Goal: Information Seeking & Learning: Learn about a topic

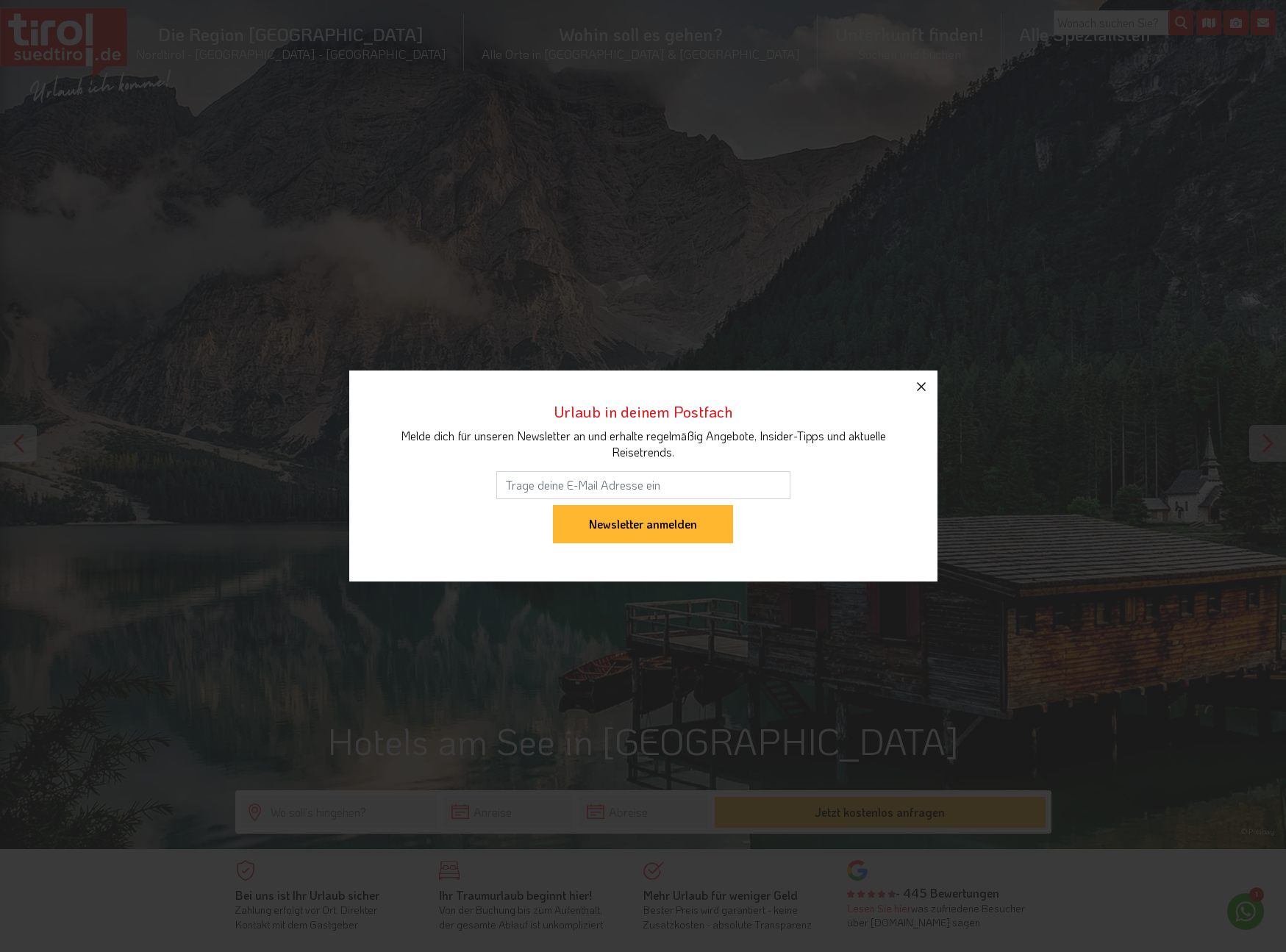
click at [919, 386] on icon "button" at bounding box center [921, 386] width 17 height 17
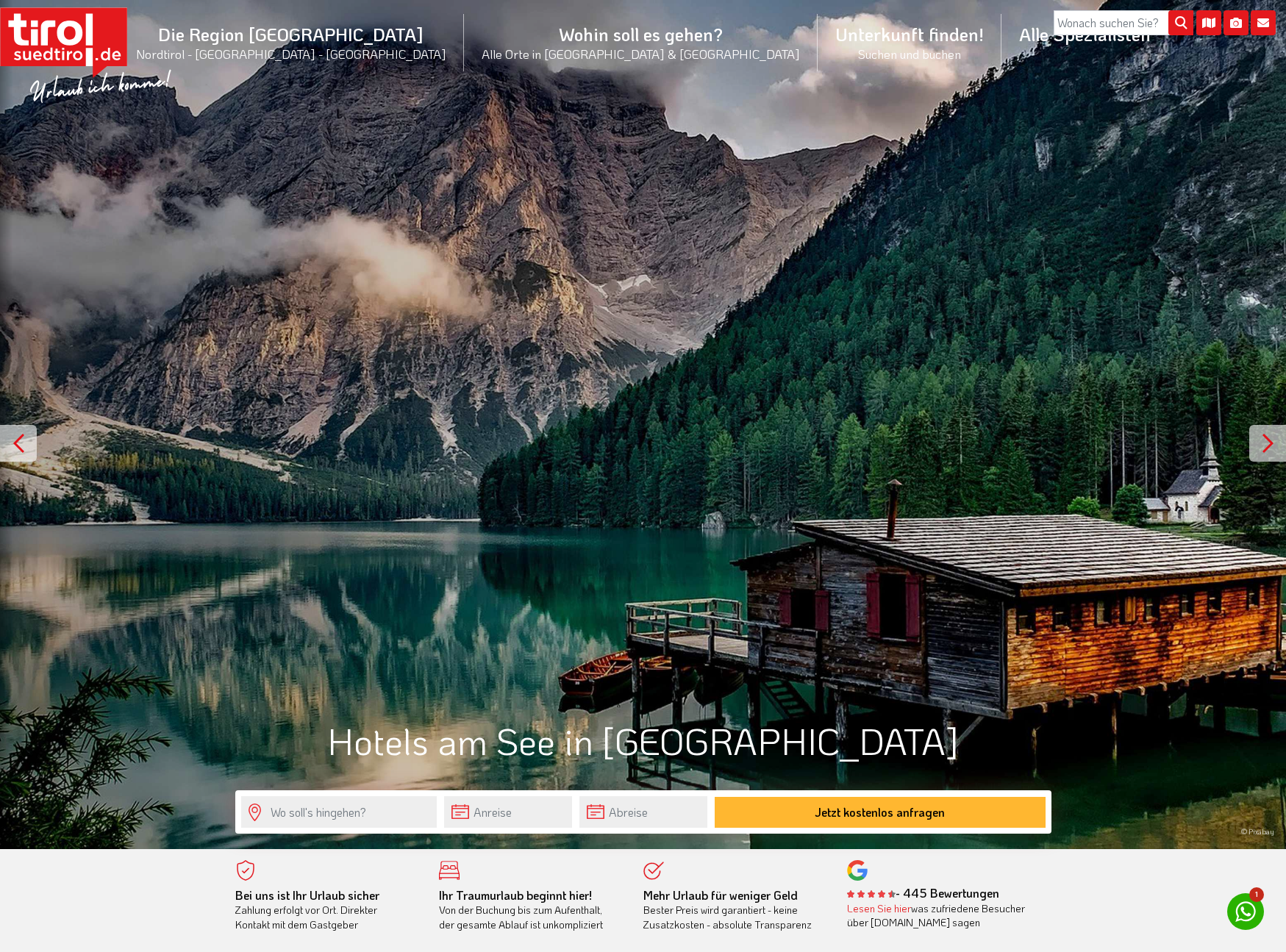
drag, startPoint x: 672, startPoint y: 437, endPoint x: 671, endPoint y: 417, distance: 20.0
click at [671, 417] on div "© Pixabay" at bounding box center [643, 424] width 1286 height 849
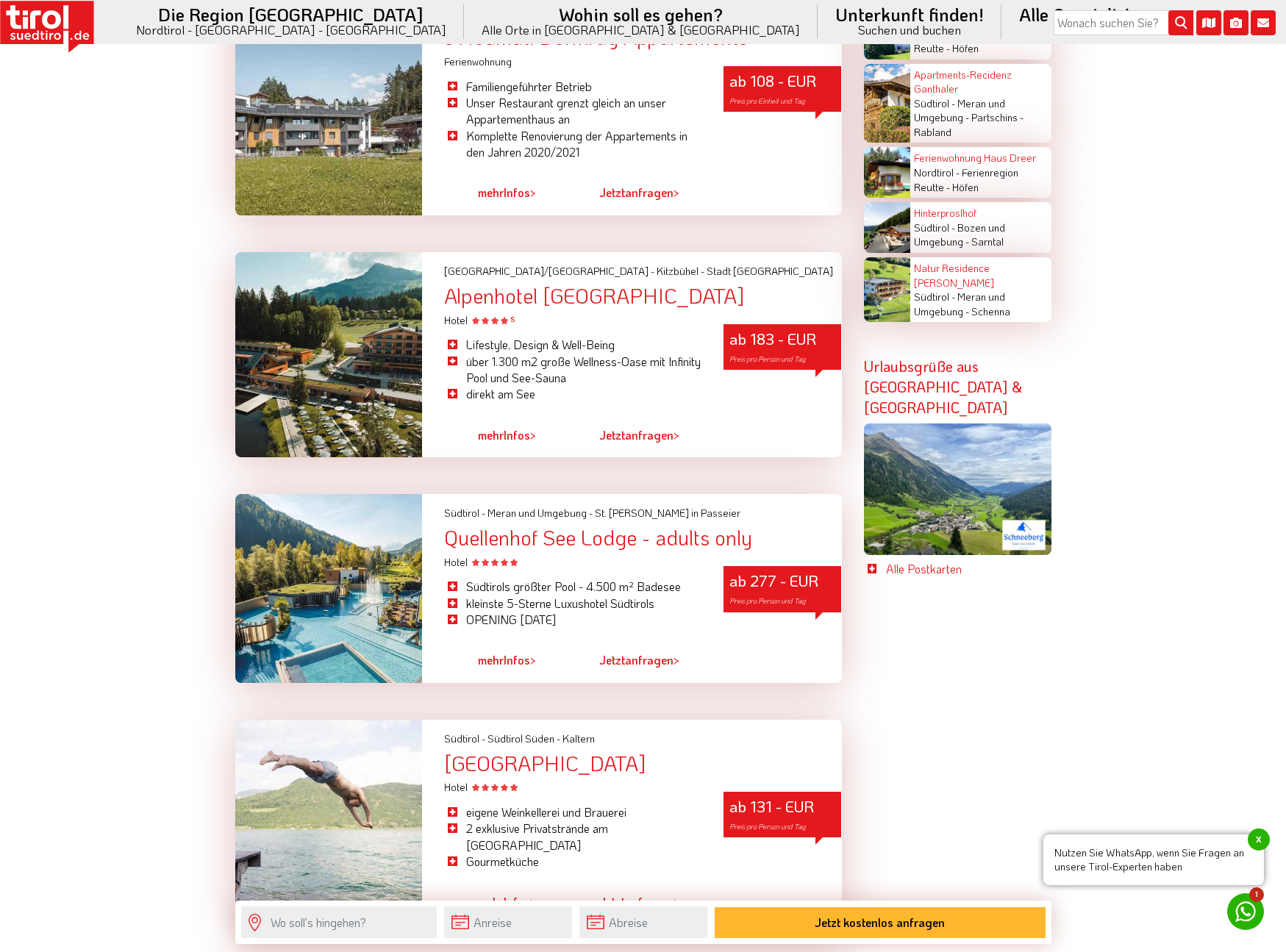
scroll to position [3572, 0]
click at [387, 562] on div at bounding box center [329, 588] width 188 height 189
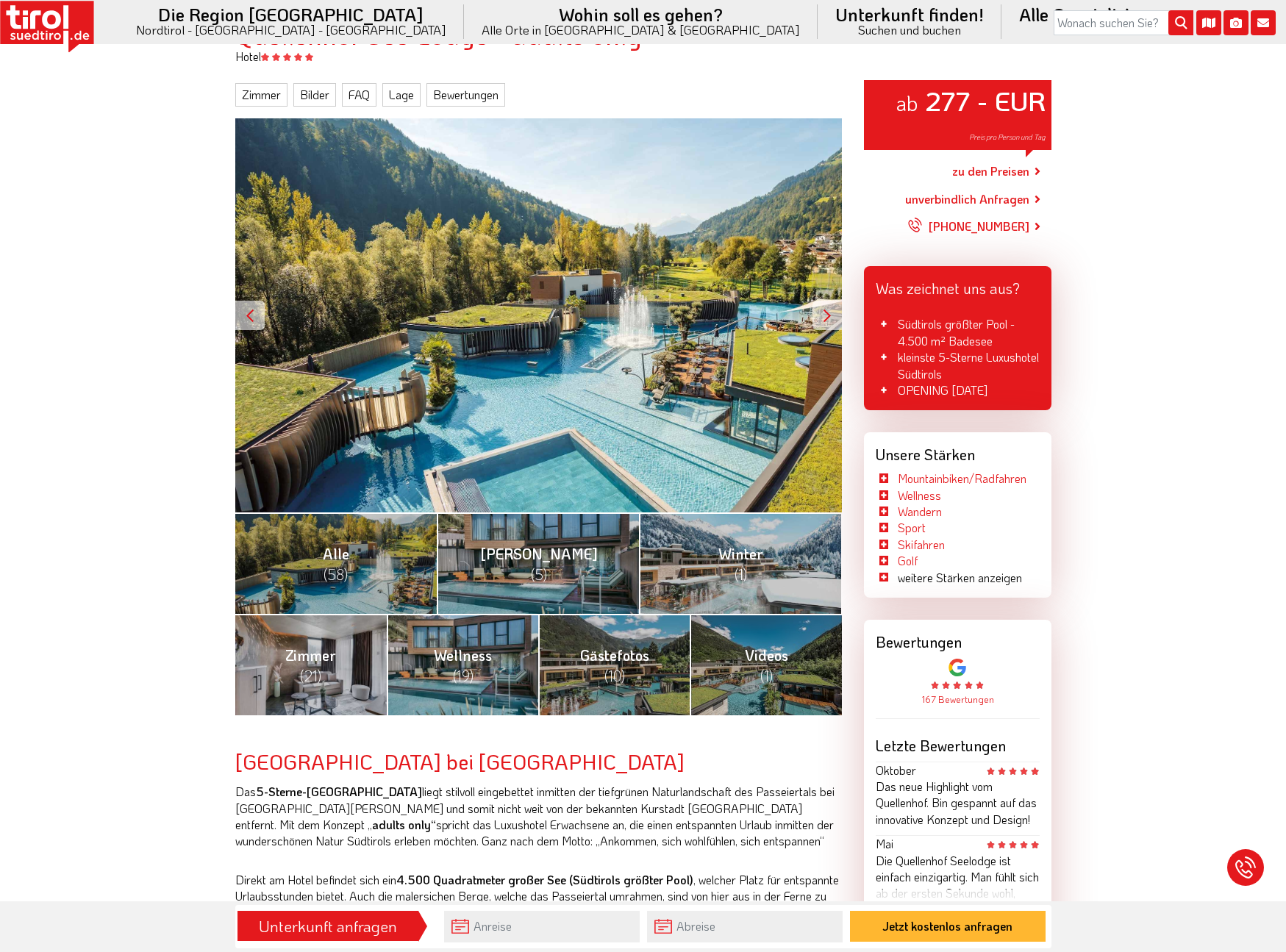
scroll to position [170, 0]
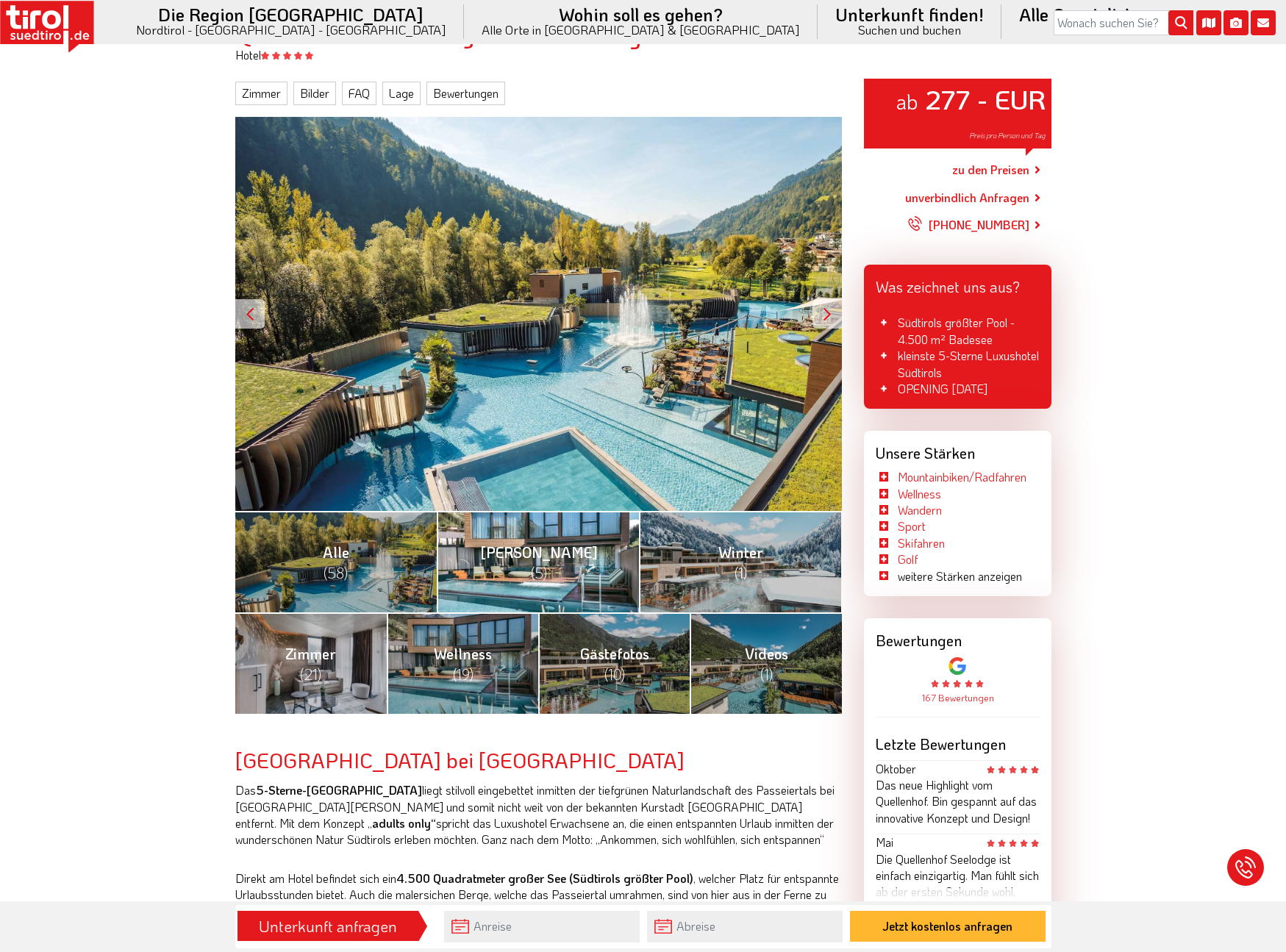
click at [556, 570] on link "Sommer (5)" at bounding box center [537, 562] width 202 height 102
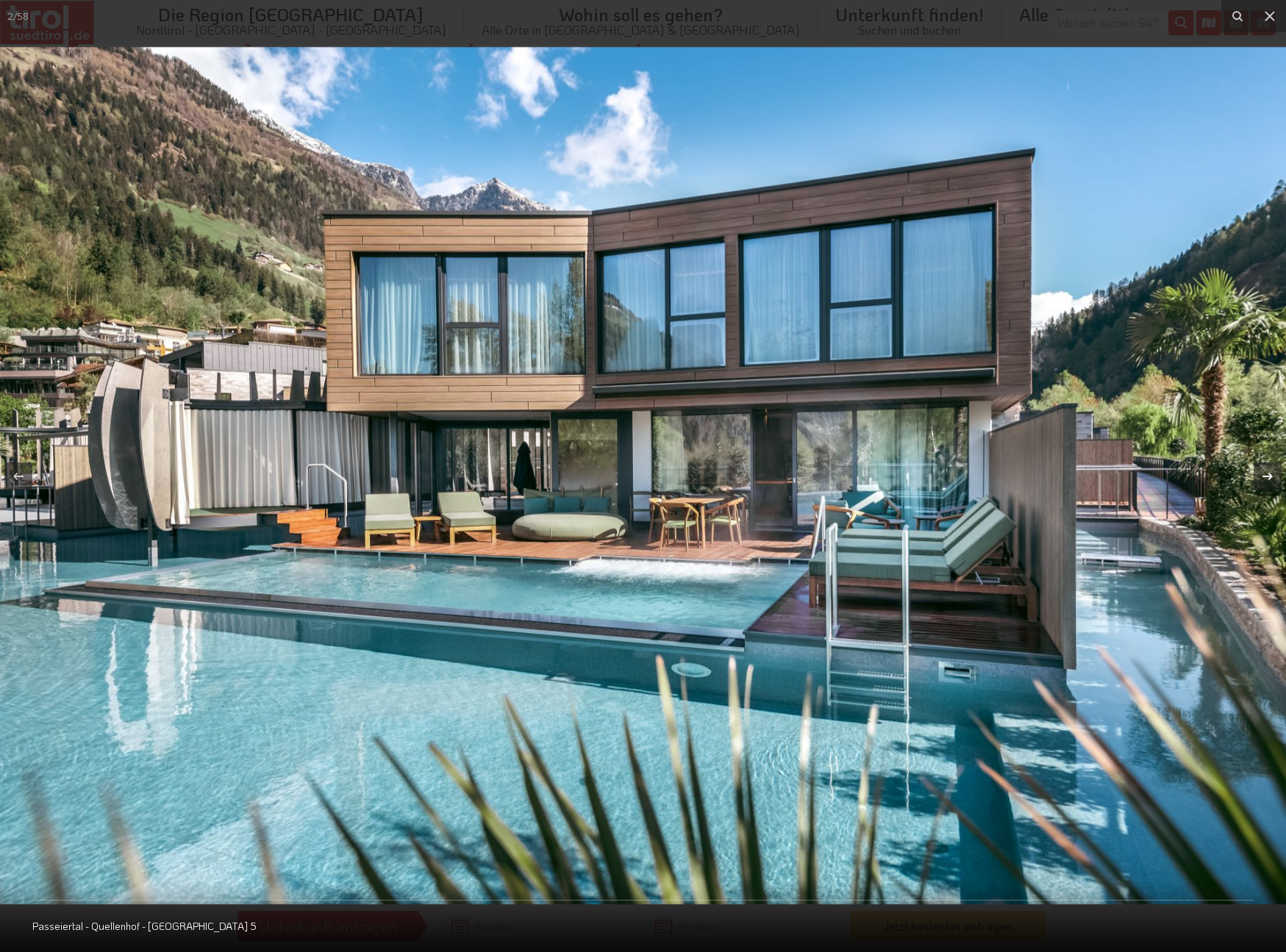
click at [1267, 479] on icon at bounding box center [1267, 476] width 17 height 17
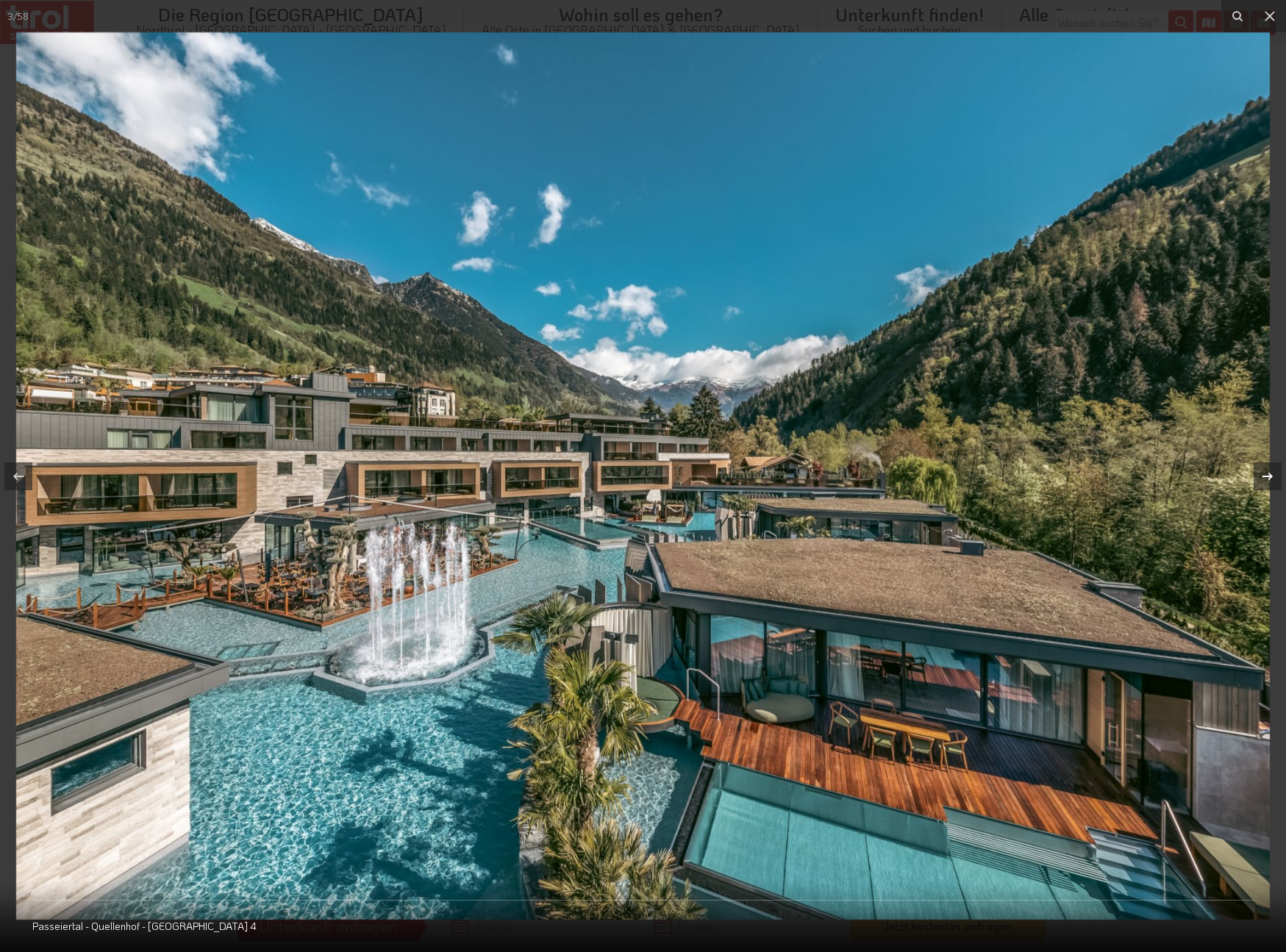
click at [1267, 479] on div "3 / 58 Passeiertal - Quellenhof - See Lodge 4" at bounding box center [643, 476] width 1286 height 952
click at [1263, 474] on icon at bounding box center [1267, 476] width 17 height 17
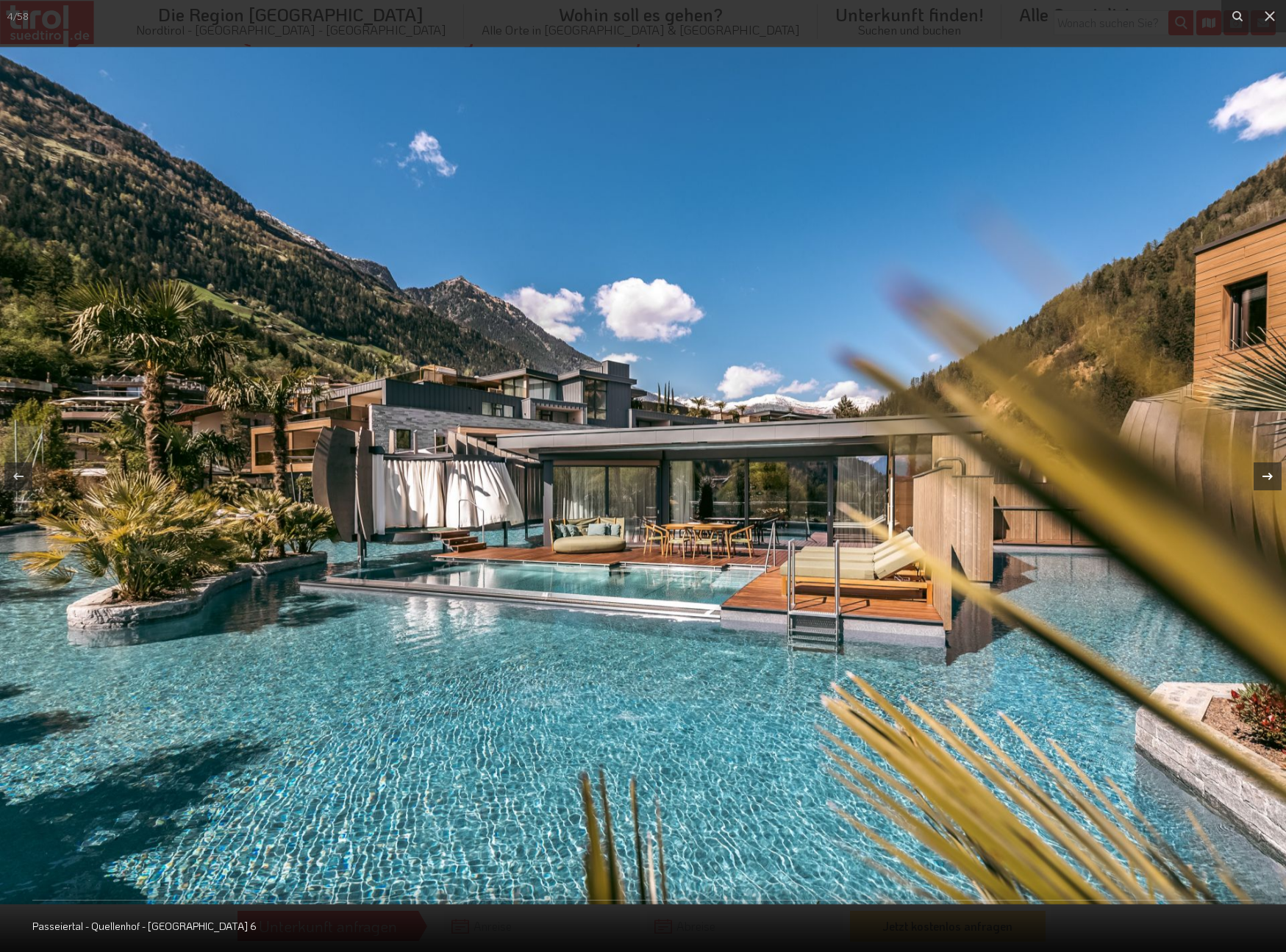
click at [1271, 478] on icon at bounding box center [1268, 476] width 11 height 8
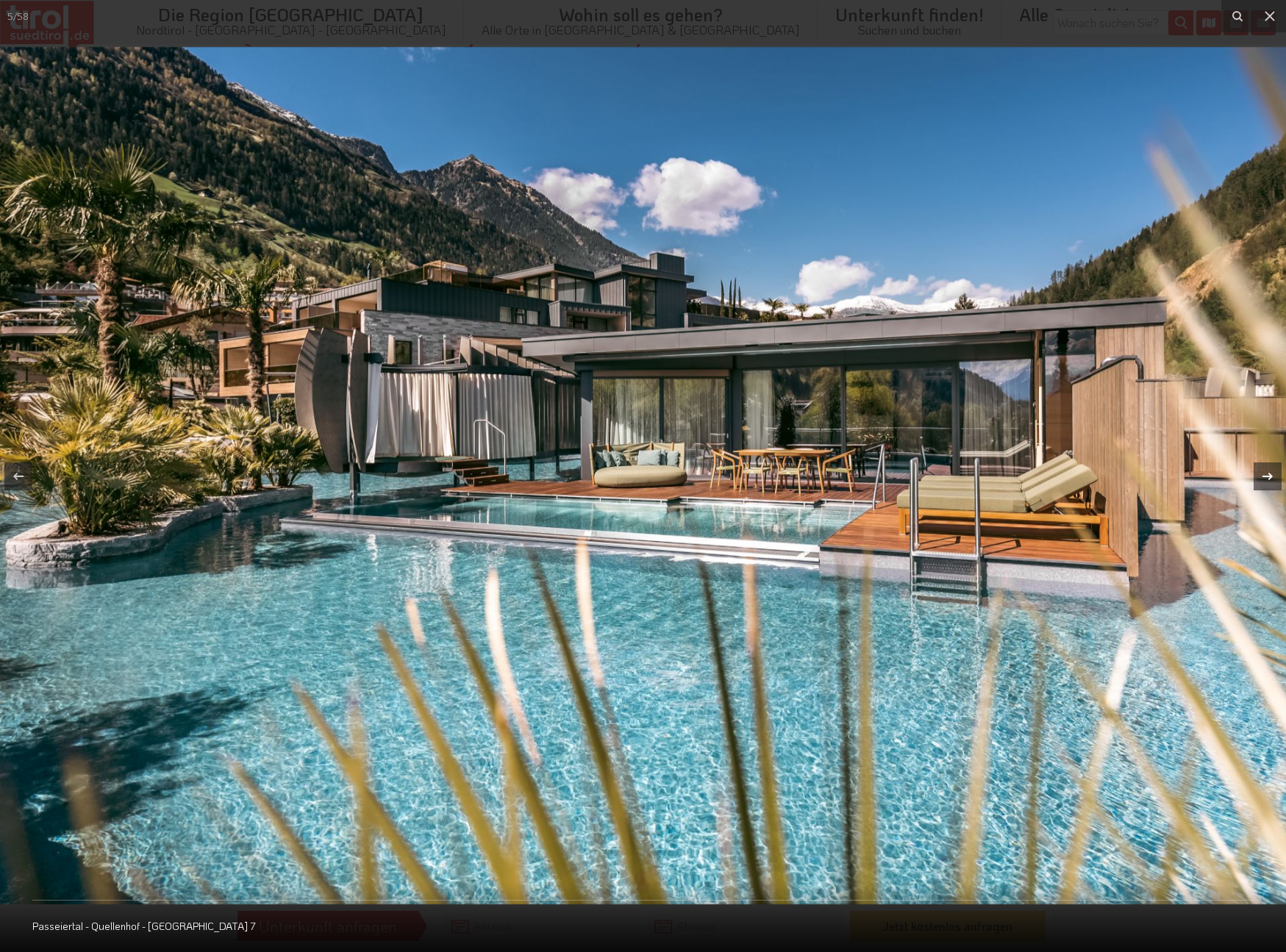
click at [1271, 478] on icon at bounding box center [1268, 476] width 11 height 8
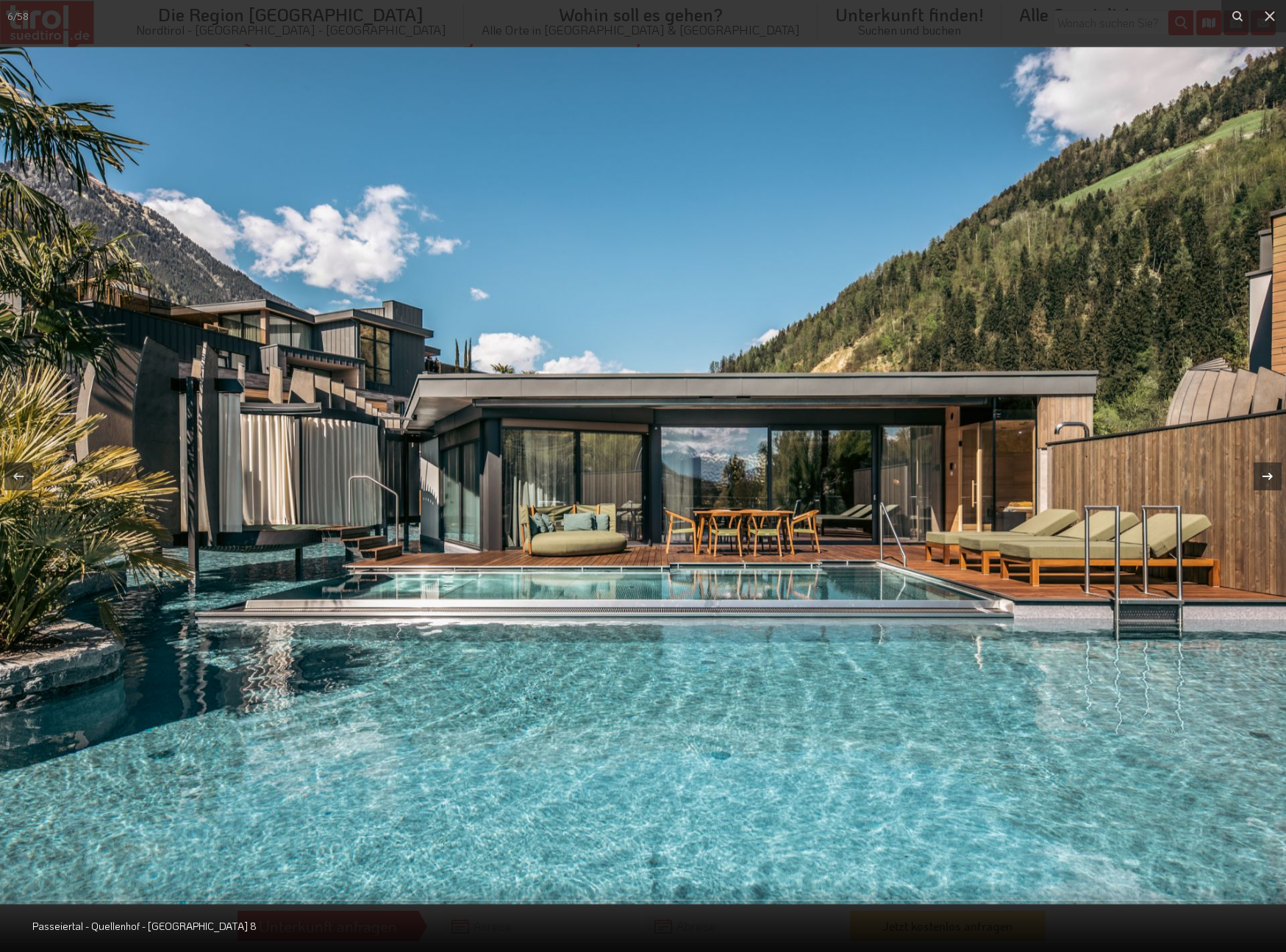
click at [1271, 478] on icon at bounding box center [1268, 476] width 11 height 8
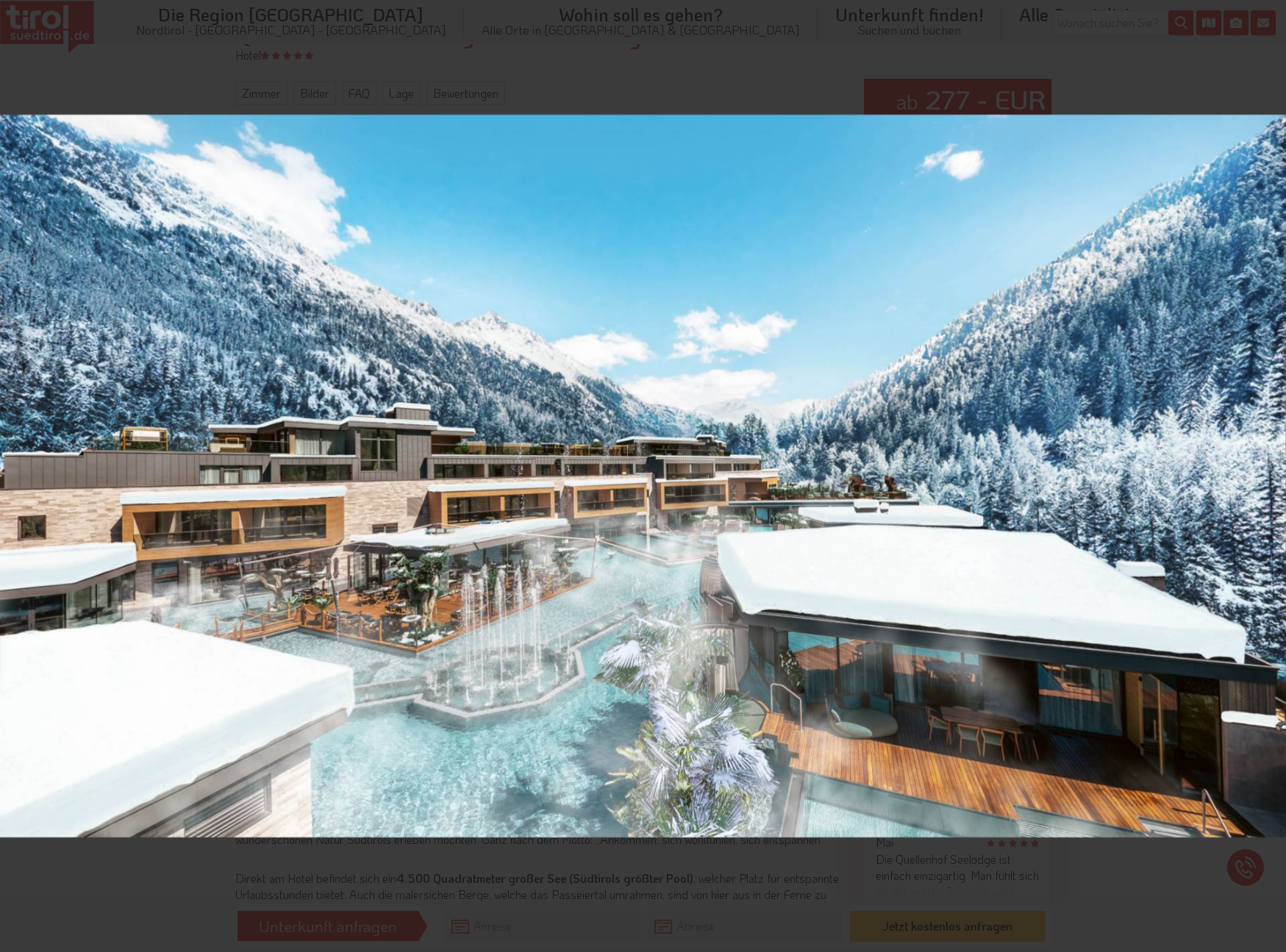
click at [1271, 478] on div "7 / 58 See Lodge Winter" at bounding box center [643, 476] width 1286 height 952
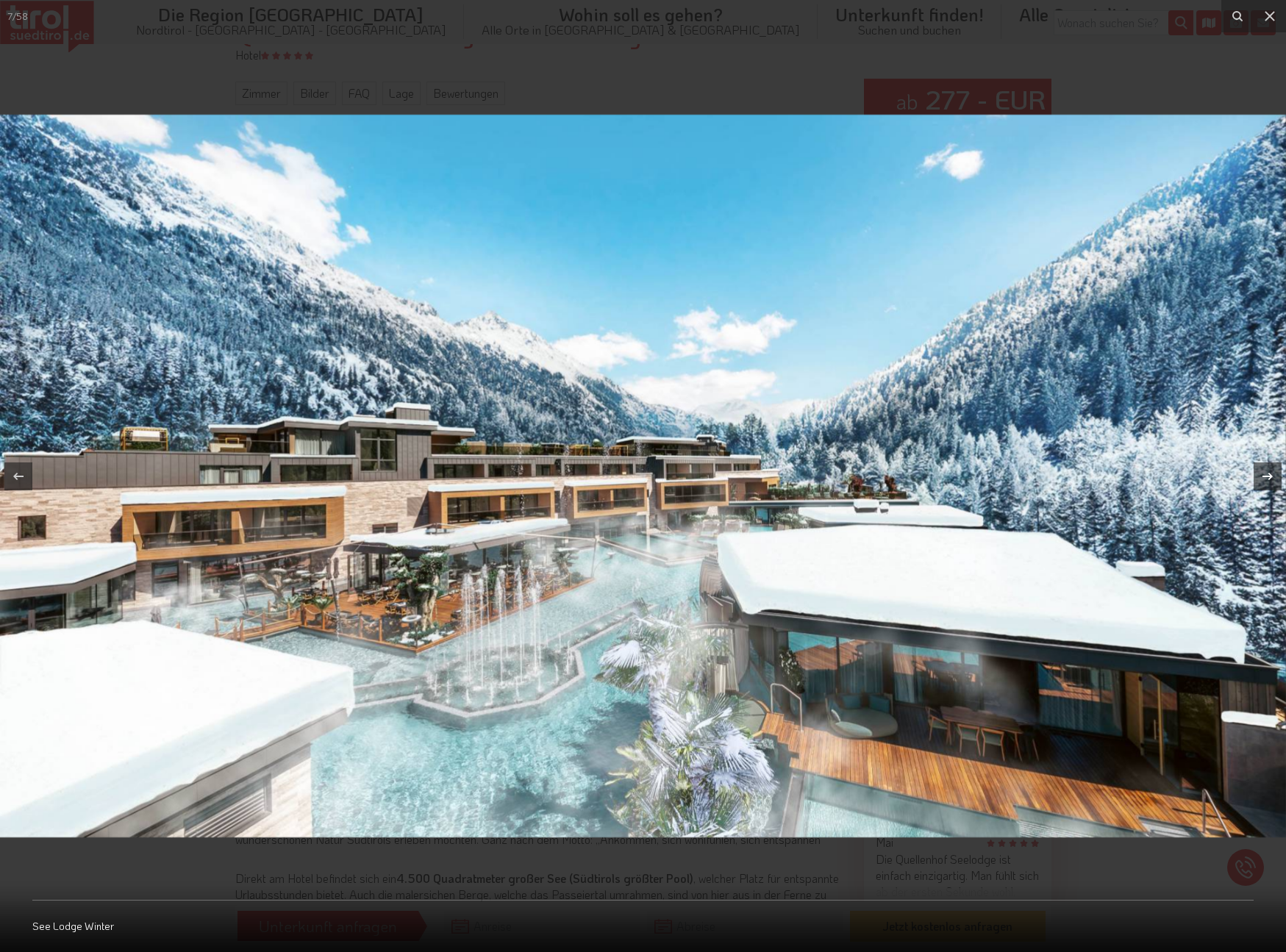
click at [1271, 478] on icon at bounding box center [1268, 476] width 11 height 8
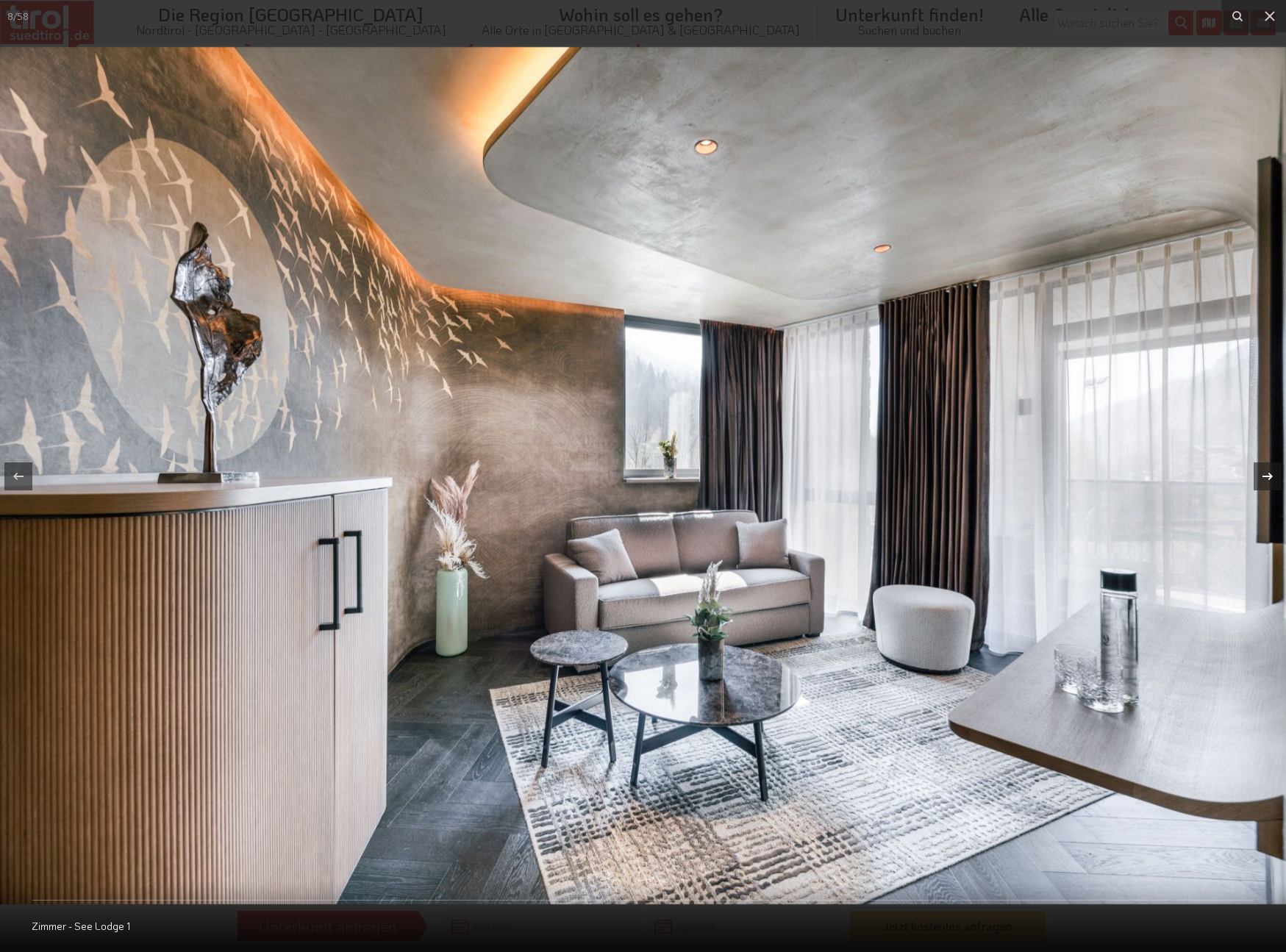
click at [1268, 476] on icon at bounding box center [1268, 476] width 11 height 8
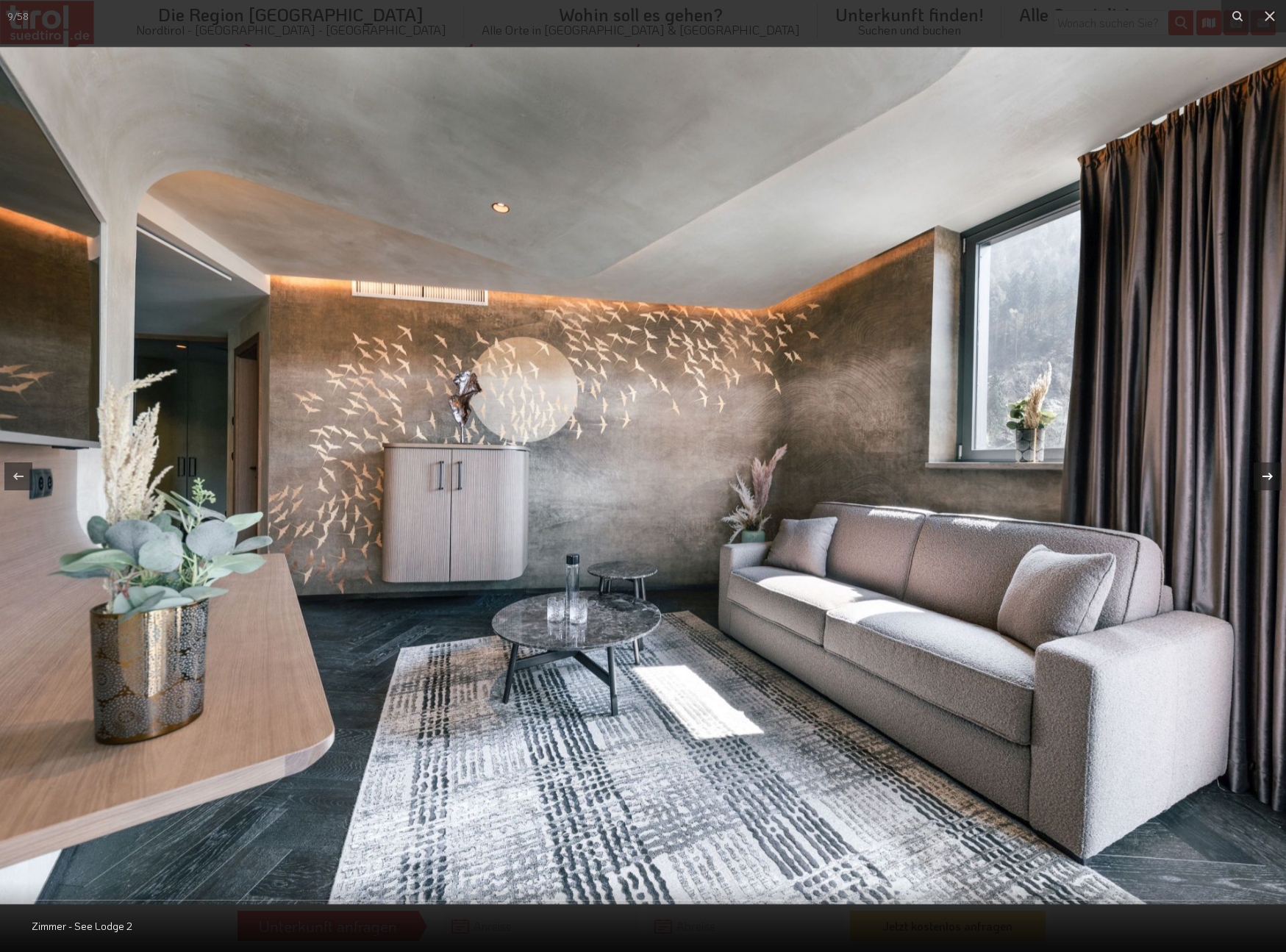
click at [1268, 476] on div "9 / 58 Zimmer - See Lodge 2" at bounding box center [643, 476] width 1286 height 952
click at [1266, 471] on icon at bounding box center [1267, 476] width 17 height 17
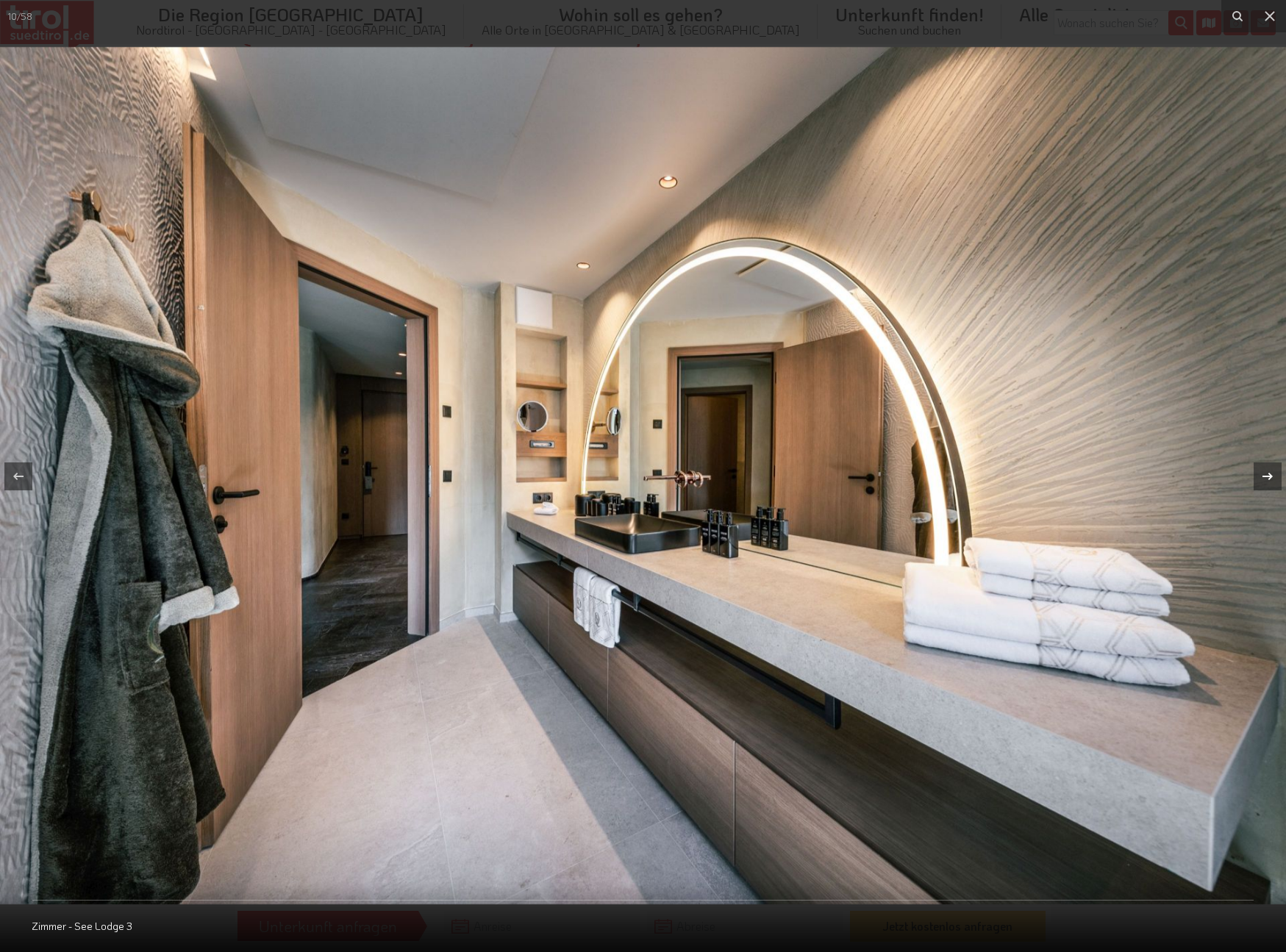
click at [1273, 476] on icon at bounding box center [1267, 476] width 17 height 17
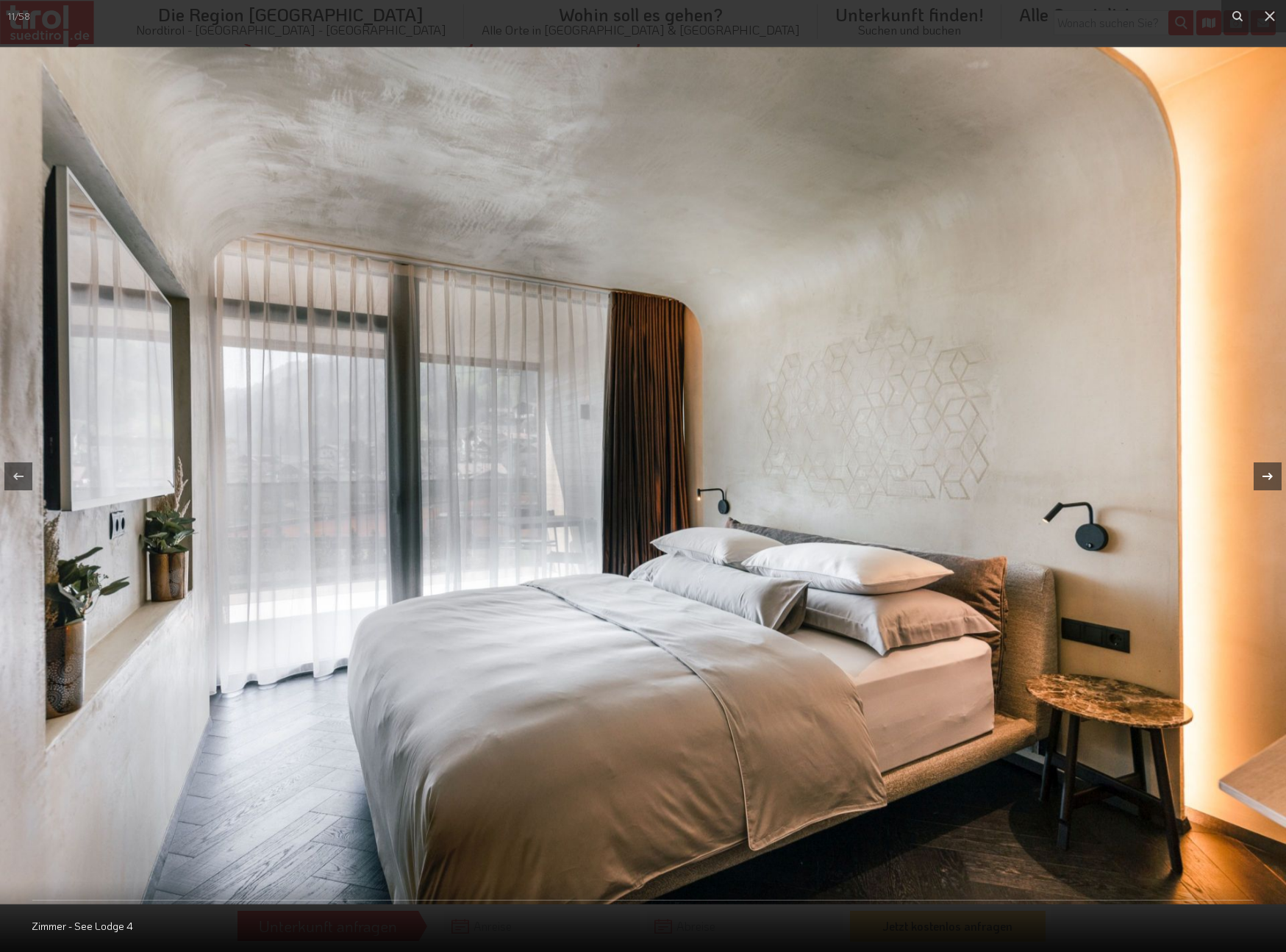
click at [1273, 476] on icon at bounding box center [1267, 476] width 17 height 17
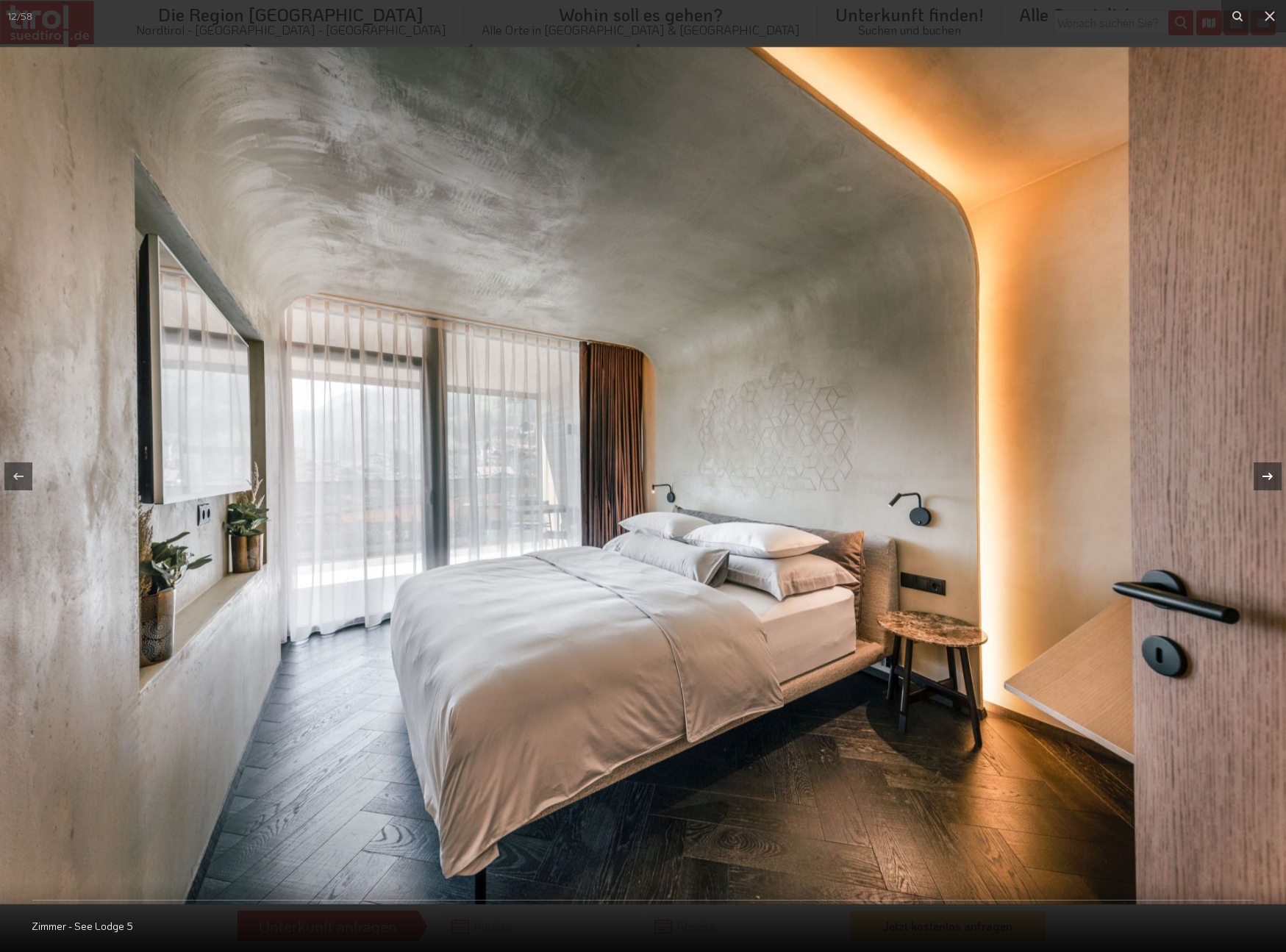
click at [1273, 476] on icon at bounding box center [1267, 476] width 17 height 17
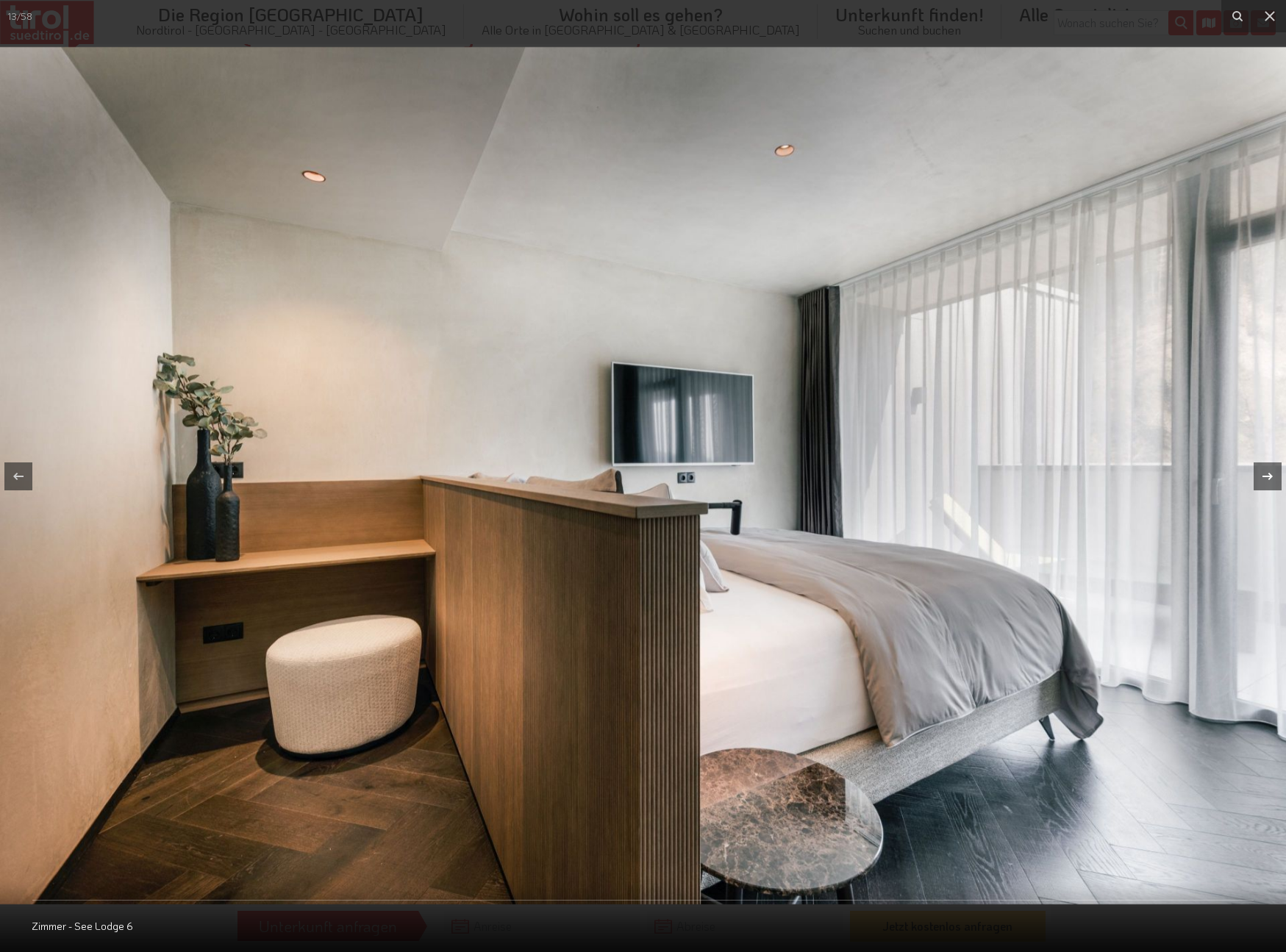
click at [1273, 476] on icon at bounding box center [1267, 476] width 17 height 17
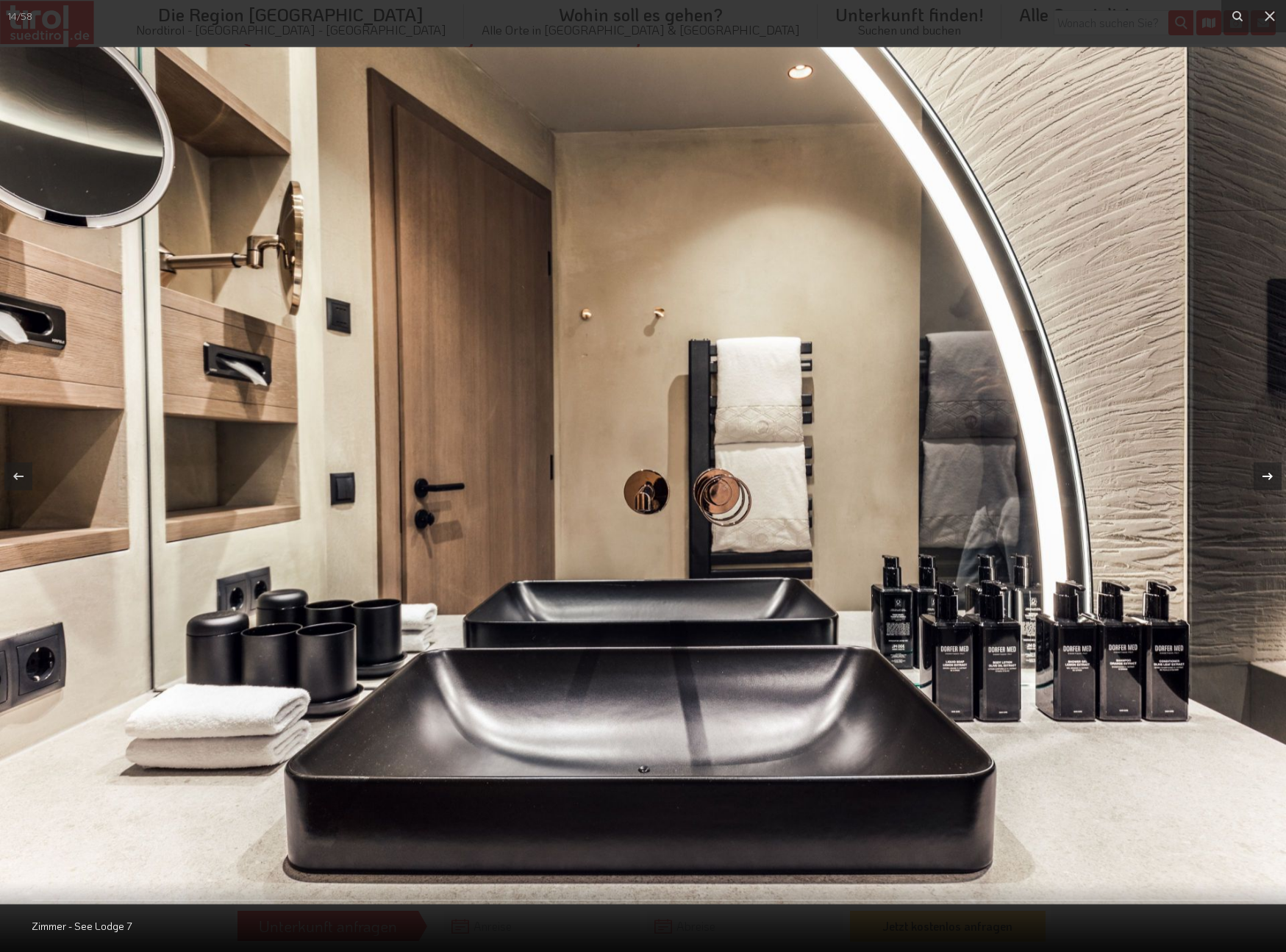
click at [1273, 476] on div "14 / 58 Zimmer - See Lodge 7" at bounding box center [643, 476] width 1286 height 952
click at [1269, 476] on icon at bounding box center [1268, 476] width 11 height 8
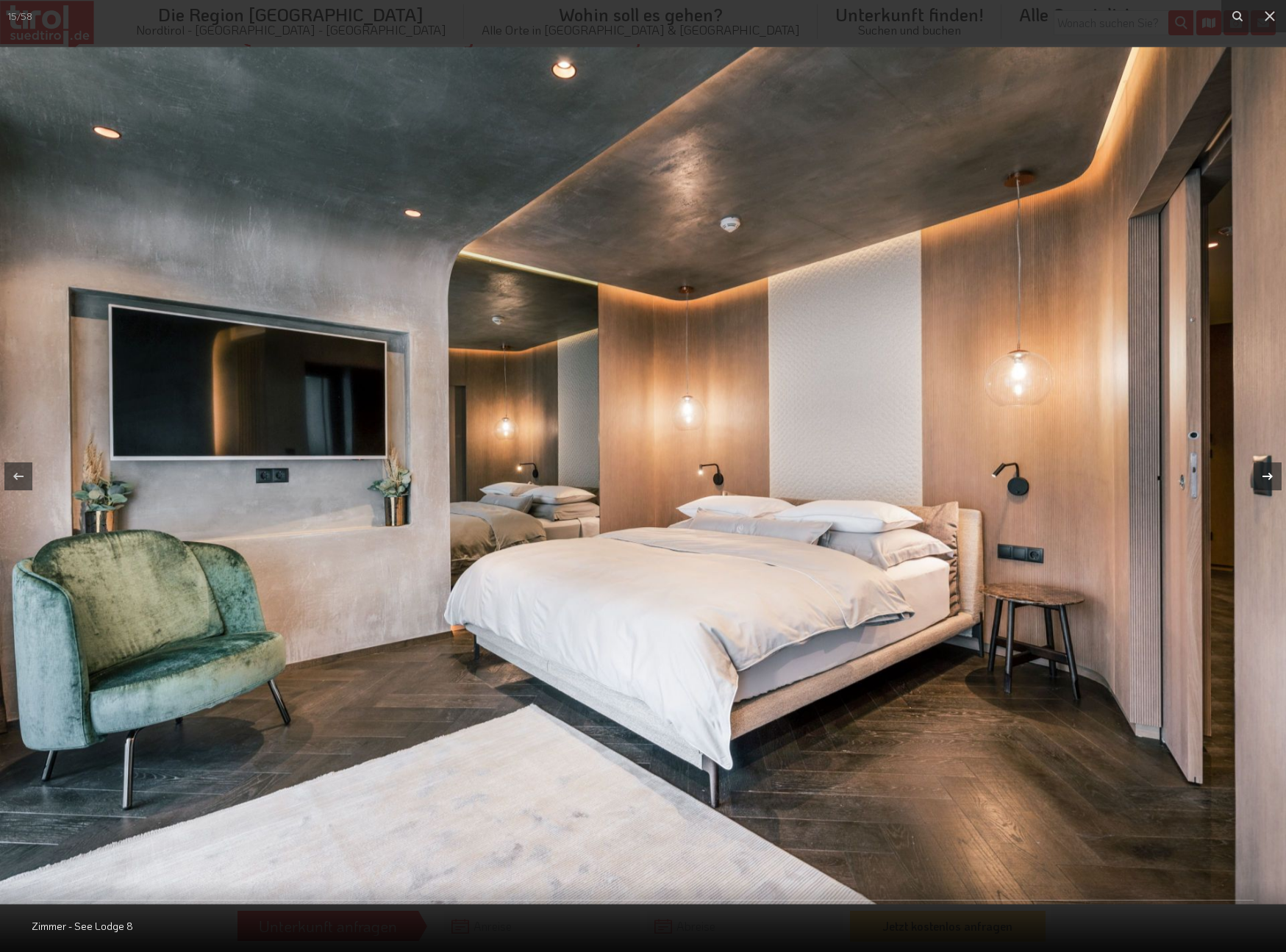
click at [1269, 476] on icon at bounding box center [1268, 476] width 11 height 8
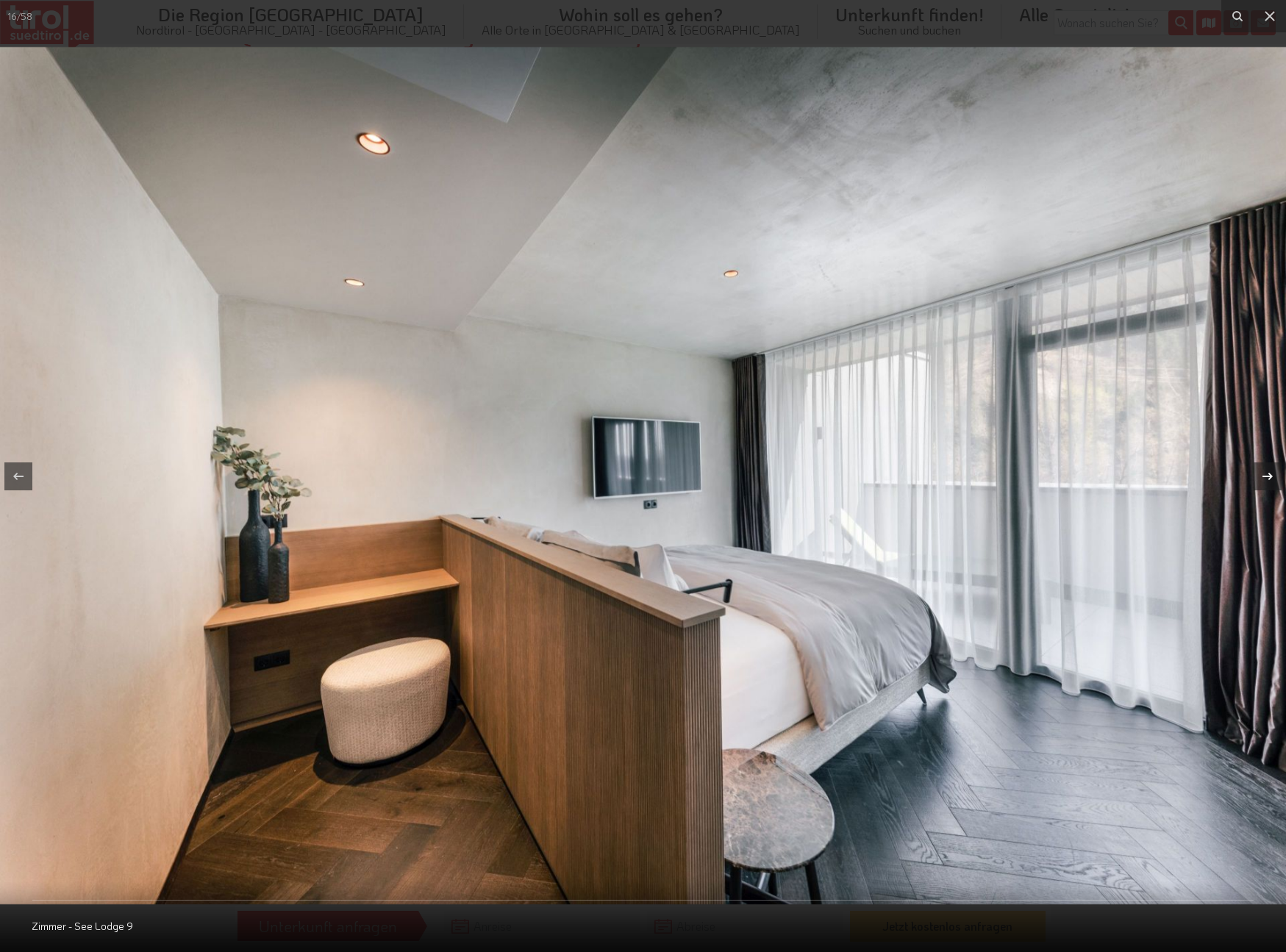
click at [1269, 476] on icon at bounding box center [1268, 476] width 11 height 8
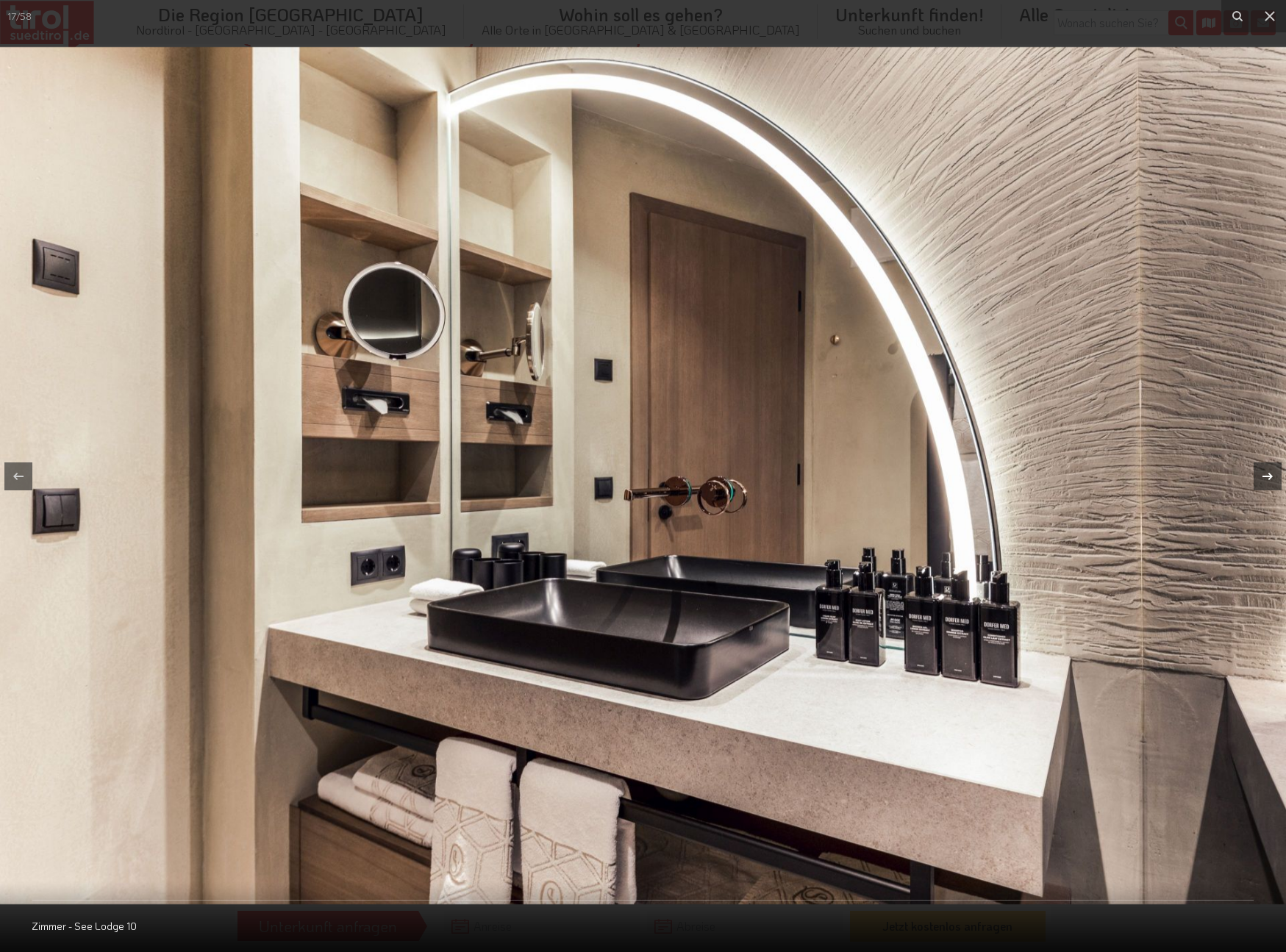
click at [1269, 476] on icon at bounding box center [1268, 476] width 11 height 8
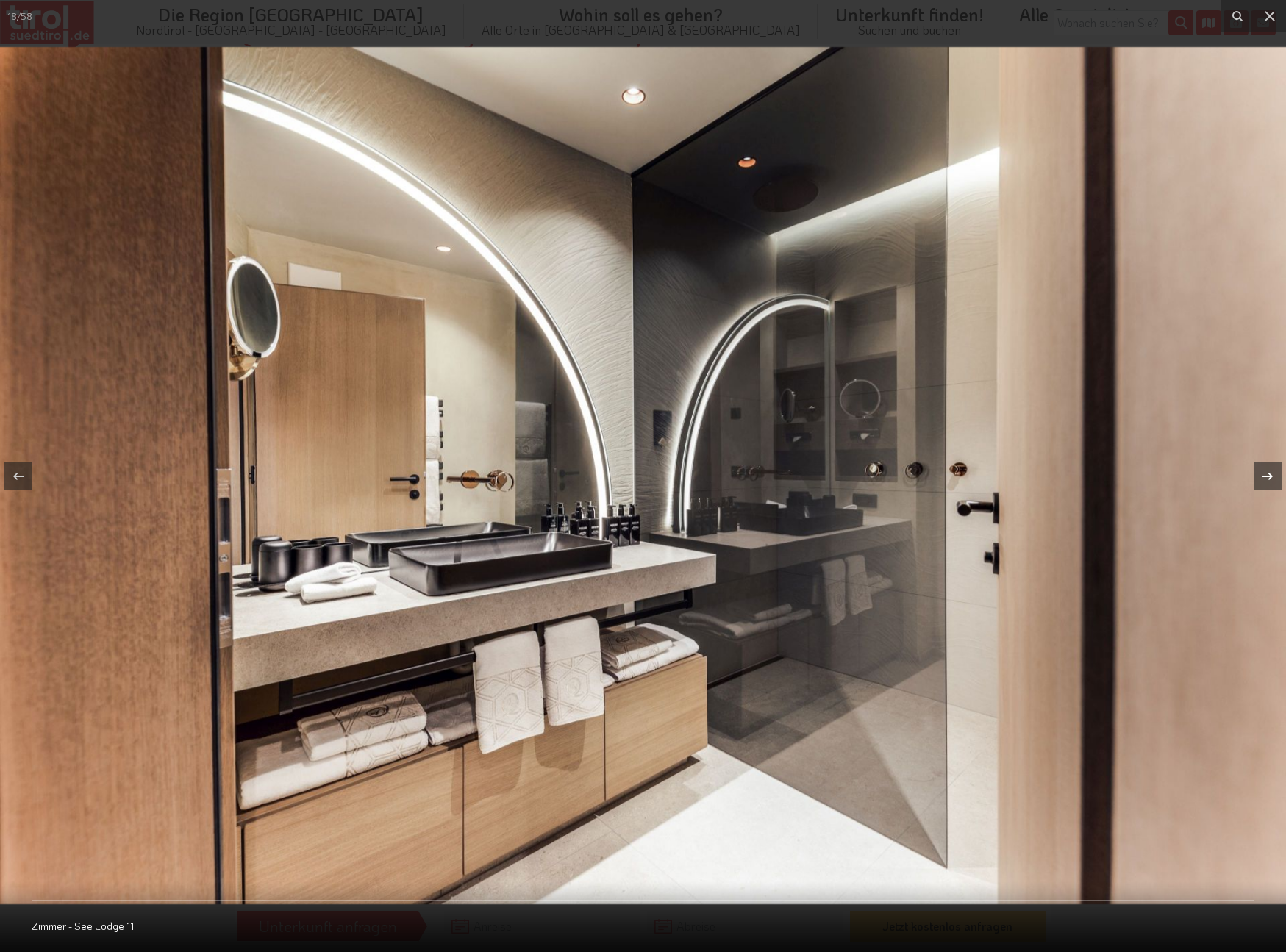
click at [1269, 476] on icon at bounding box center [1268, 476] width 11 height 8
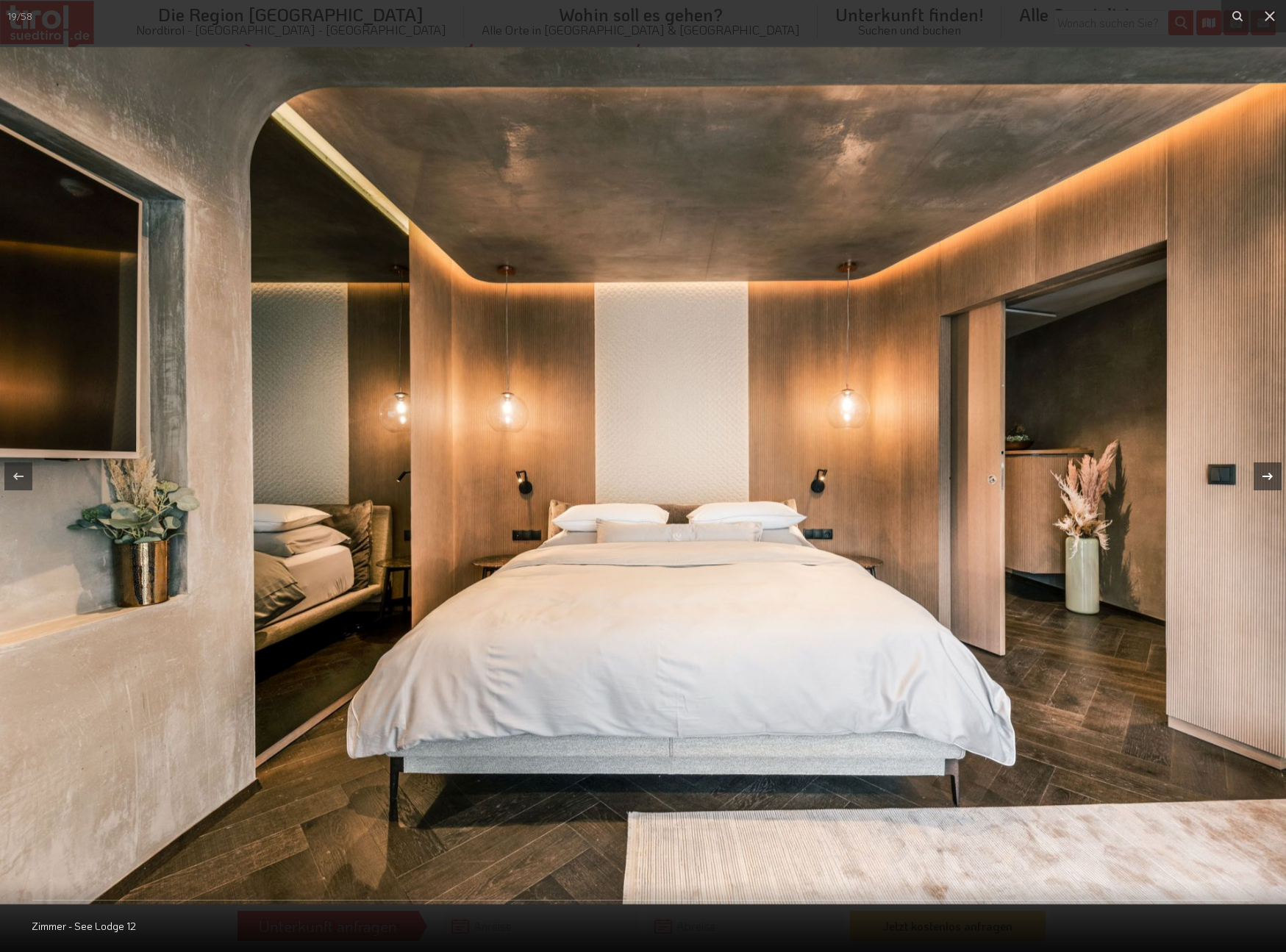
click at [1269, 476] on icon at bounding box center [1268, 476] width 11 height 8
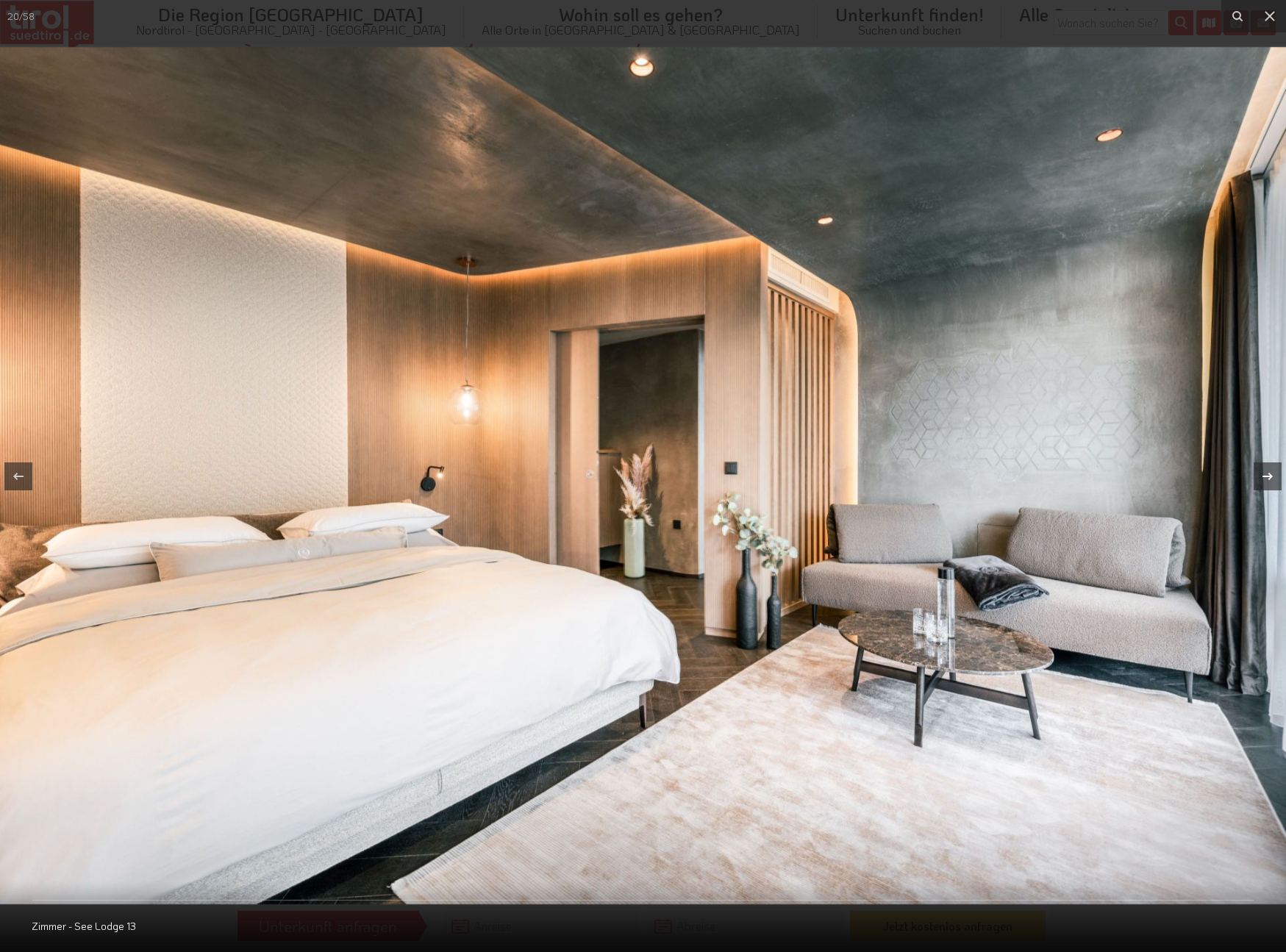
click at [1269, 476] on icon at bounding box center [1268, 476] width 11 height 8
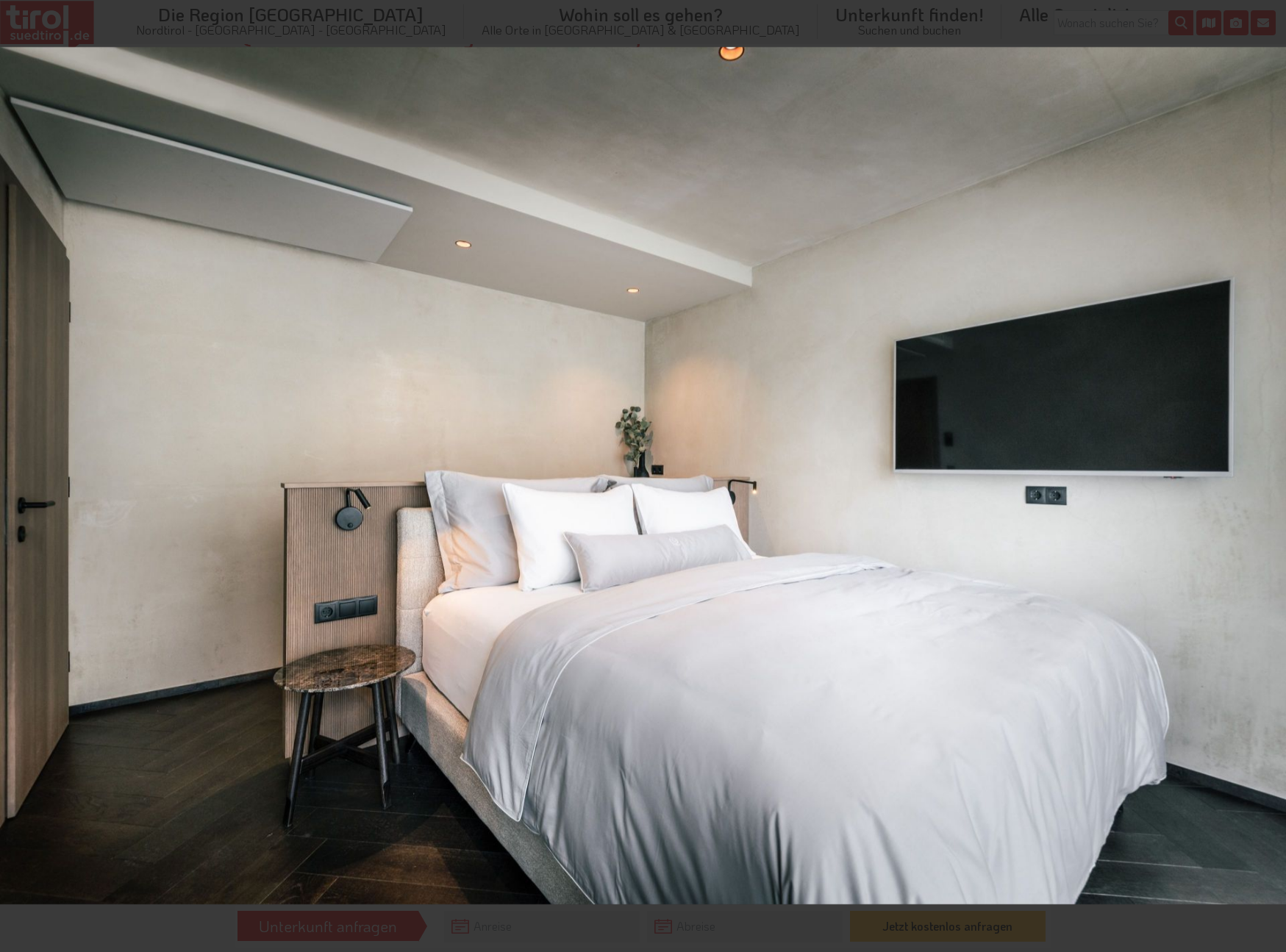
click at [1269, 476] on div "21 / 58 Zimmer - See Lodge 14" at bounding box center [643, 476] width 1286 height 952
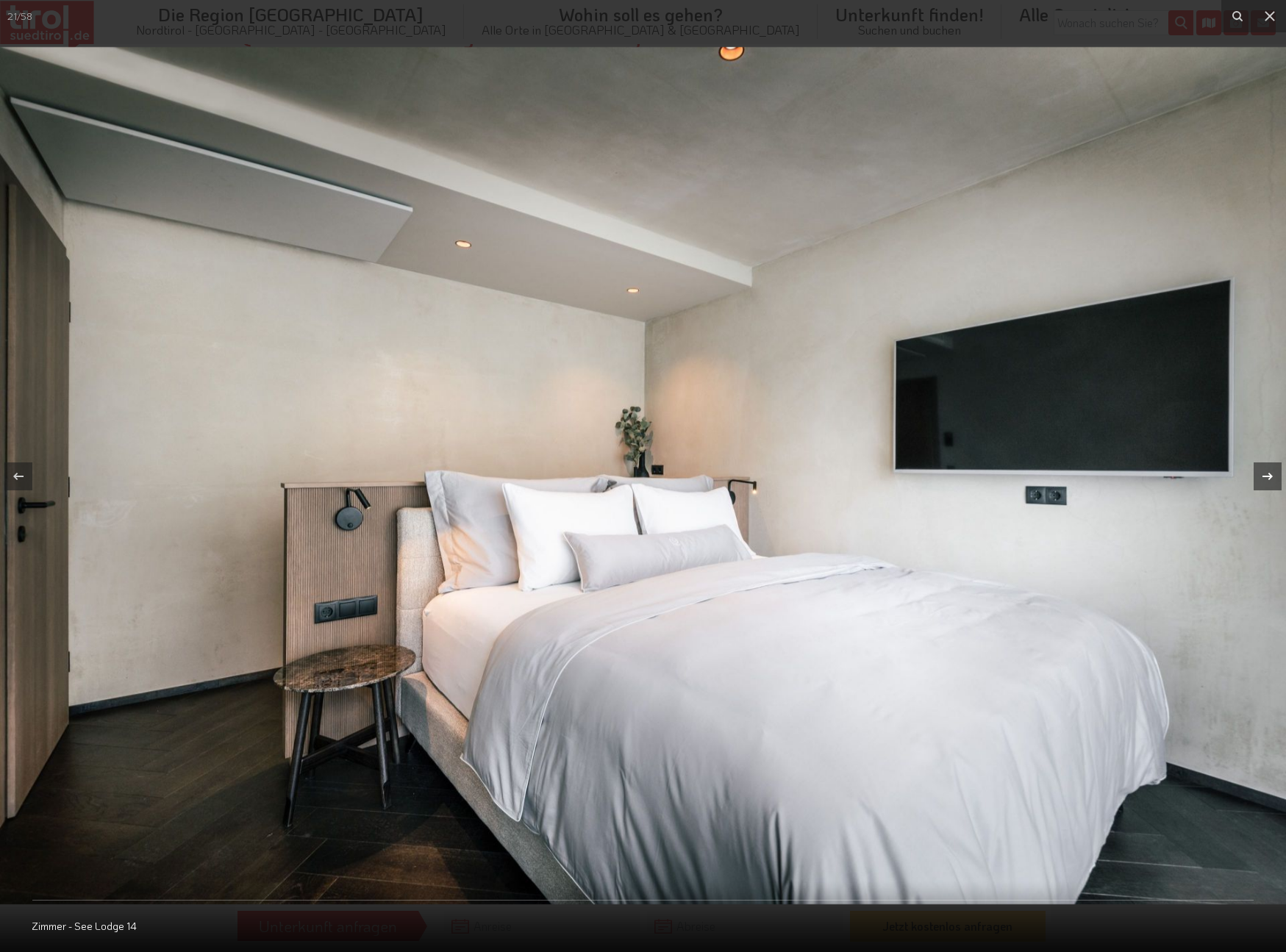
click at [1269, 476] on icon at bounding box center [1268, 476] width 11 height 8
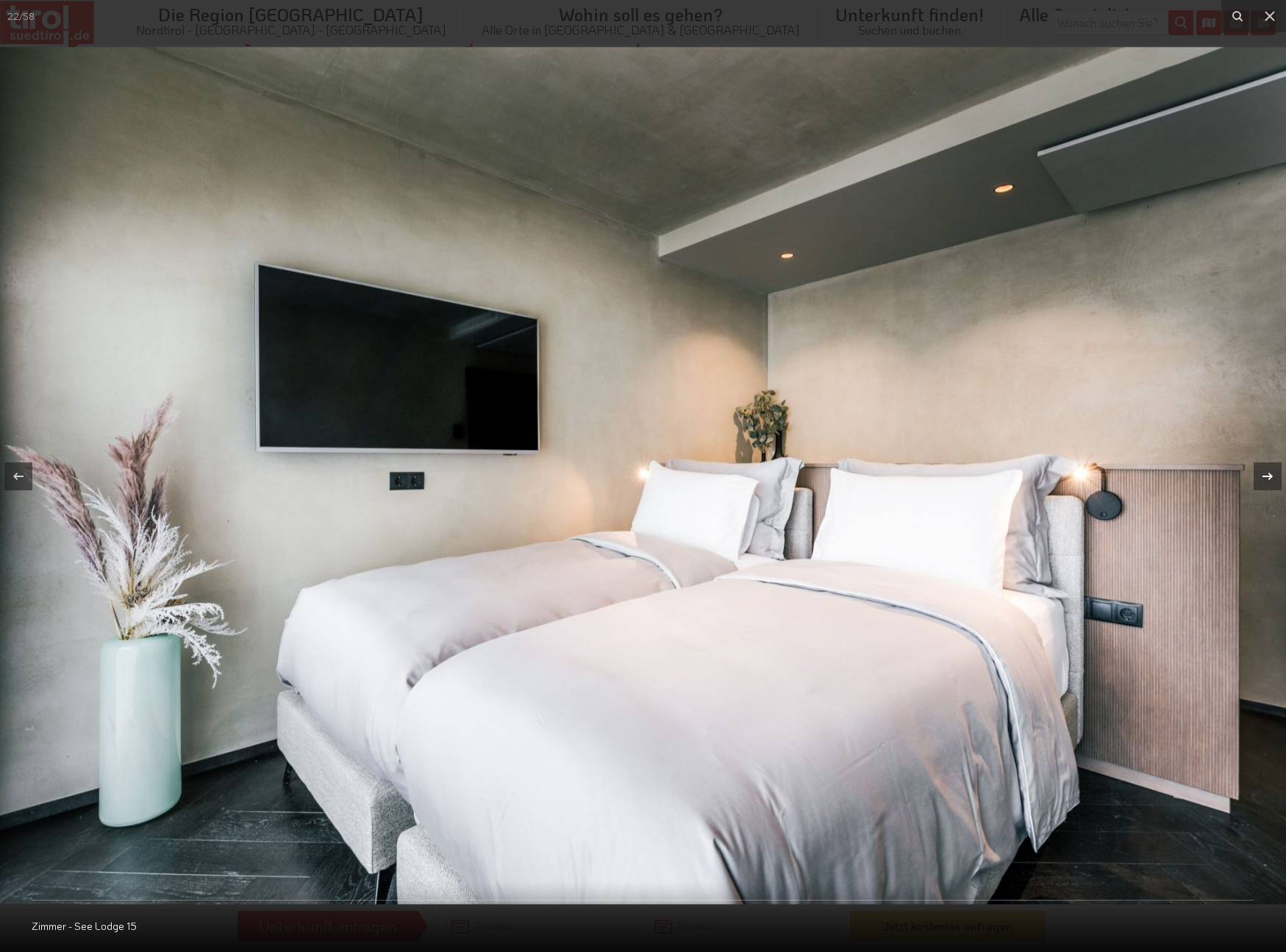
click at [1269, 476] on icon at bounding box center [1268, 476] width 11 height 8
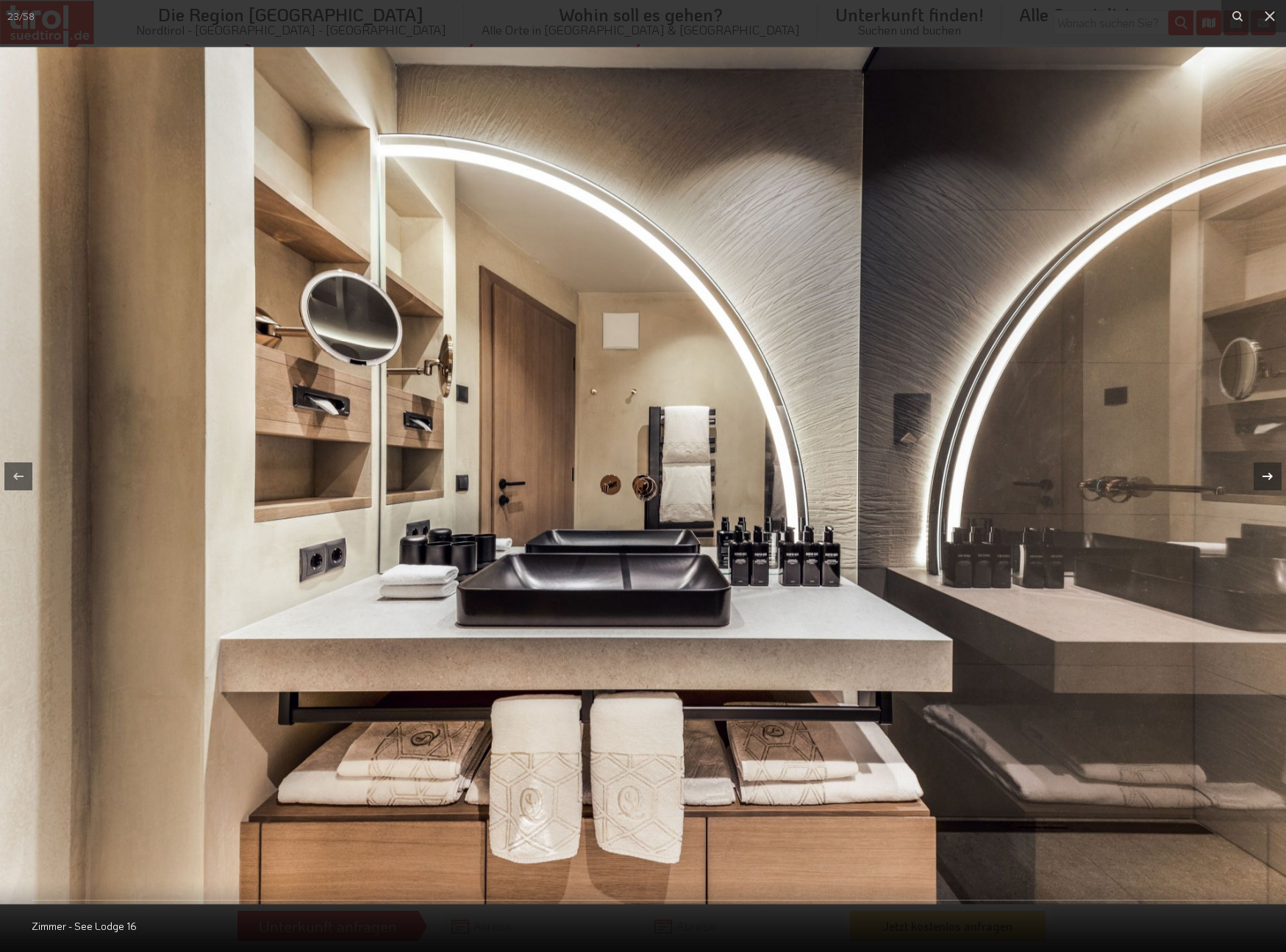
click at [1269, 476] on icon at bounding box center [1268, 476] width 11 height 8
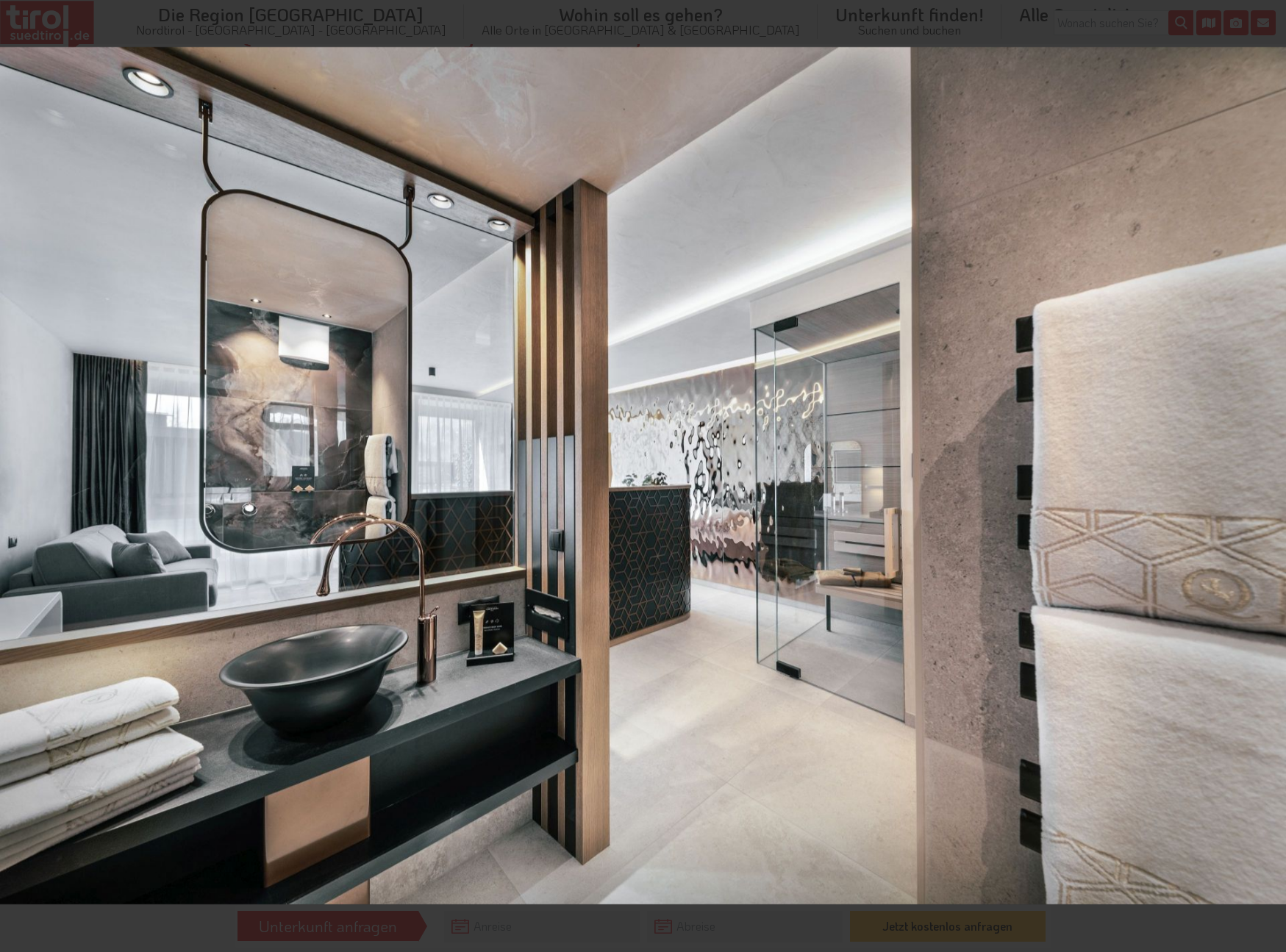
click at [1269, 476] on div "24 / 58 Zimmer - See Lodge 17" at bounding box center [643, 476] width 1286 height 952
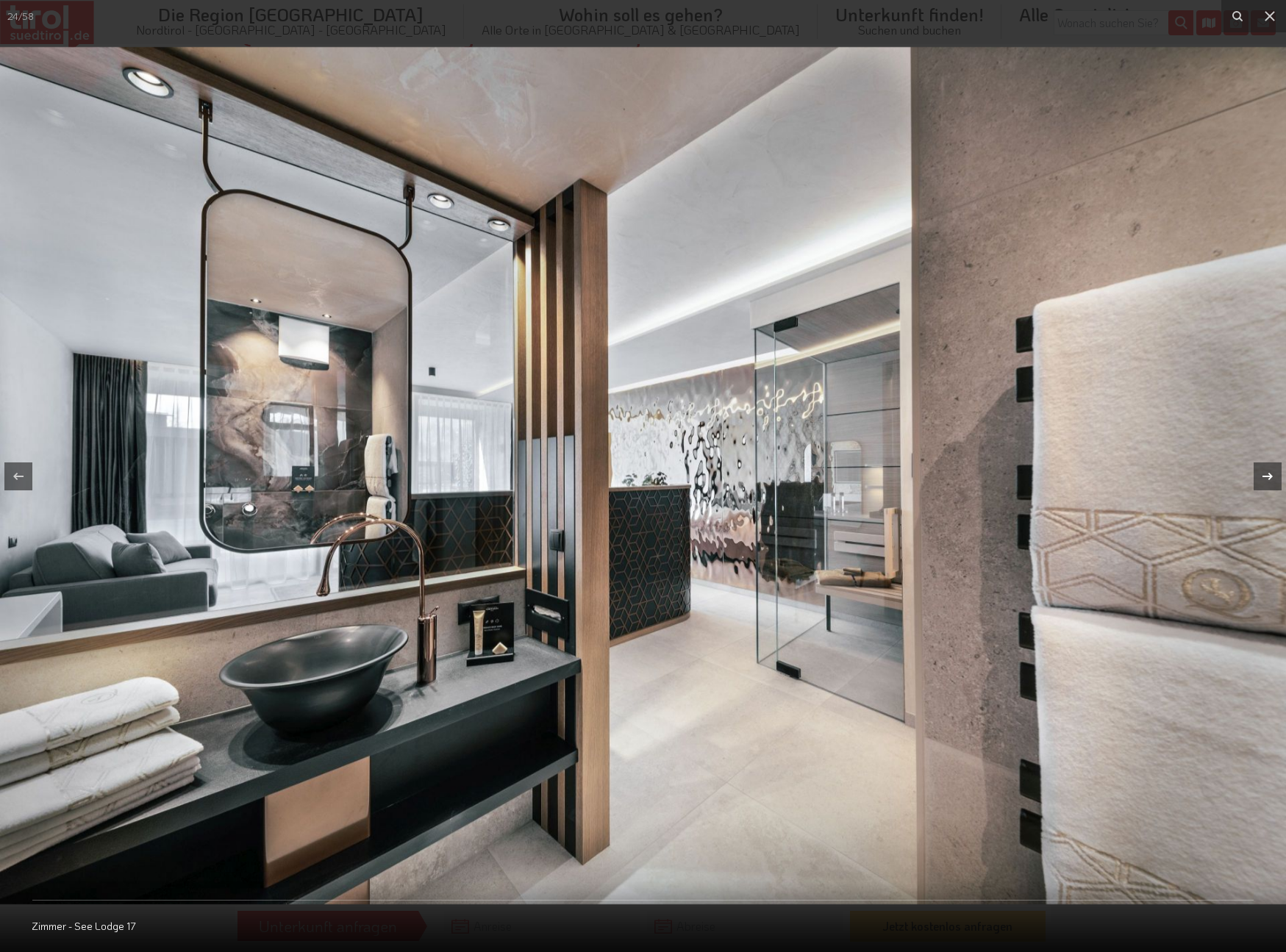
click at [1269, 476] on icon at bounding box center [1268, 476] width 11 height 8
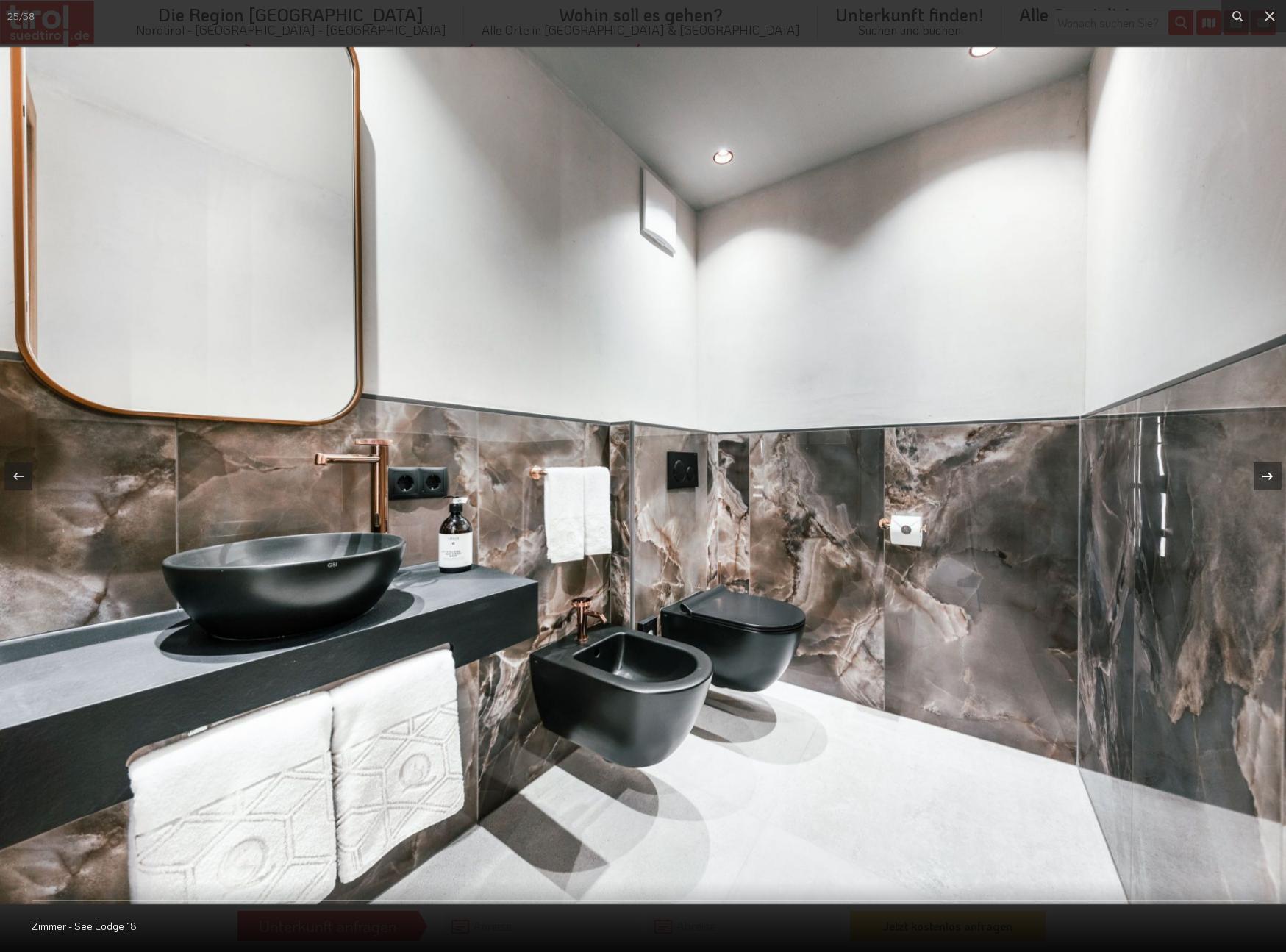
click at [1269, 476] on icon at bounding box center [1268, 476] width 11 height 8
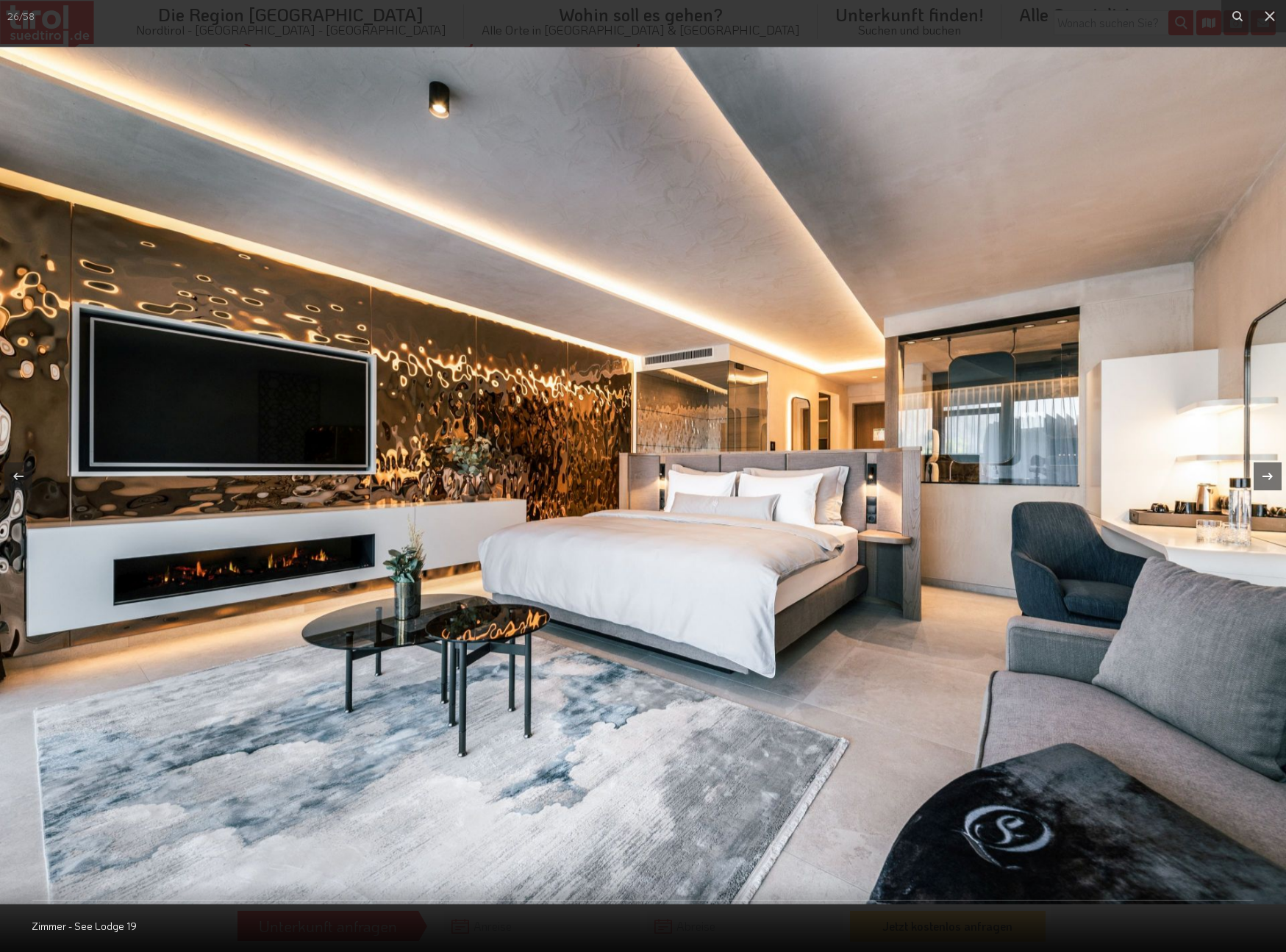
click at [1269, 476] on div "26 / 58 Zimmer - See Lodge 19" at bounding box center [643, 476] width 1286 height 952
click at [1272, 17] on icon at bounding box center [1270, 17] width 11 height 11
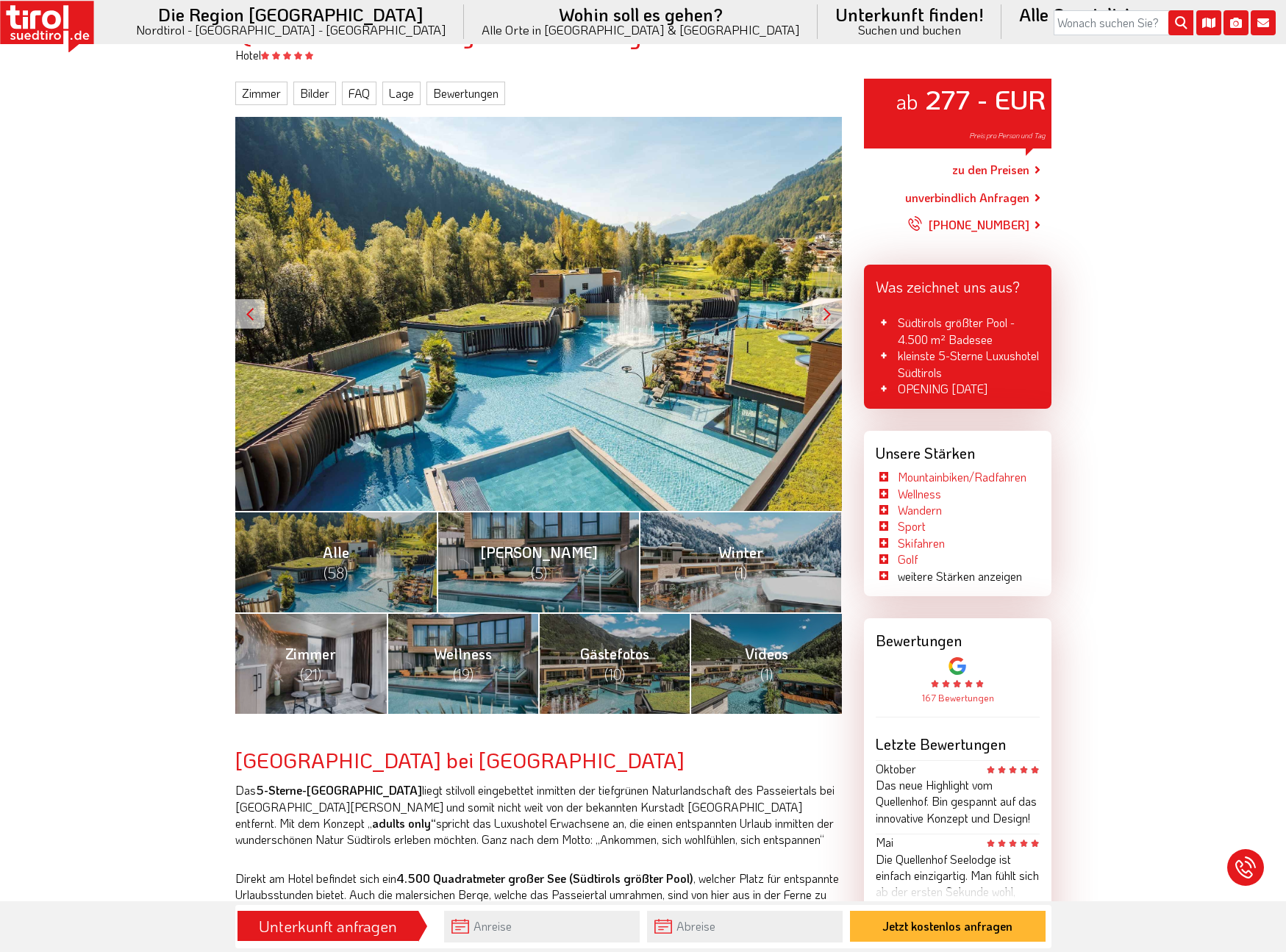
click at [1009, 164] on link "zu den Preisen" at bounding box center [991, 170] width 77 height 37
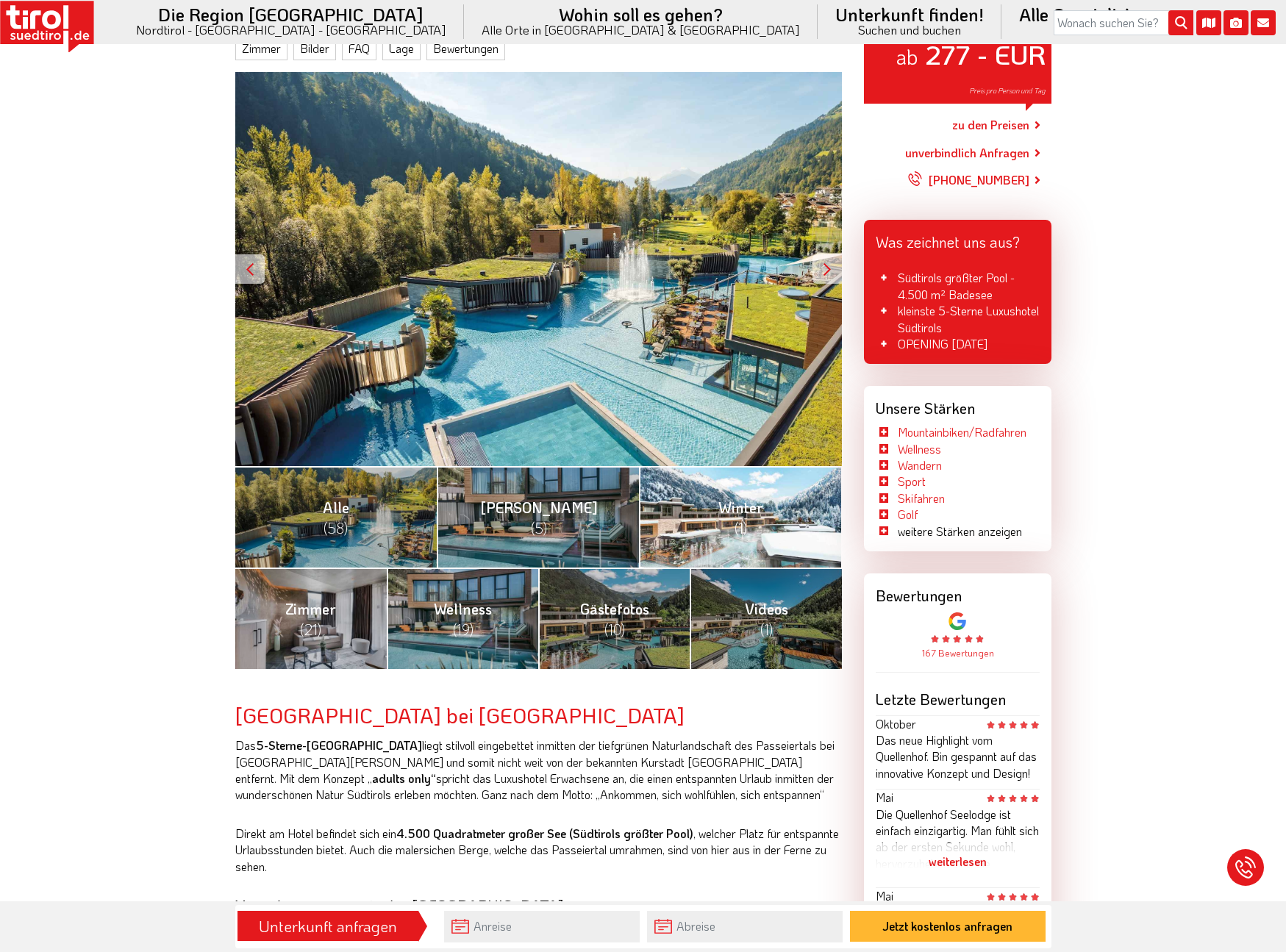
scroll to position [222, 0]
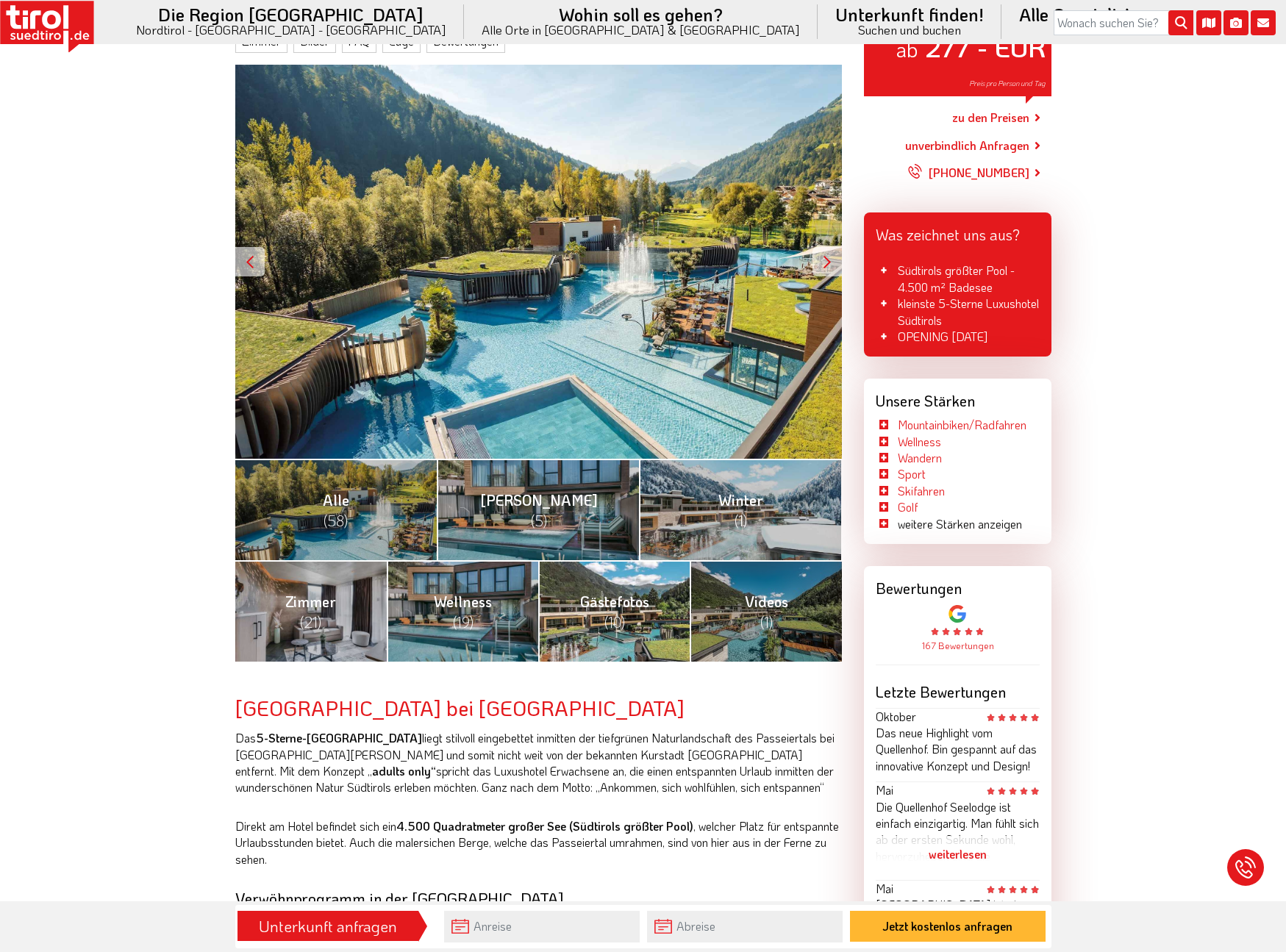
click at [617, 594] on span "Gästefotos (10)" at bounding box center [615, 611] width 69 height 40
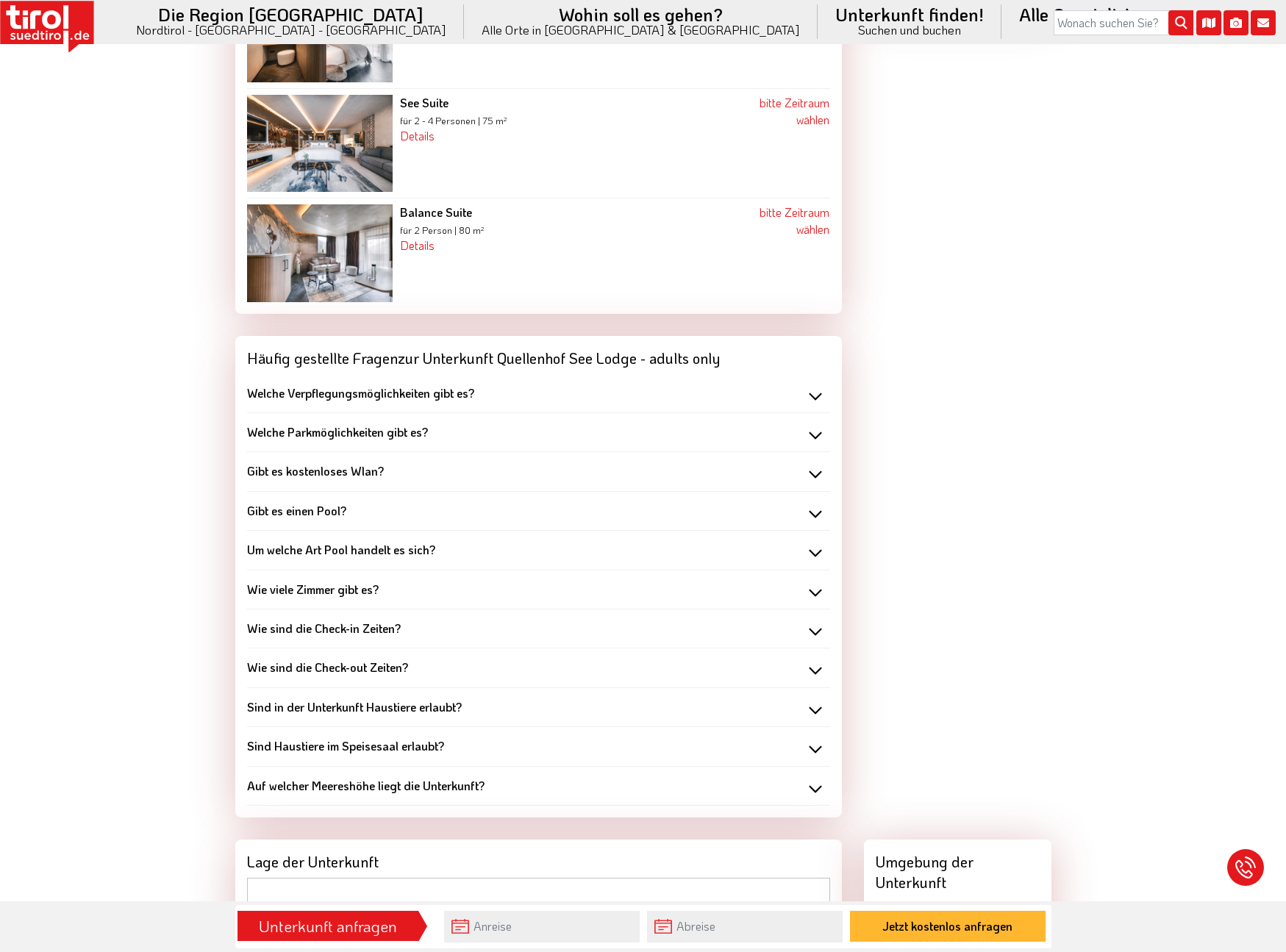
scroll to position [1688, 0]
click at [812, 384] on div "Welche Verpflegungsmöglichkeiten gibt es?" at bounding box center [539, 391] width 583 height 16
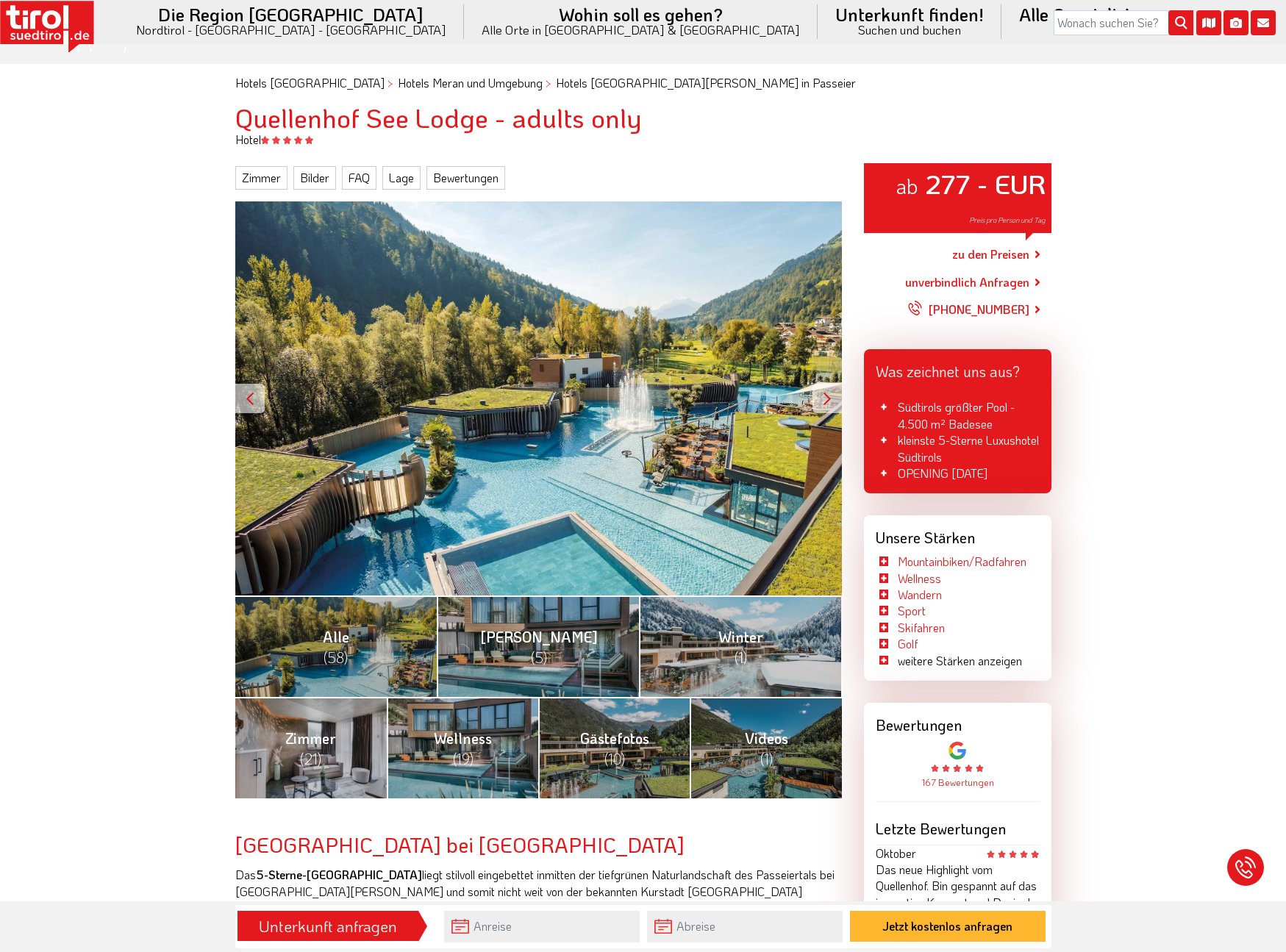
scroll to position [68, 0]
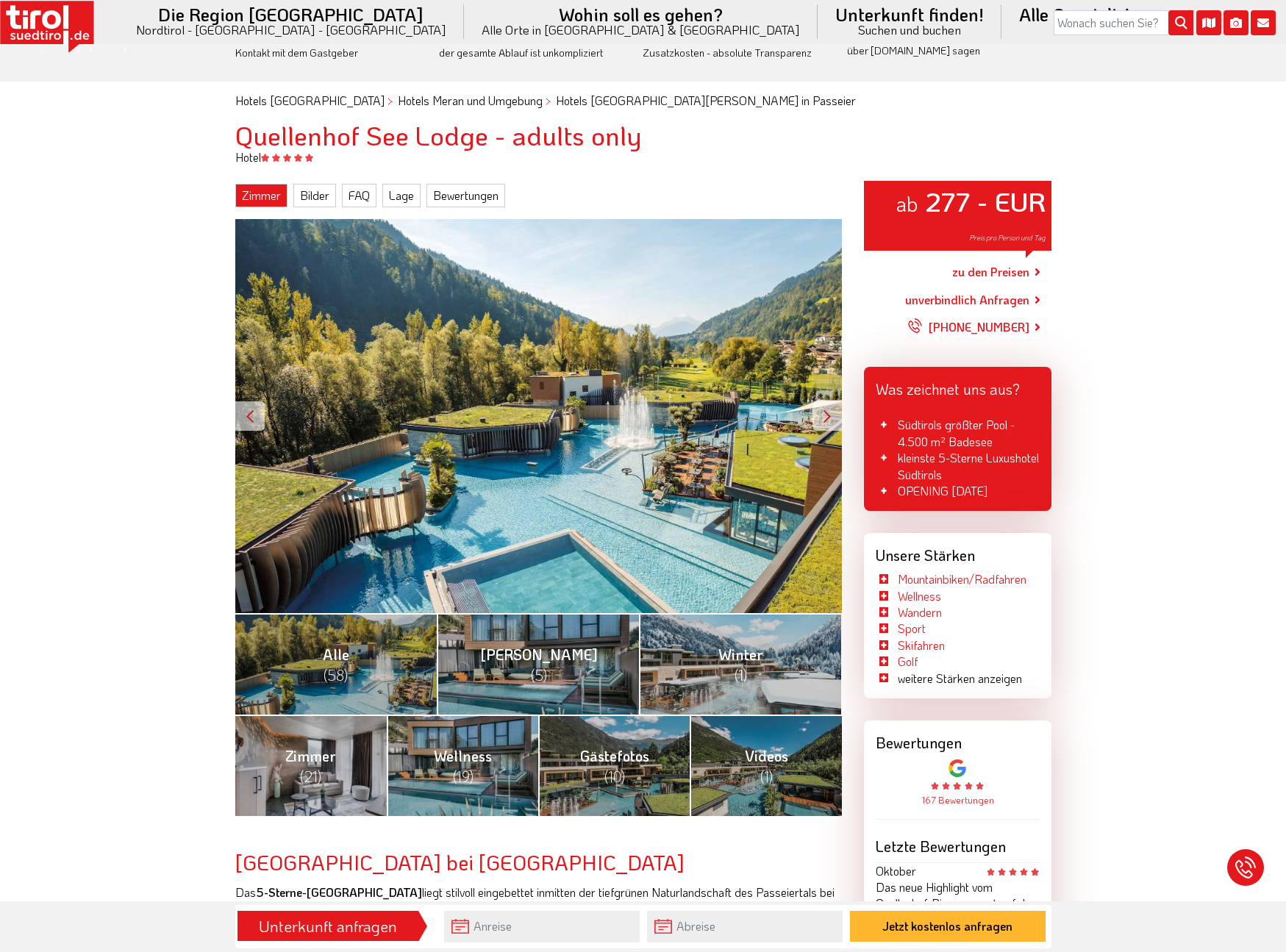
click at [266, 197] on link "Zimmer" at bounding box center [261, 195] width 52 height 23
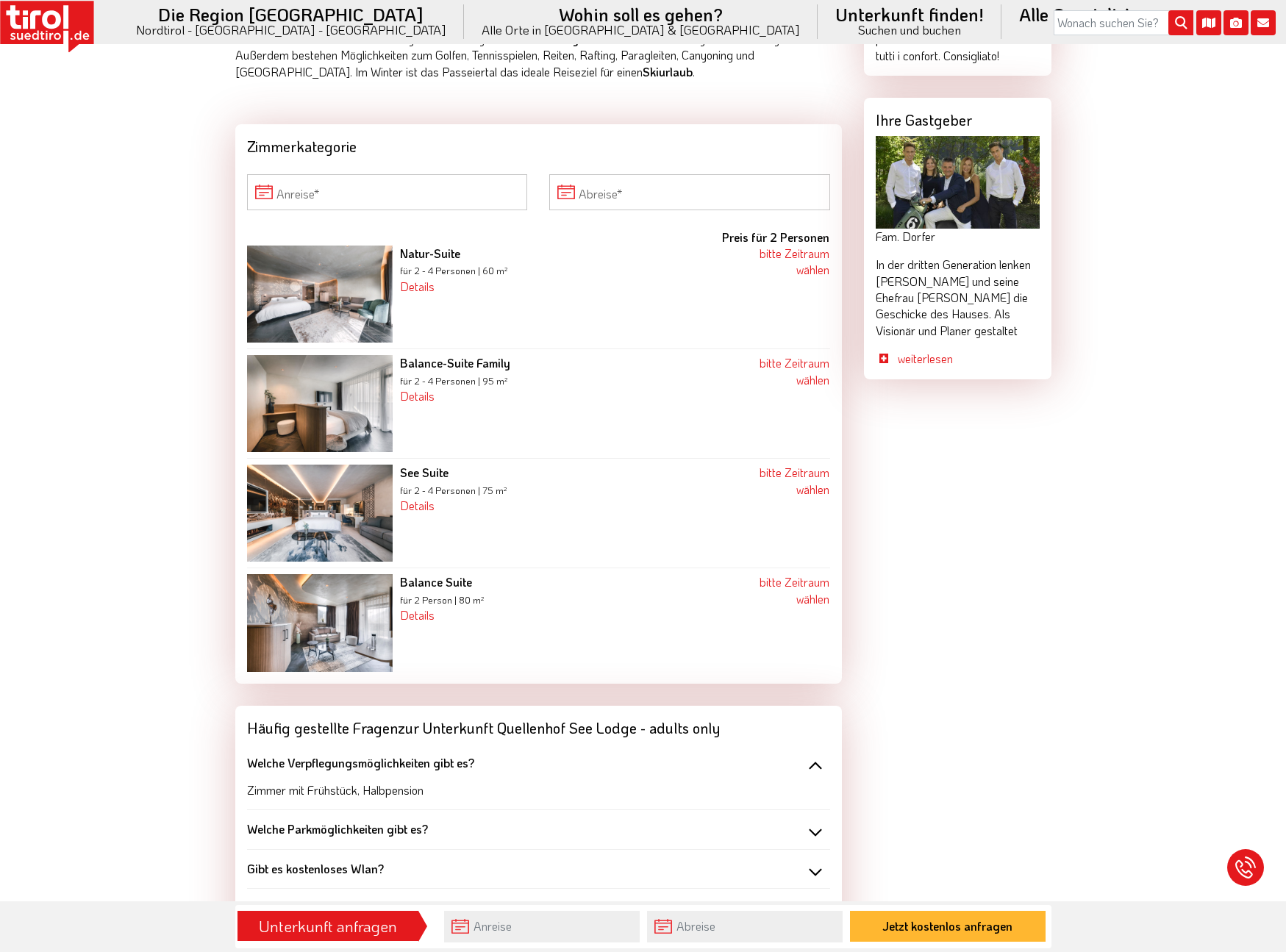
scroll to position [1358, 0]
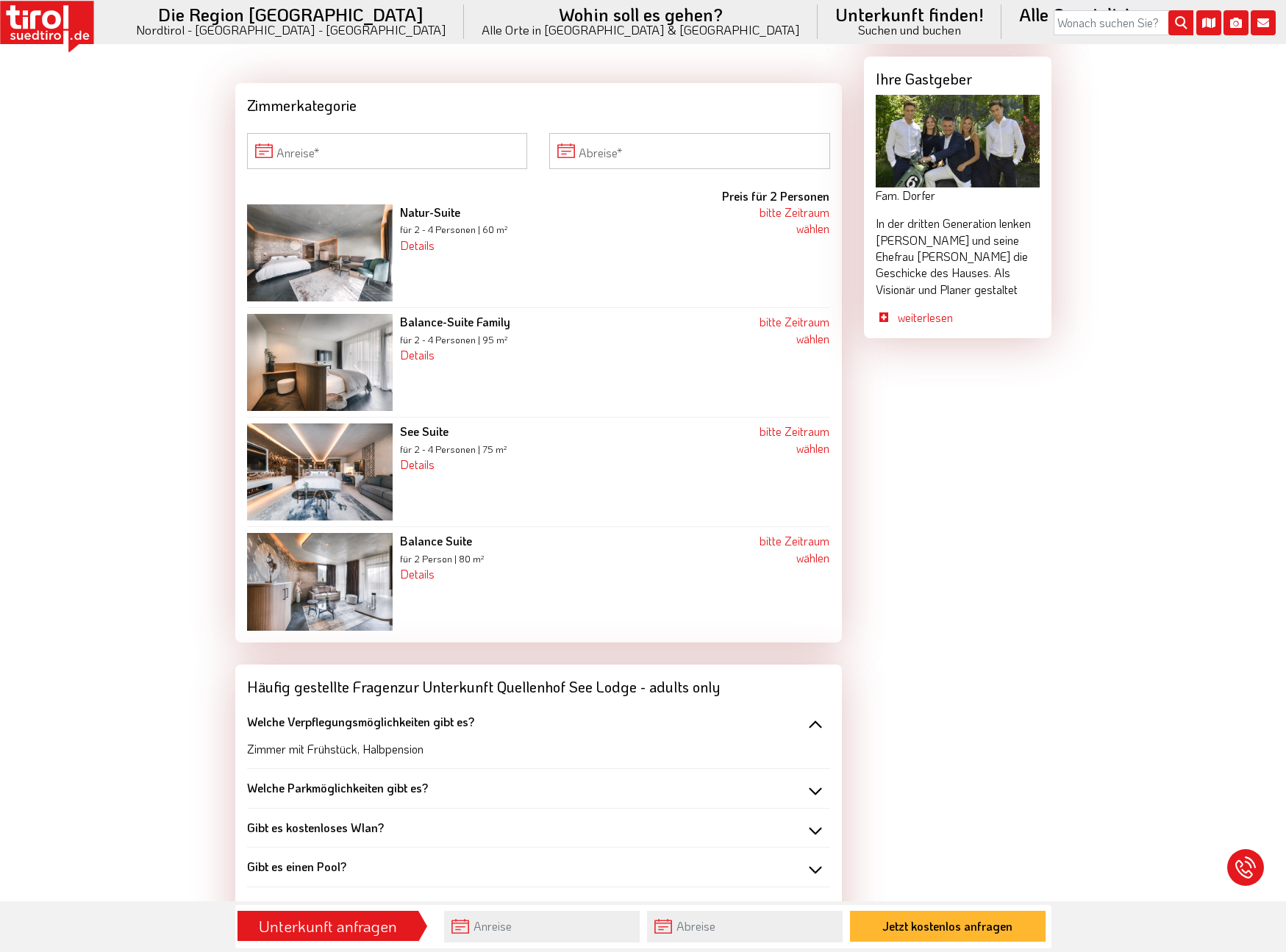
click at [371, 231] on img at bounding box center [320, 253] width 145 height 97
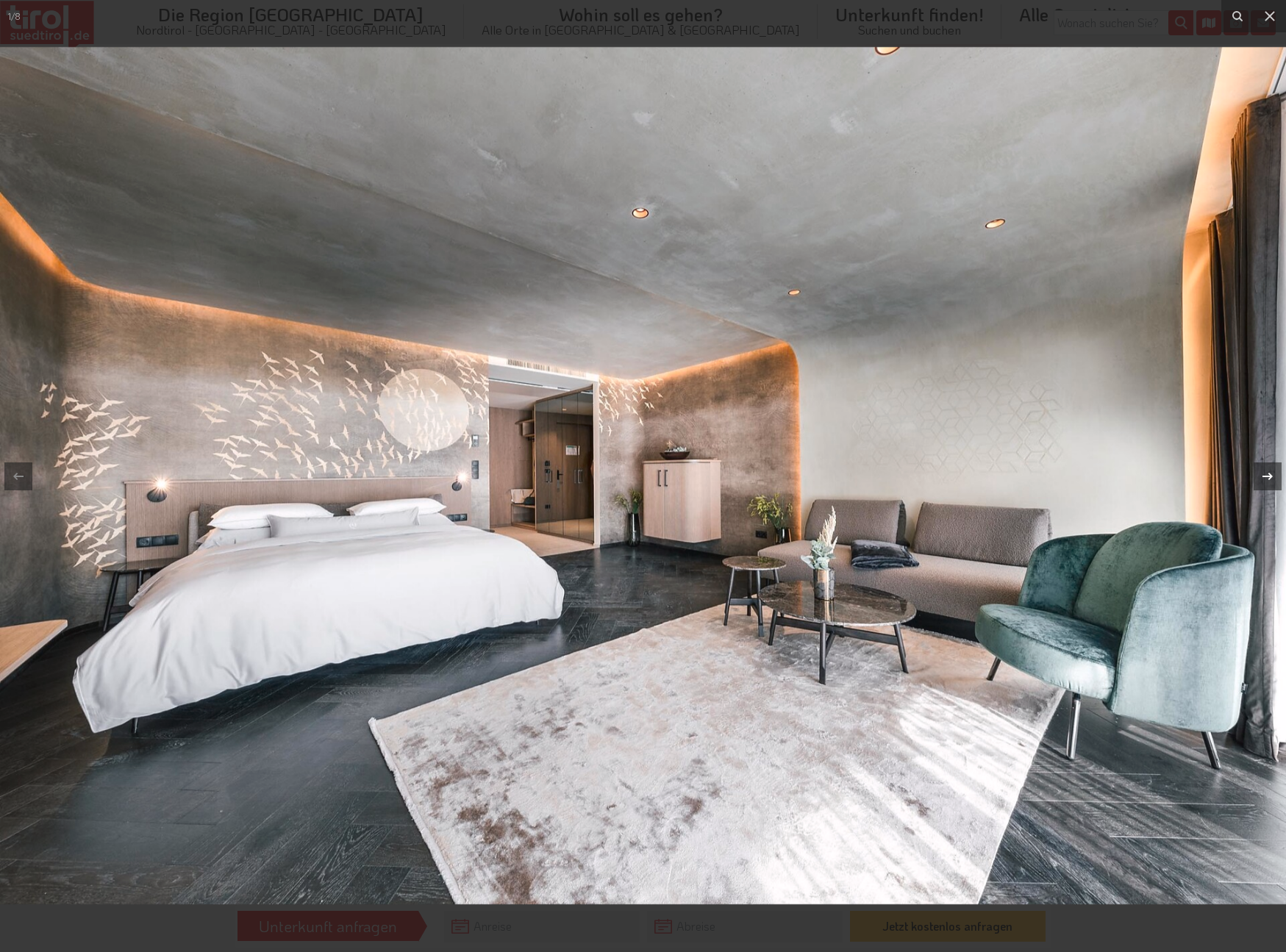
click at [1274, 475] on icon at bounding box center [1267, 476] width 17 height 17
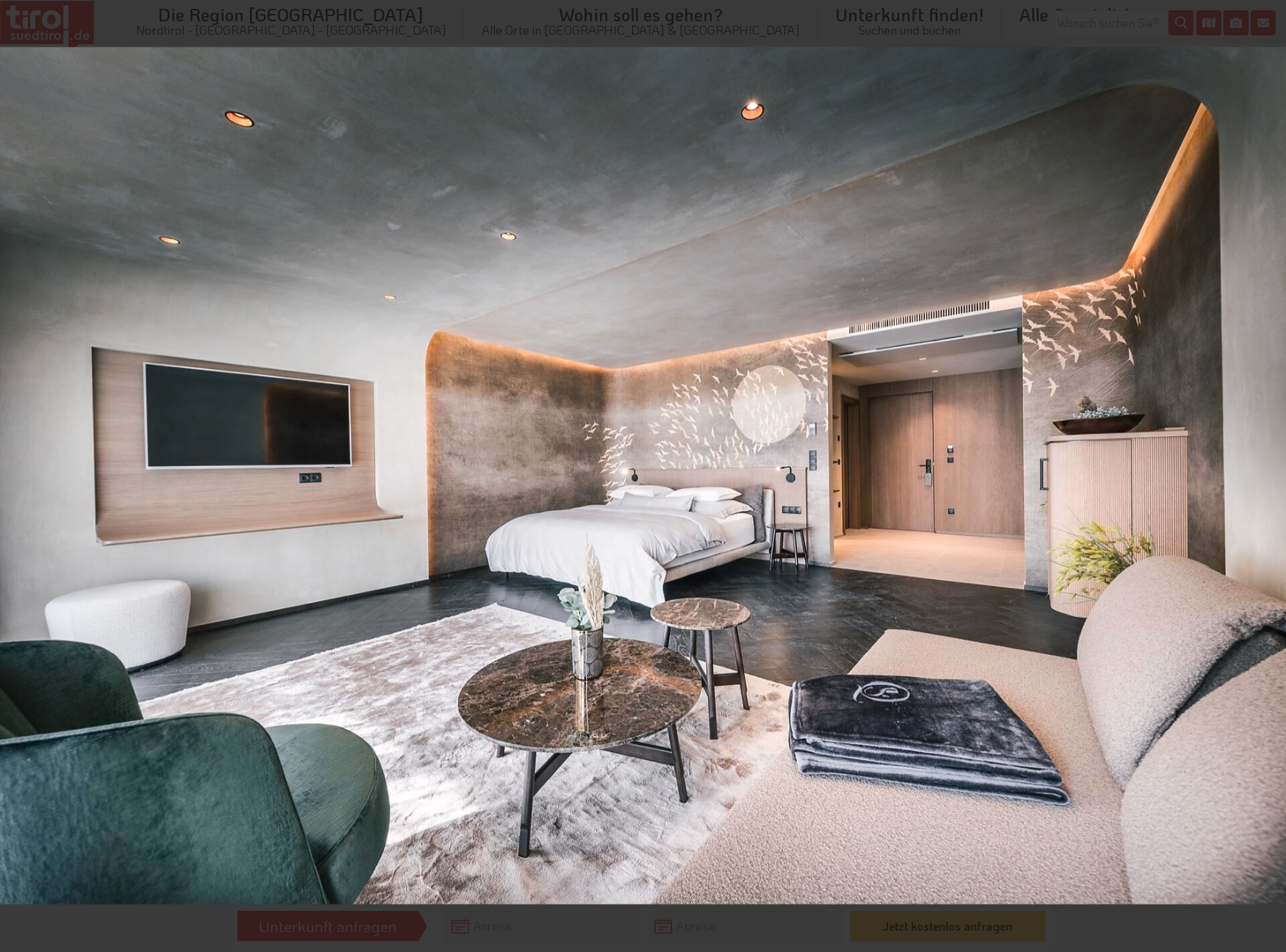
click at [1272, 478] on div "2 / 8" at bounding box center [643, 476] width 1286 height 952
click at [1272, 478] on icon at bounding box center [1267, 476] width 17 height 17
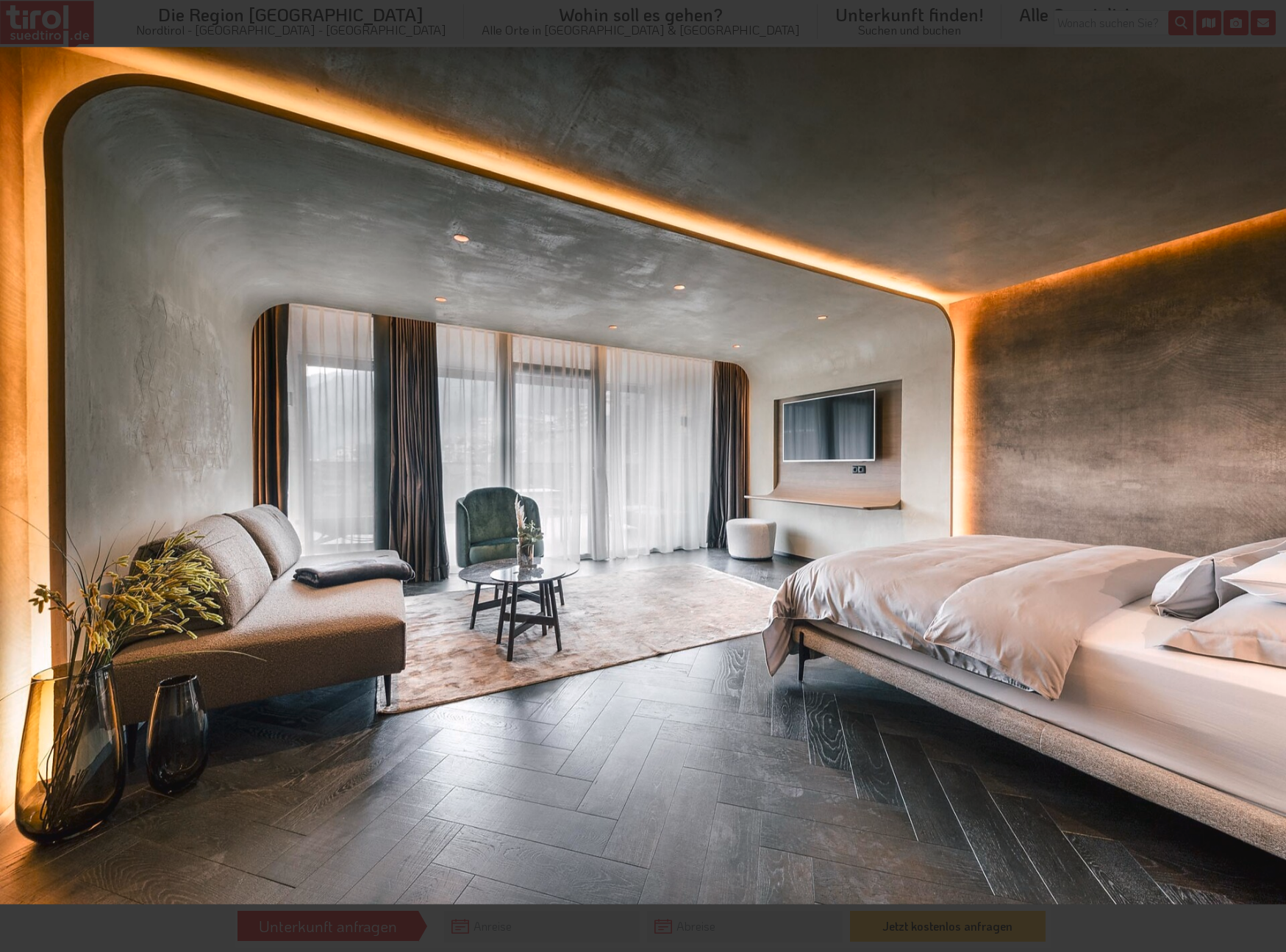
click at [1272, 478] on div "3 / 8" at bounding box center [643, 476] width 1286 height 952
click at [1272, 478] on icon at bounding box center [1267, 476] width 17 height 17
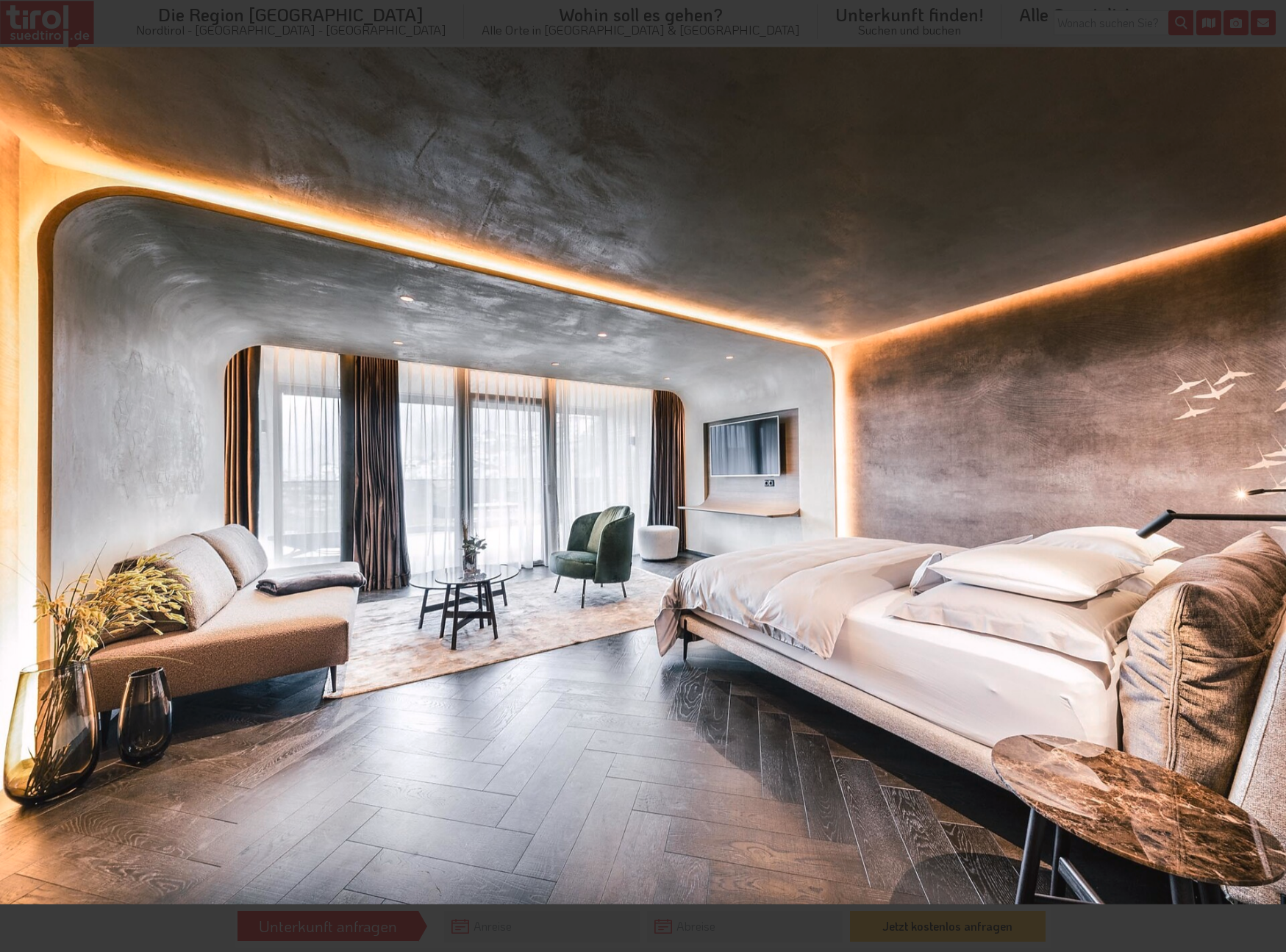
click at [1272, 477] on div "4 / 8" at bounding box center [643, 476] width 1286 height 952
click at [1269, 479] on icon at bounding box center [1268, 476] width 11 height 8
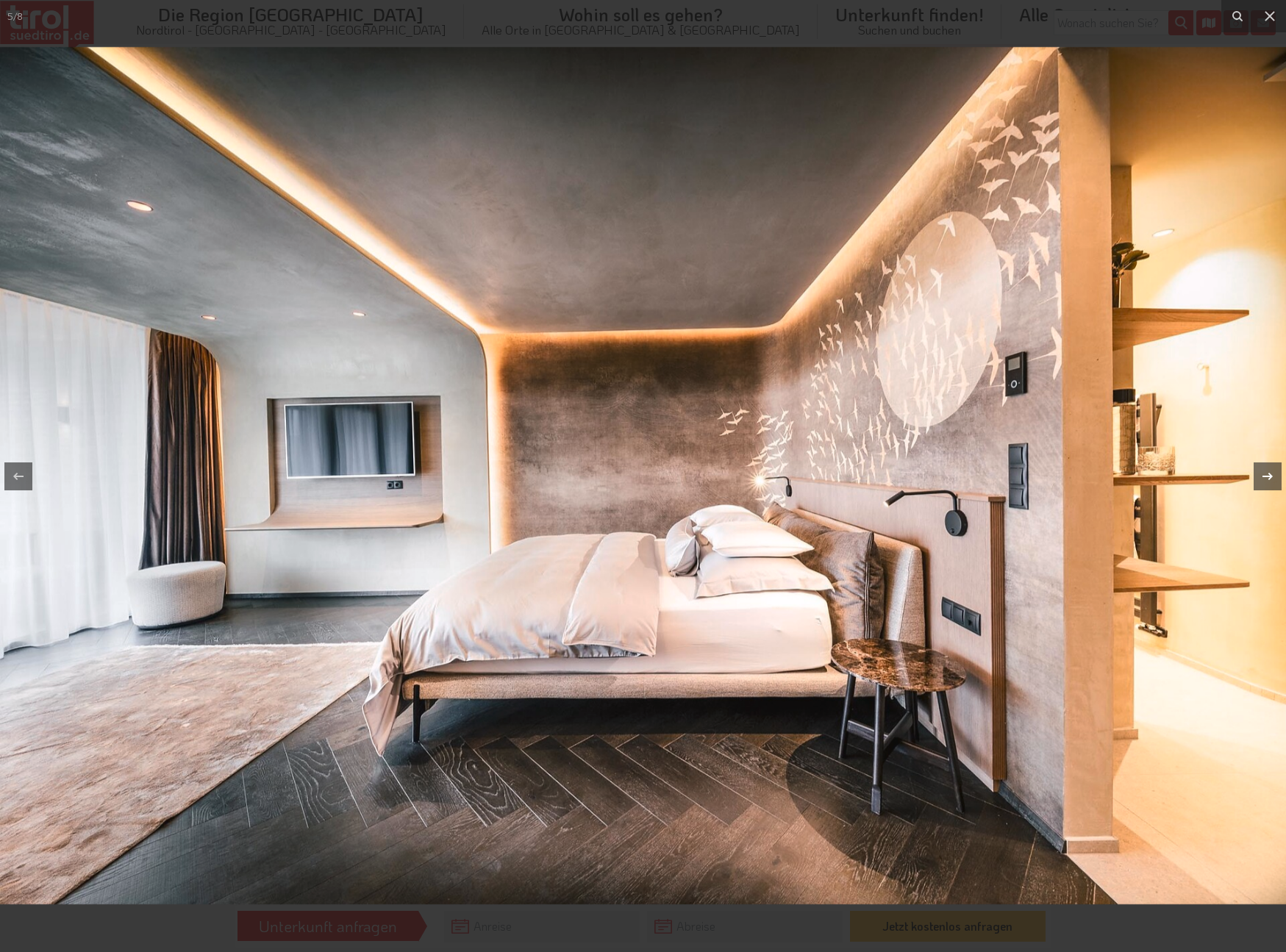
click at [1269, 480] on icon at bounding box center [1267, 476] width 17 height 17
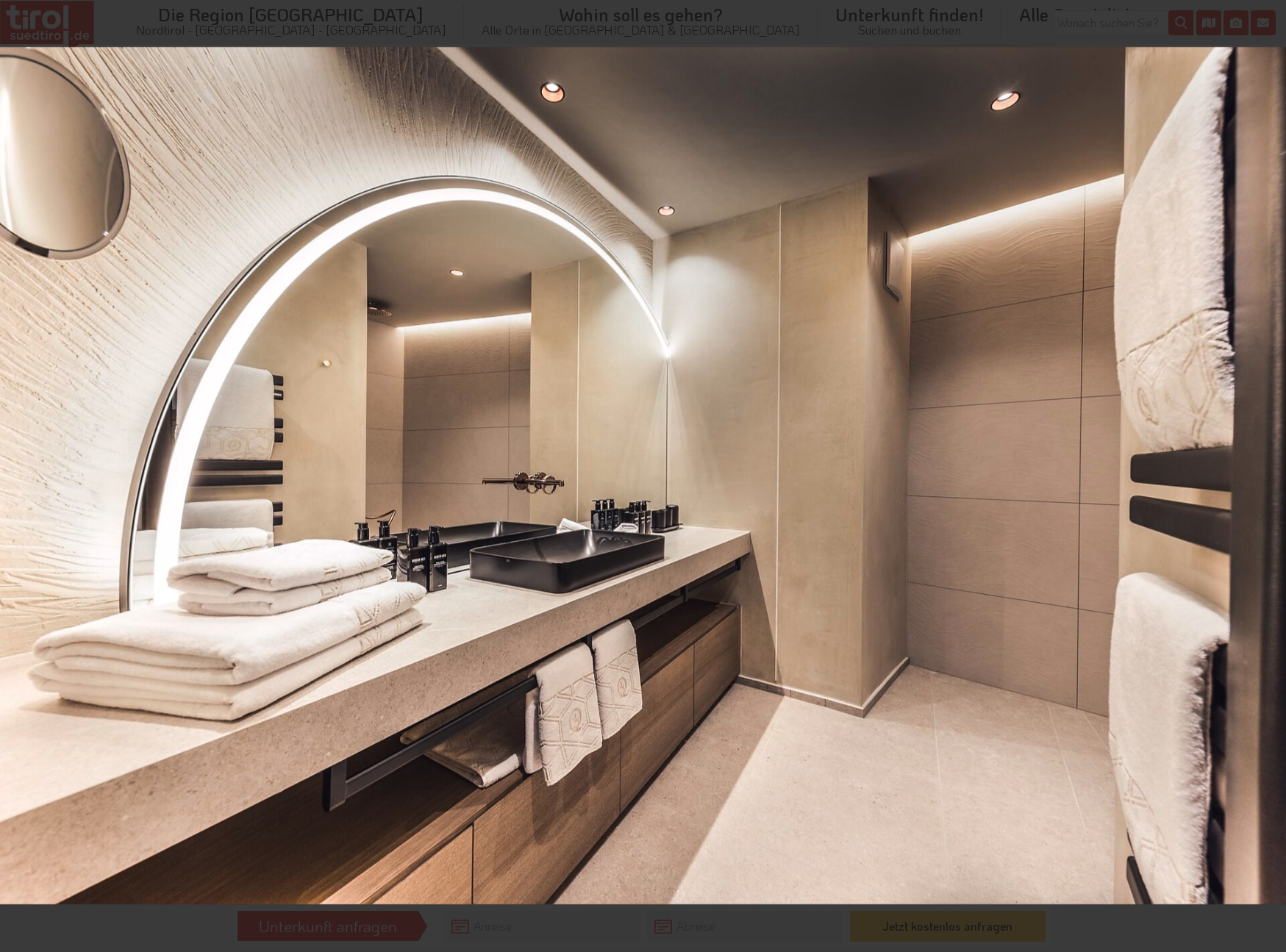
click at [1269, 480] on div "6 / 8" at bounding box center [643, 476] width 1286 height 952
click at [1269, 480] on icon at bounding box center [1267, 476] width 17 height 17
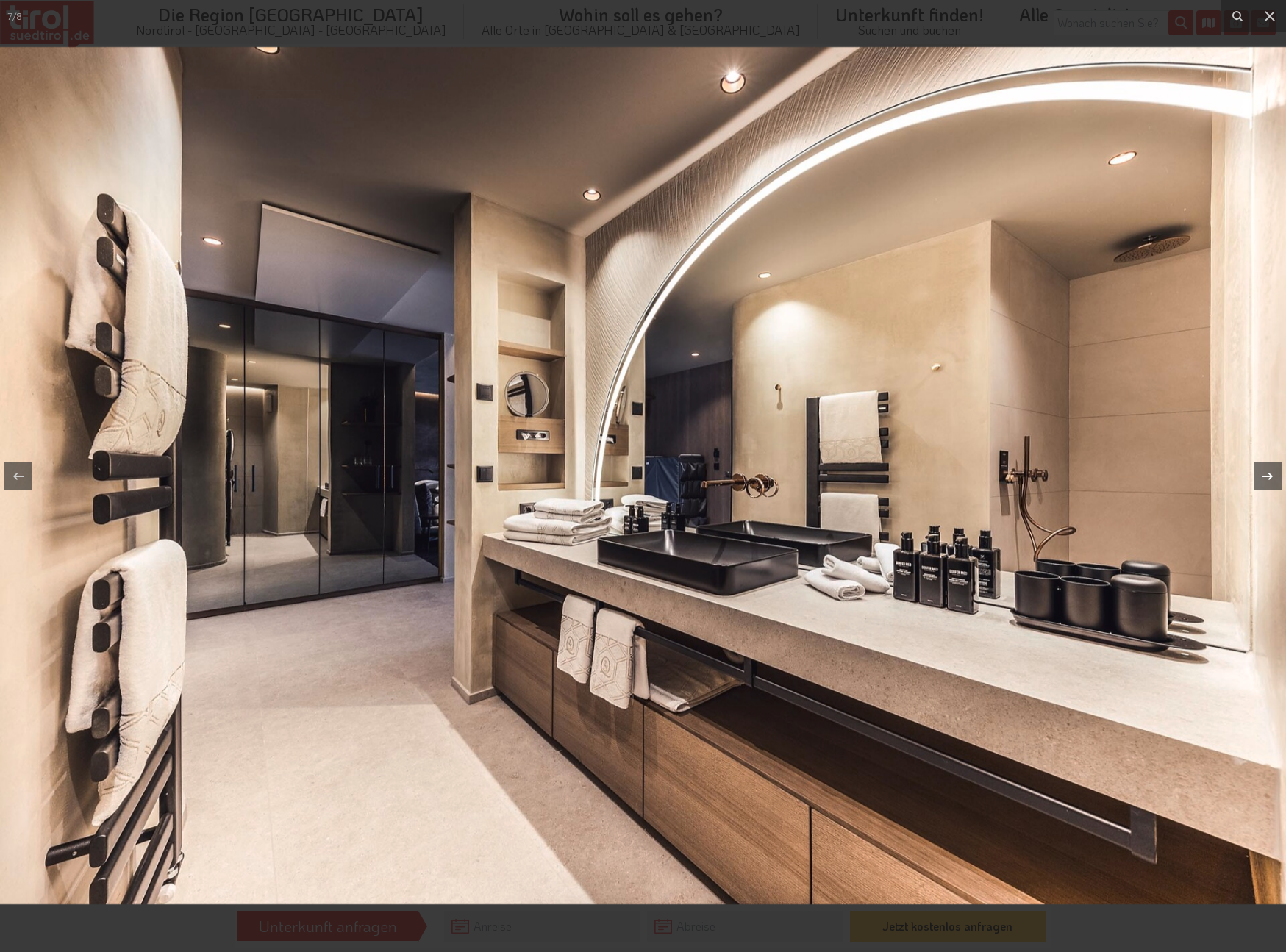
click at [1268, 479] on icon at bounding box center [1267, 476] width 17 height 17
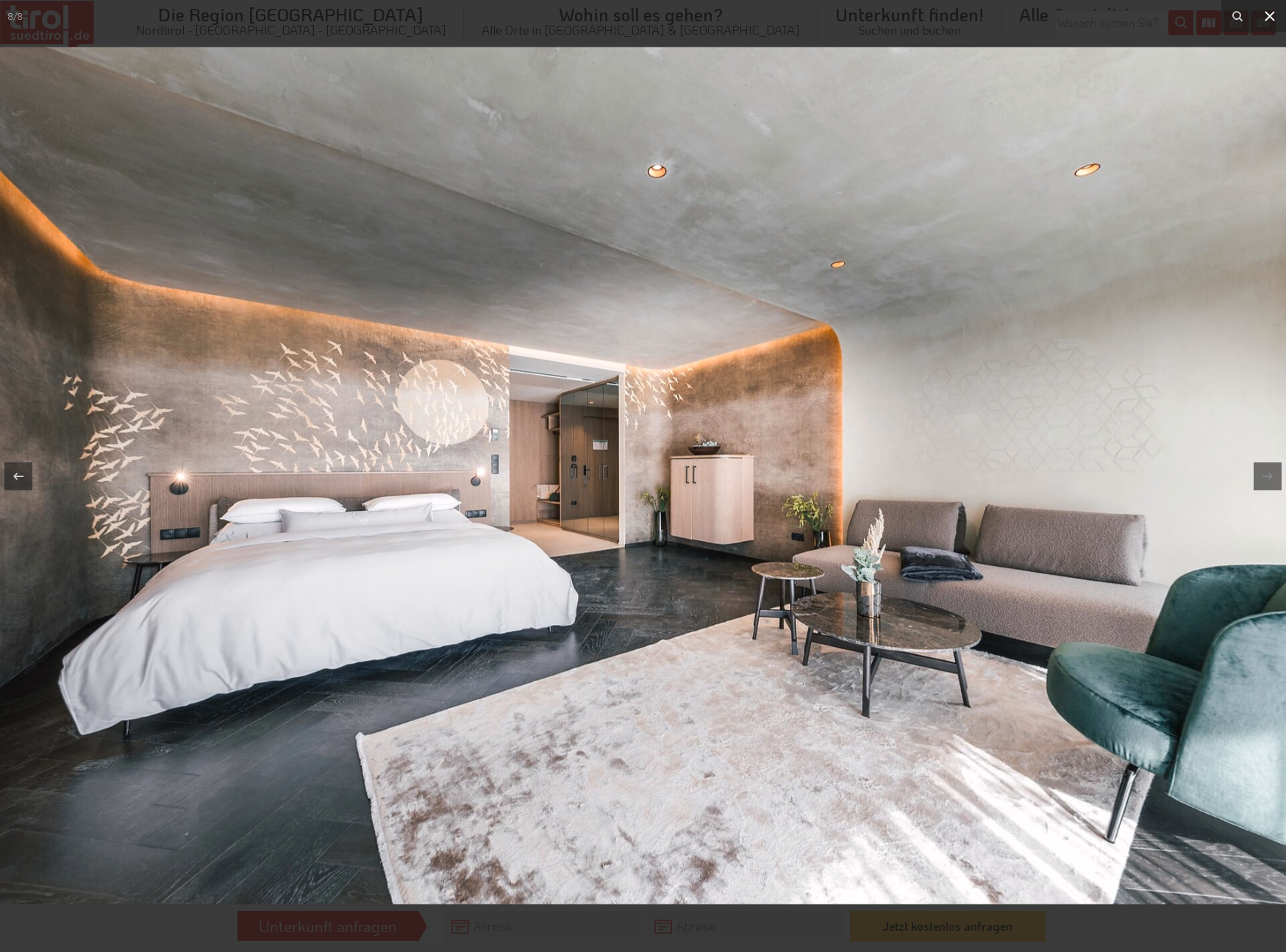
click at [1273, 17] on icon at bounding box center [1269, 16] width 17 height 17
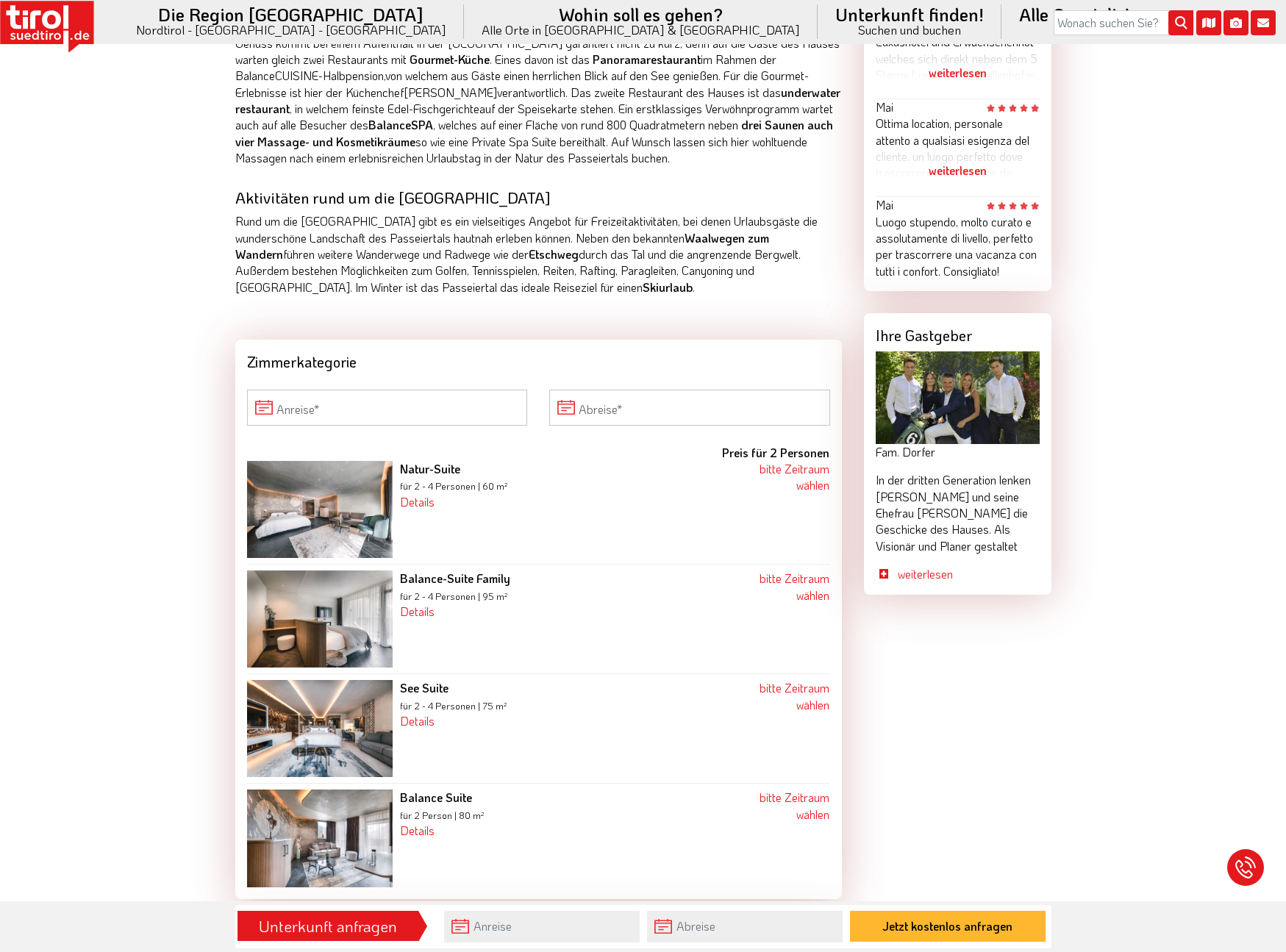
scroll to position [1094, 0]
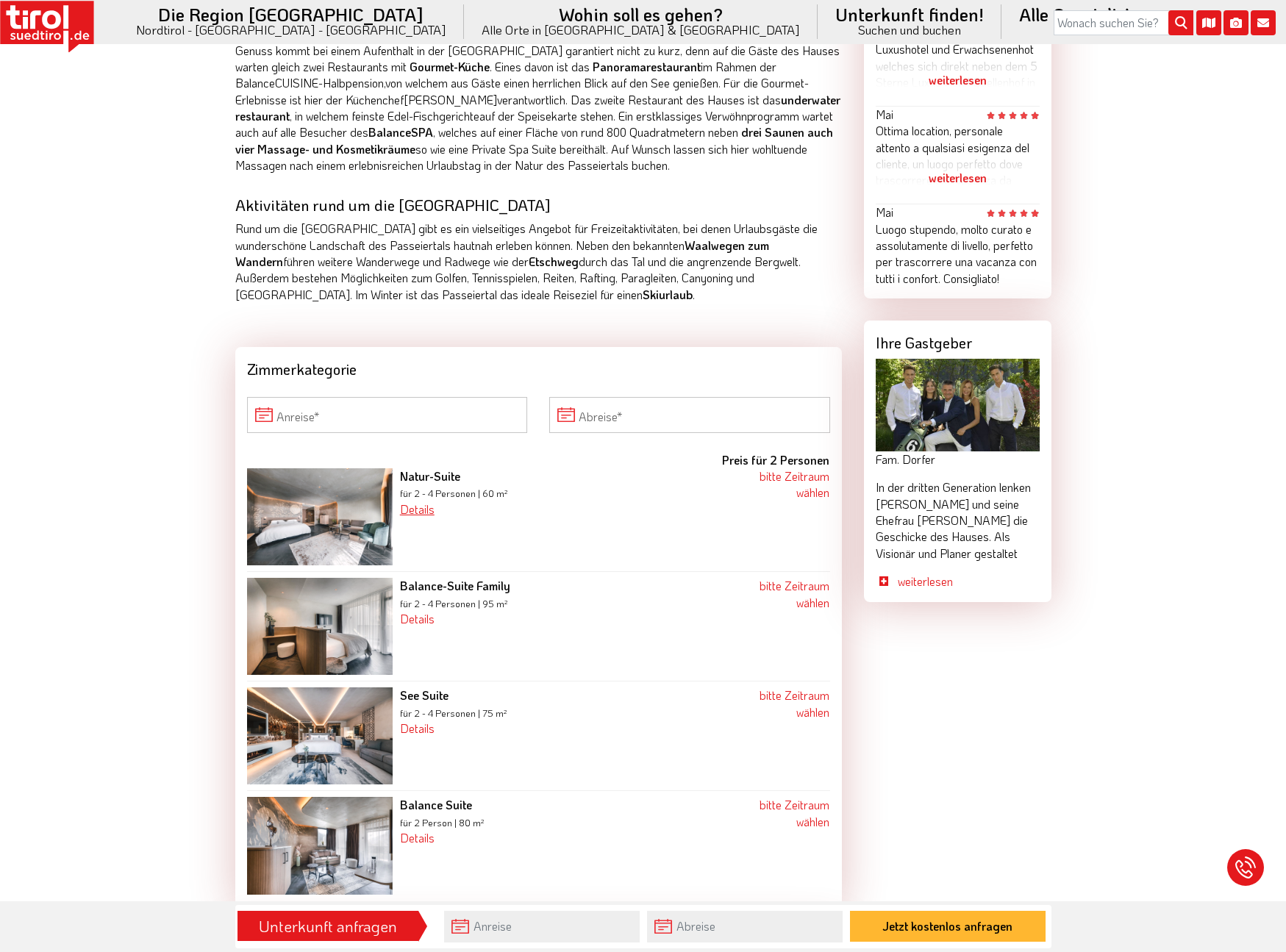
click at [430, 501] on link "Details" at bounding box center [418, 509] width 35 height 15
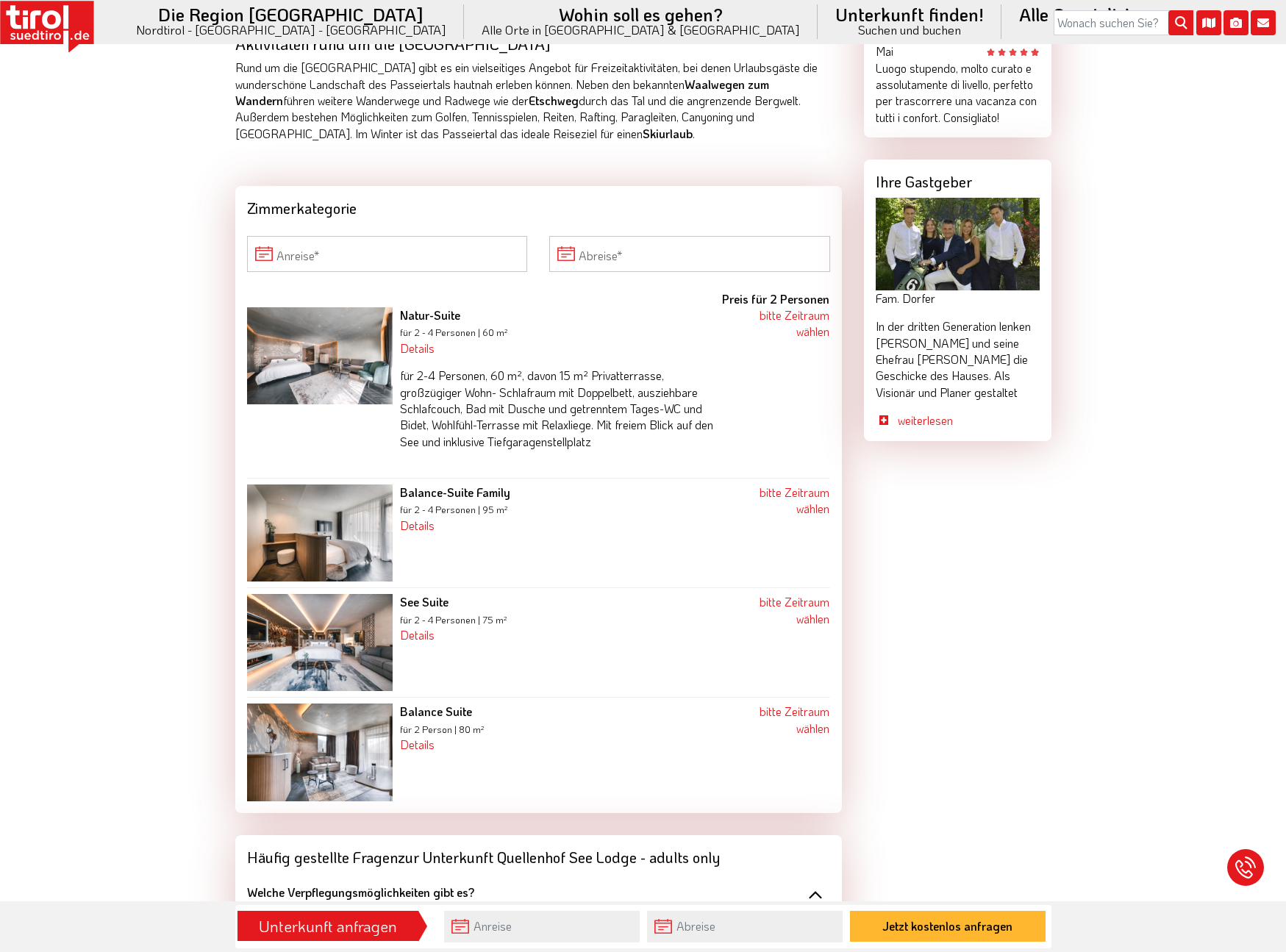
scroll to position [1256, 0]
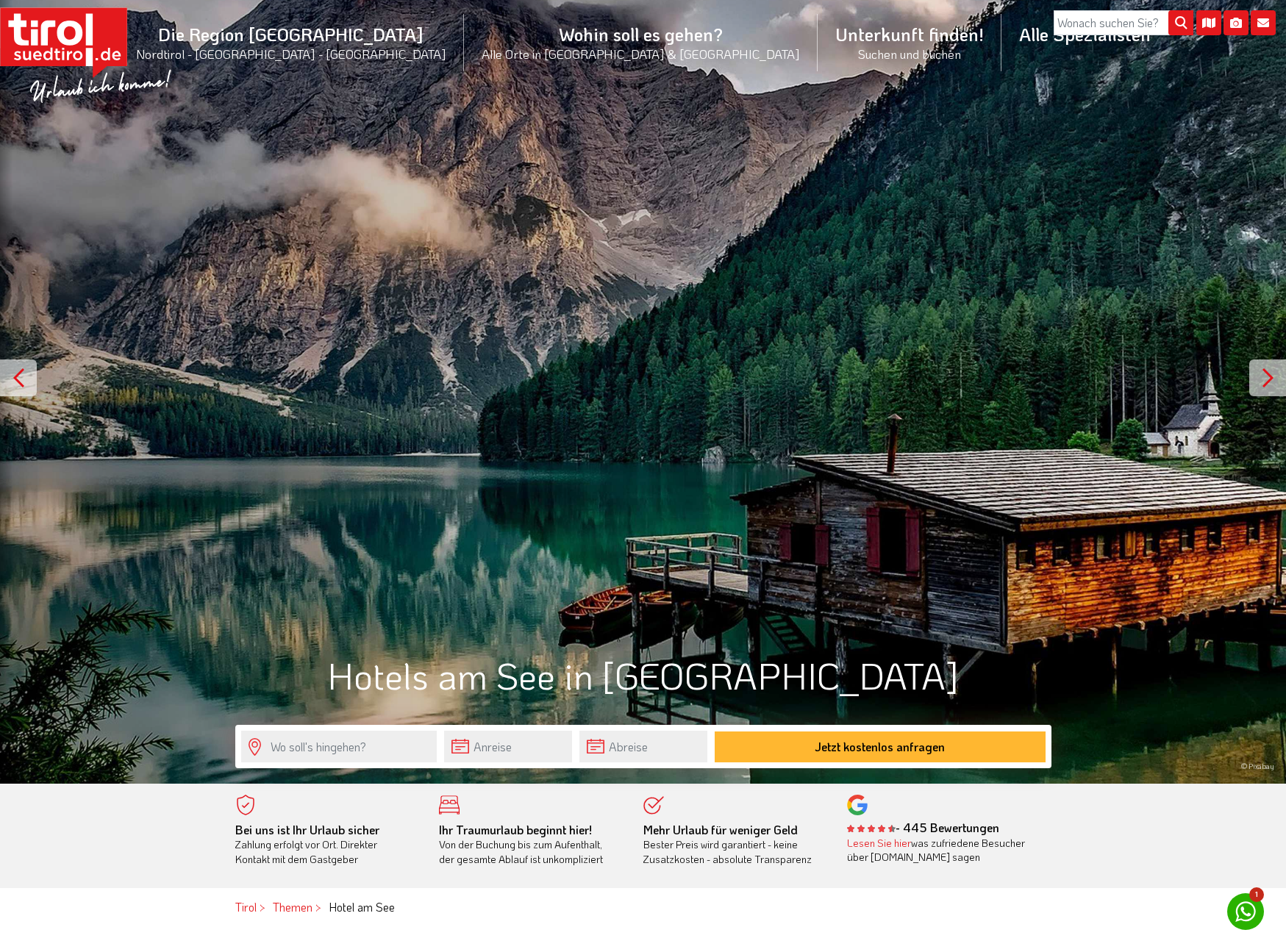
scroll to position [69, 0]
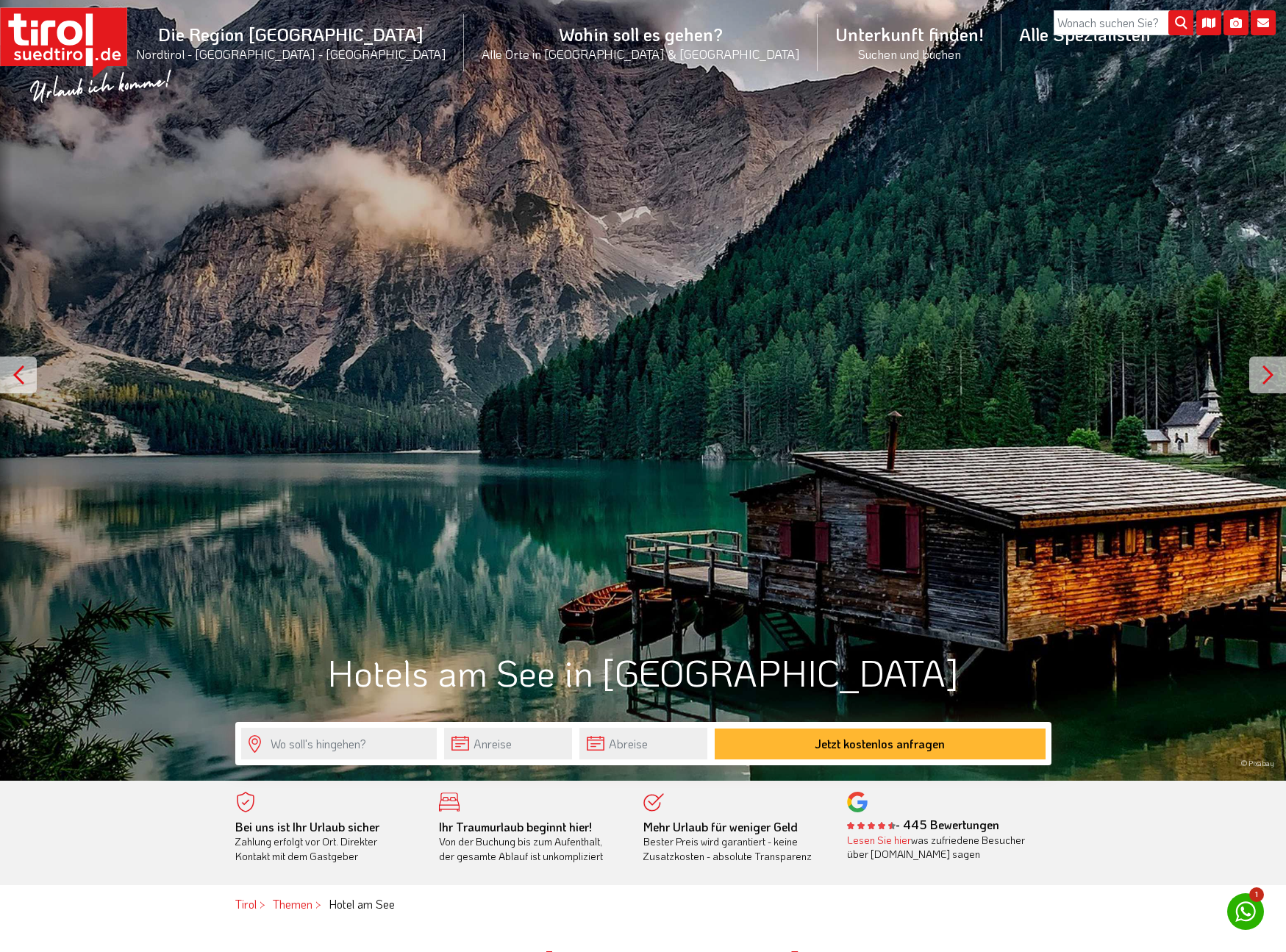
click at [1272, 375] on div at bounding box center [1267, 375] width 37 height 37
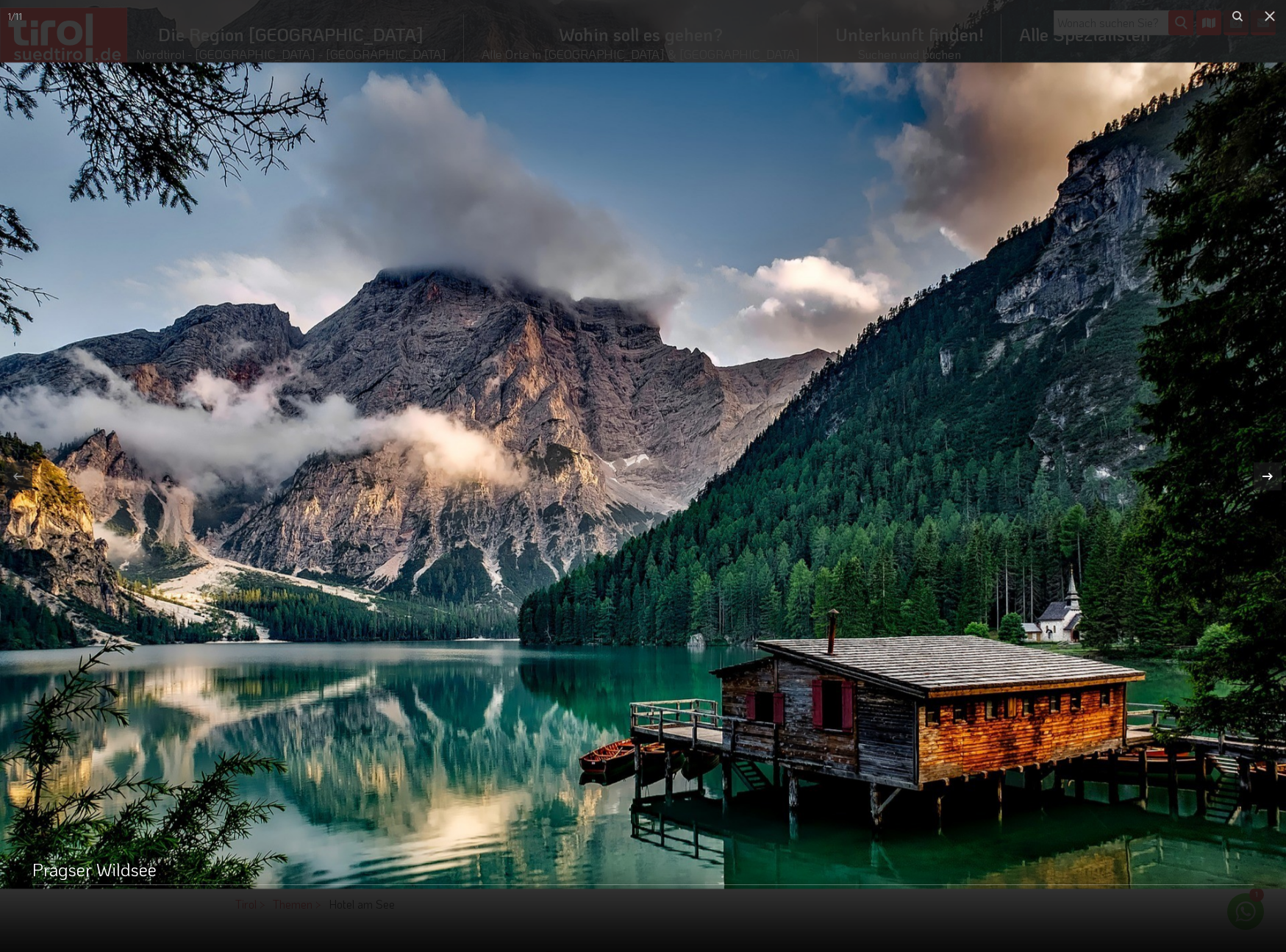
click at [1270, 479] on icon at bounding box center [1268, 476] width 11 height 8
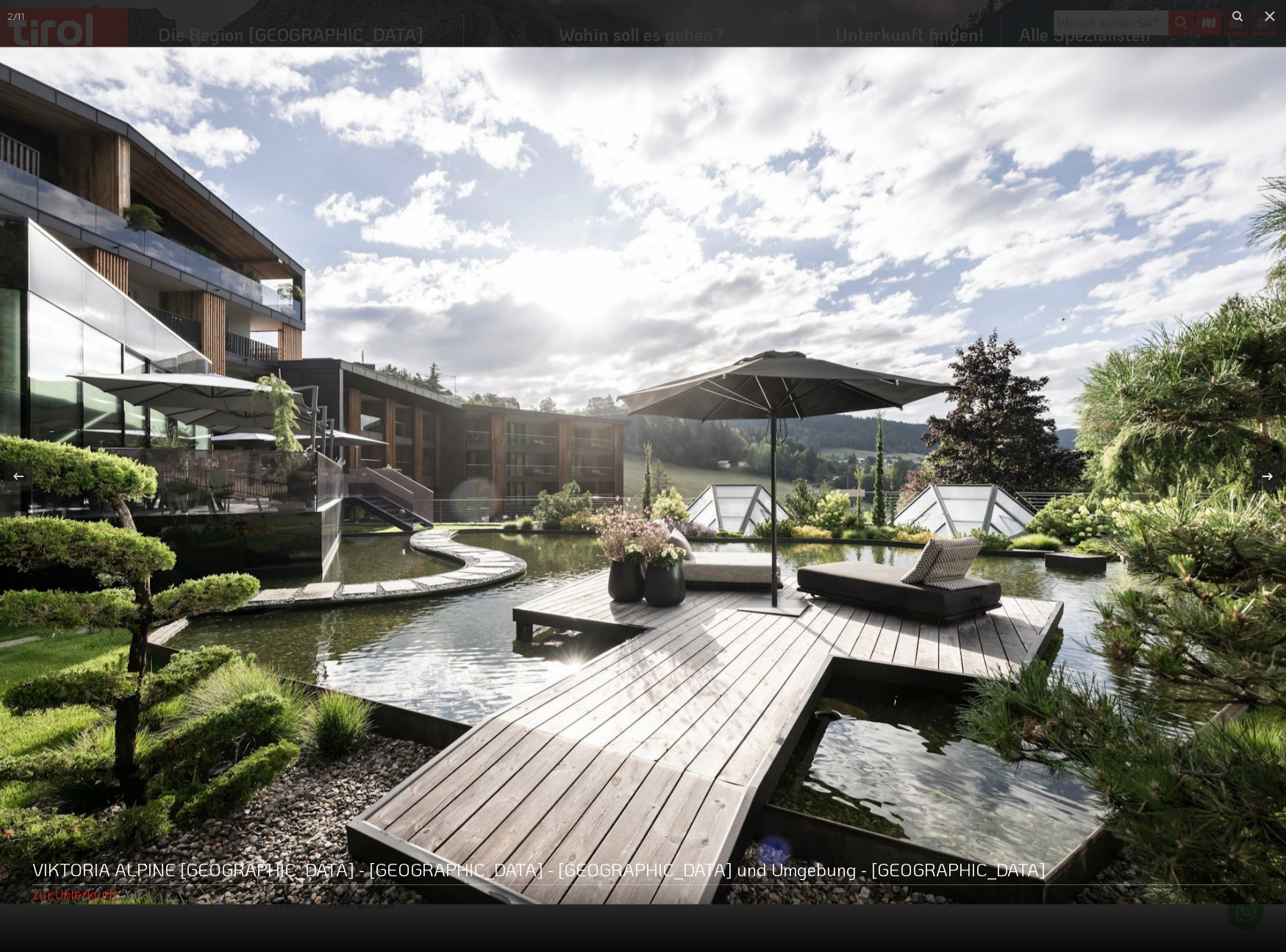
click at [1270, 479] on div "2 / 11 VIKTORIA ALPINE SPA RESORT - Südtirol - Meran und Umgebung - Hafling zur…" at bounding box center [643, 476] width 1286 height 952
click at [1265, 473] on icon at bounding box center [1267, 476] width 17 height 17
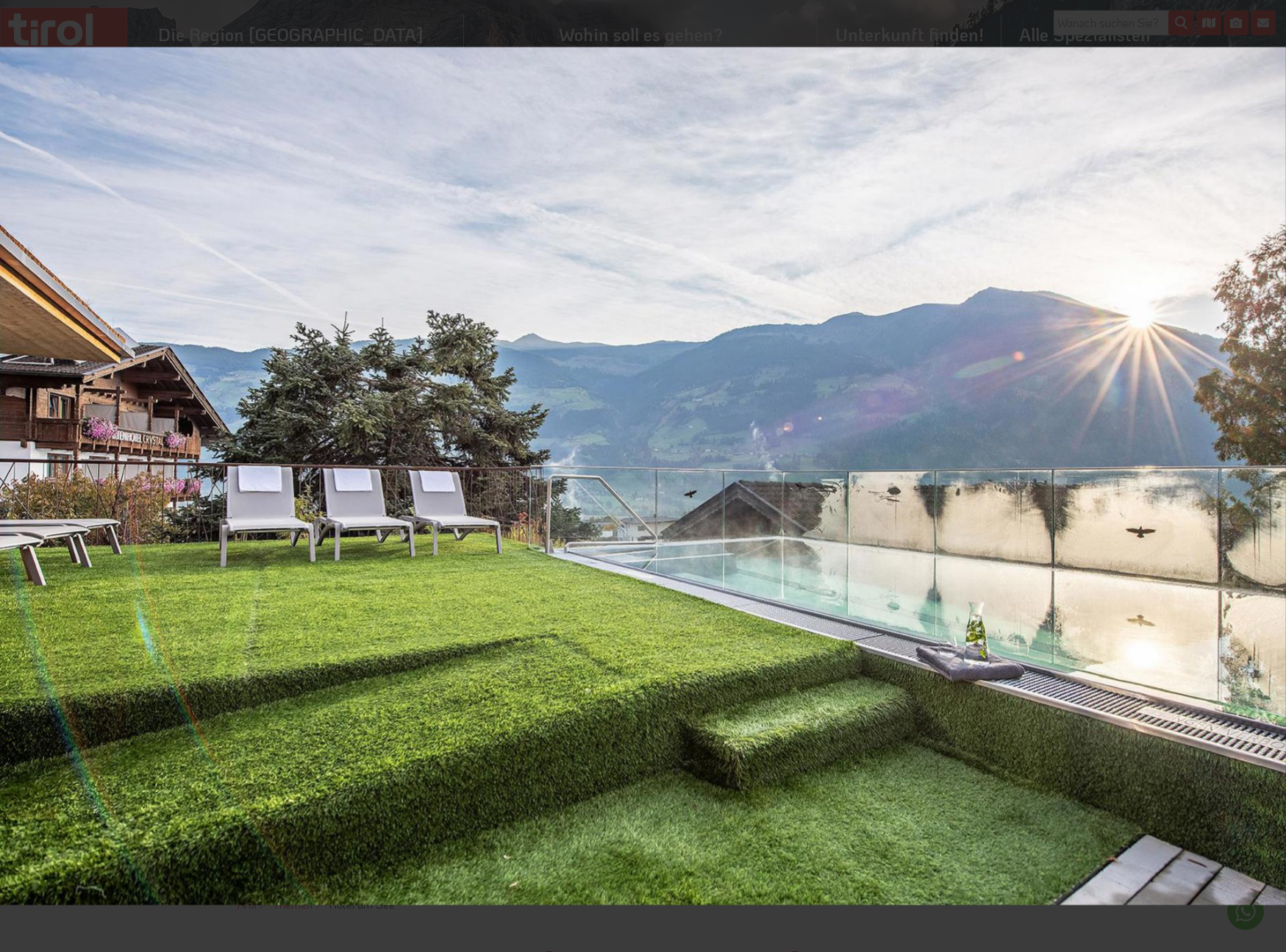
click at [1265, 473] on icon at bounding box center [1267, 476] width 17 height 17
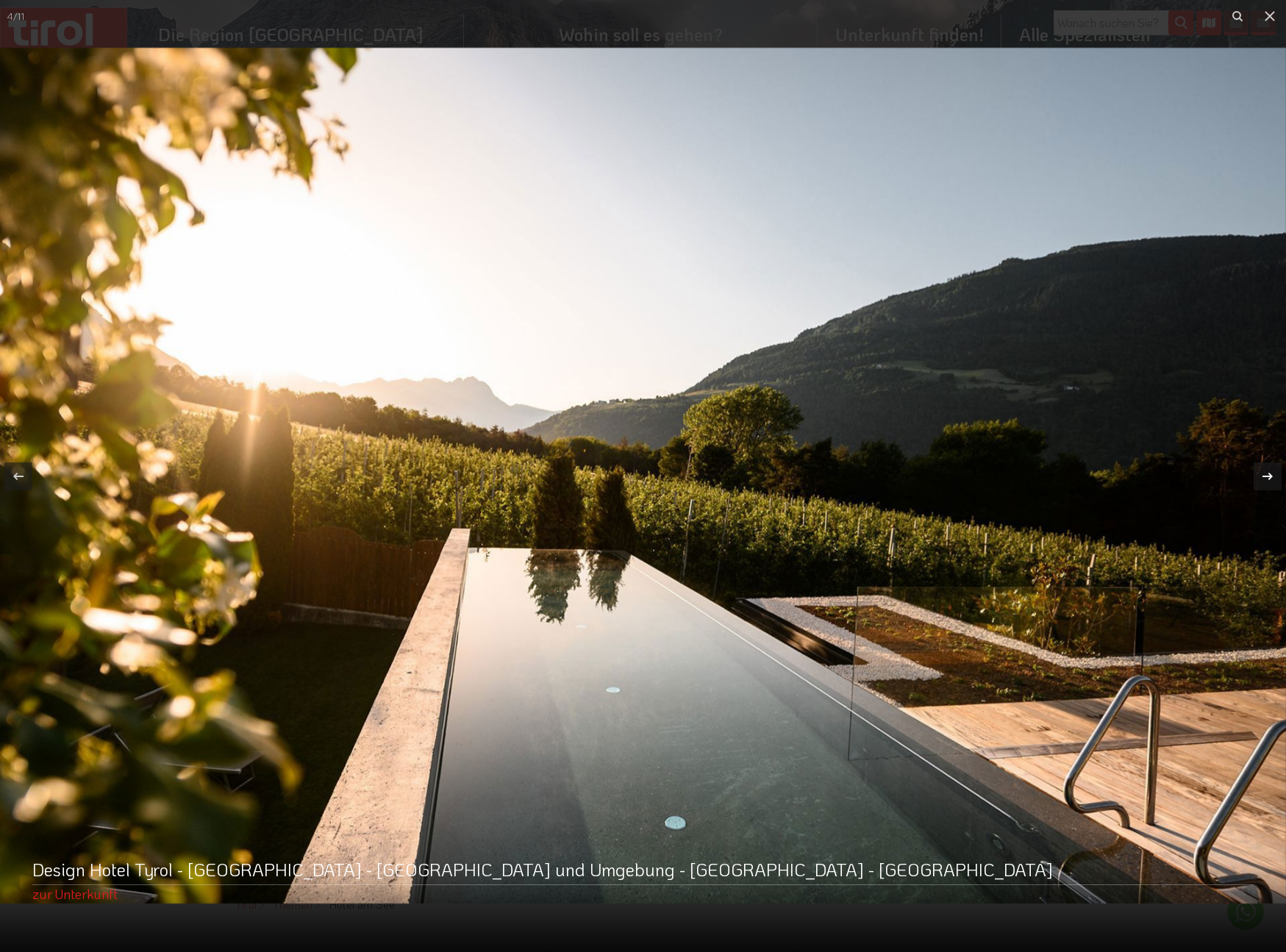
click at [1265, 473] on icon at bounding box center [1267, 476] width 17 height 17
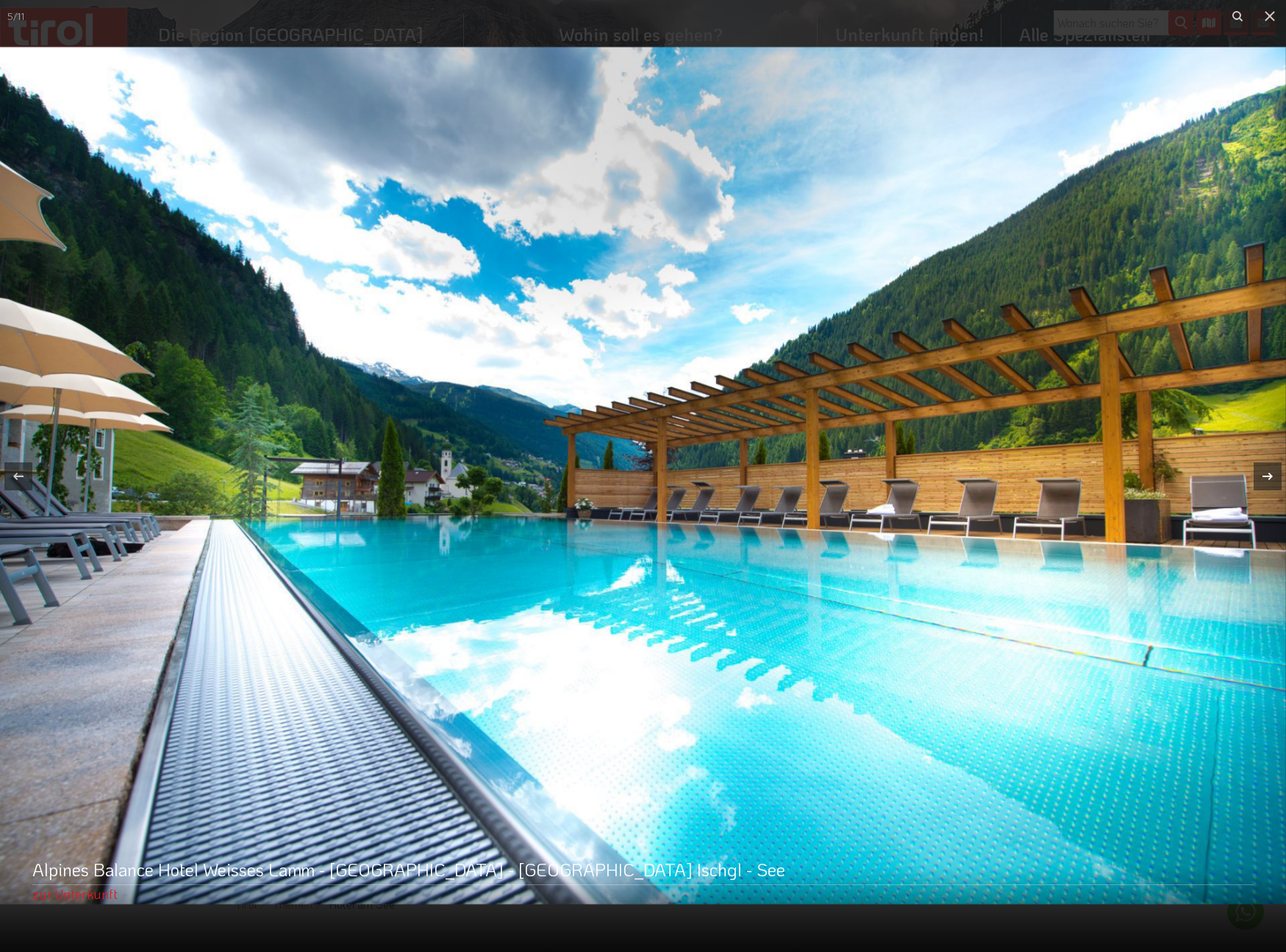
click at [1266, 479] on icon at bounding box center [1267, 476] width 17 height 17
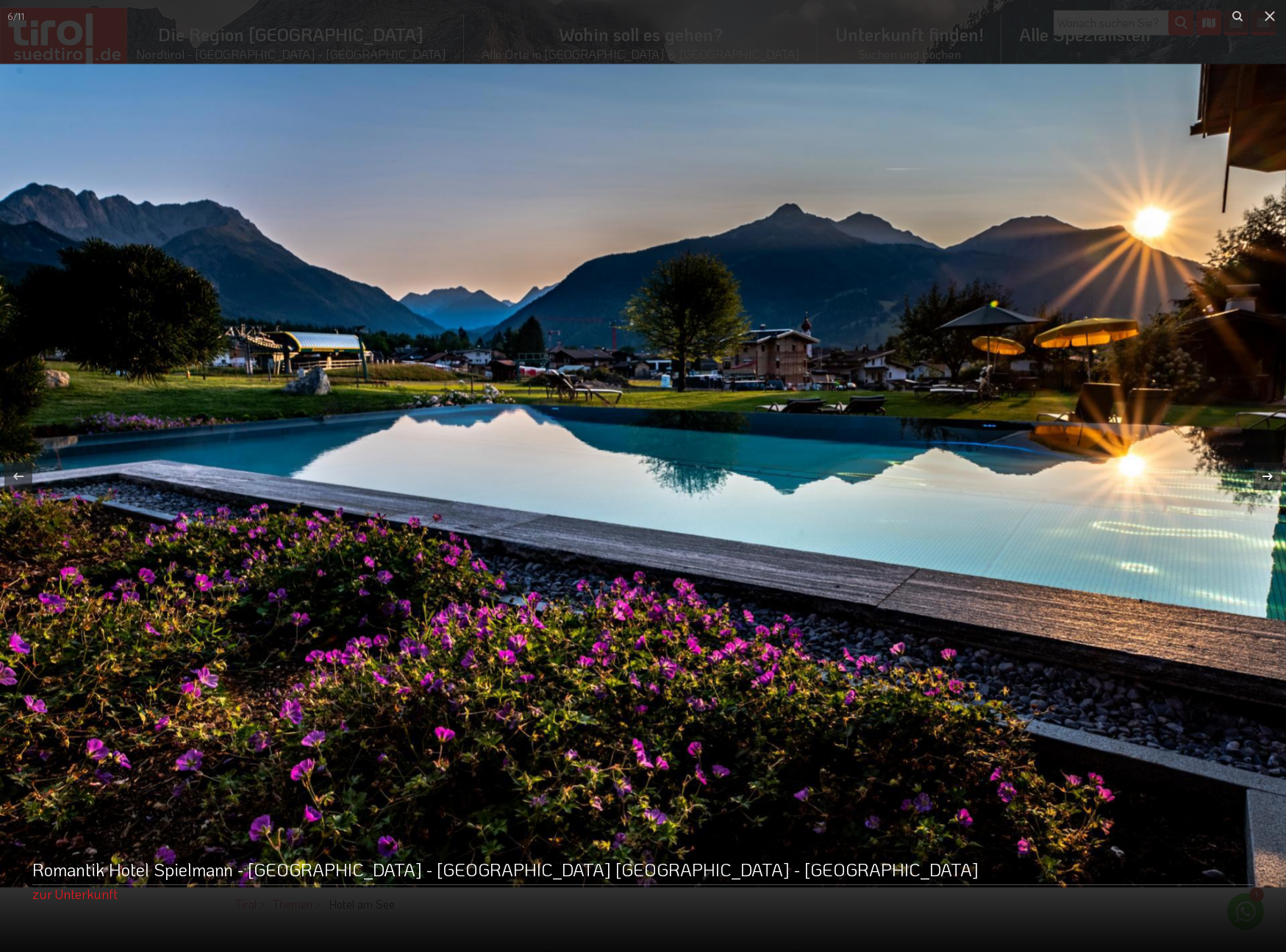
click at [1266, 479] on icon at bounding box center [1267, 476] width 17 height 17
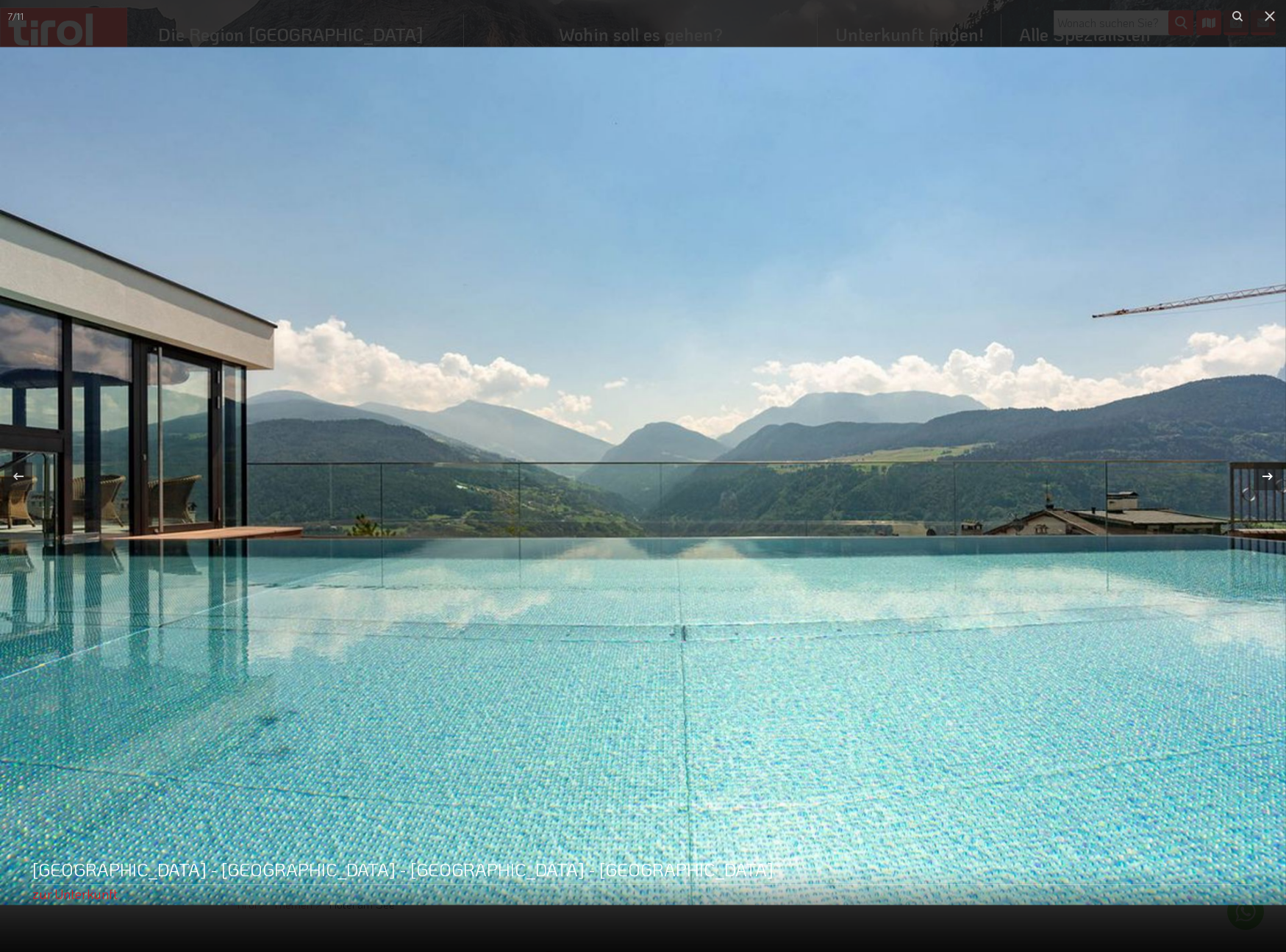
click at [1266, 479] on icon at bounding box center [1267, 476] width 17 height 17
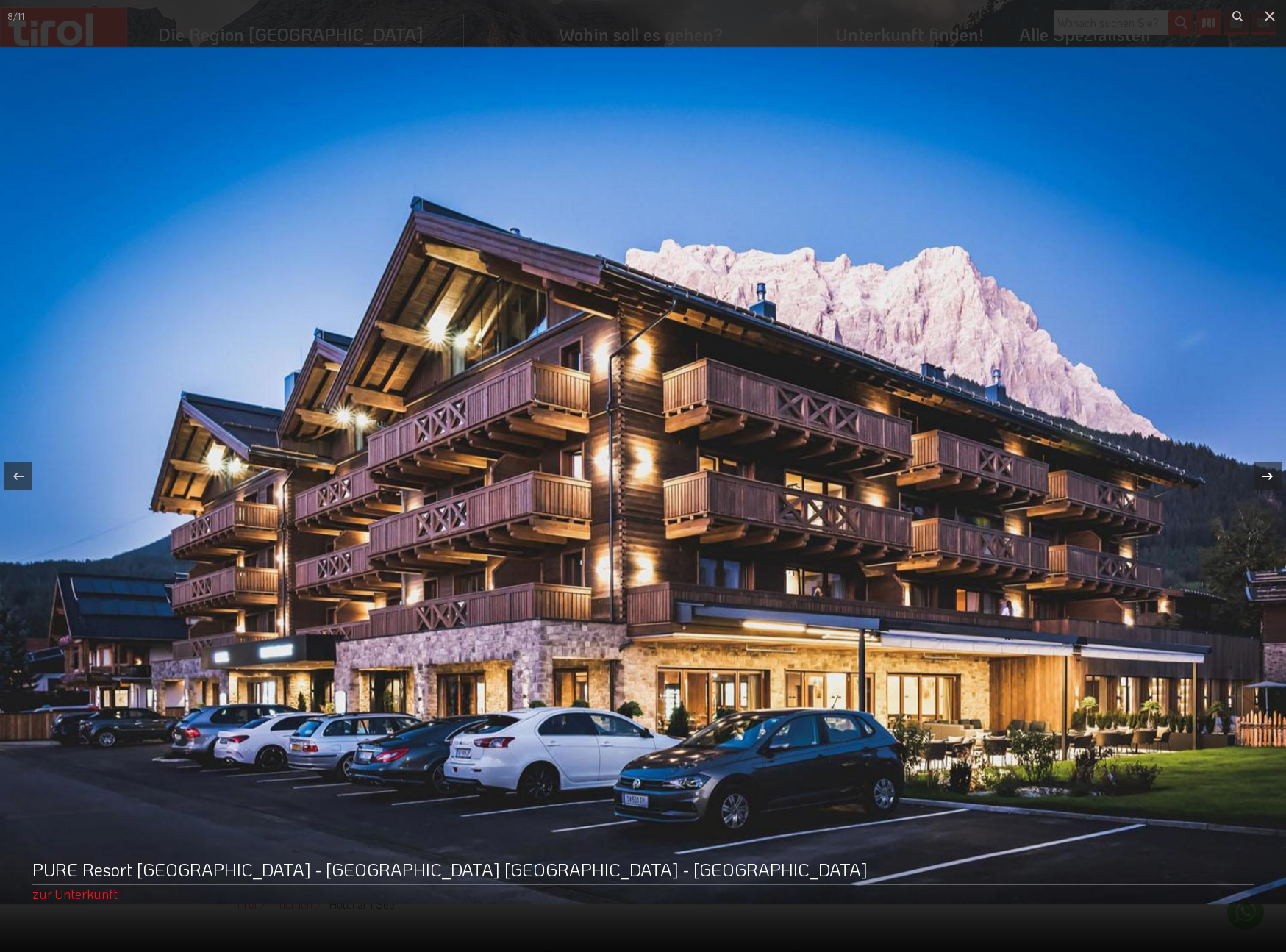
click at [1266, 479] on div "8 / 11 PURE Resort Ehrwald - Nordtirol - Tiroler Zugspitz Arena - Ehrwald zur U…" at bounding box center [643, 476] width 1286 height 952
click at [1267, 479] on icon at bounding box center [1267, 476] width 17 height 17
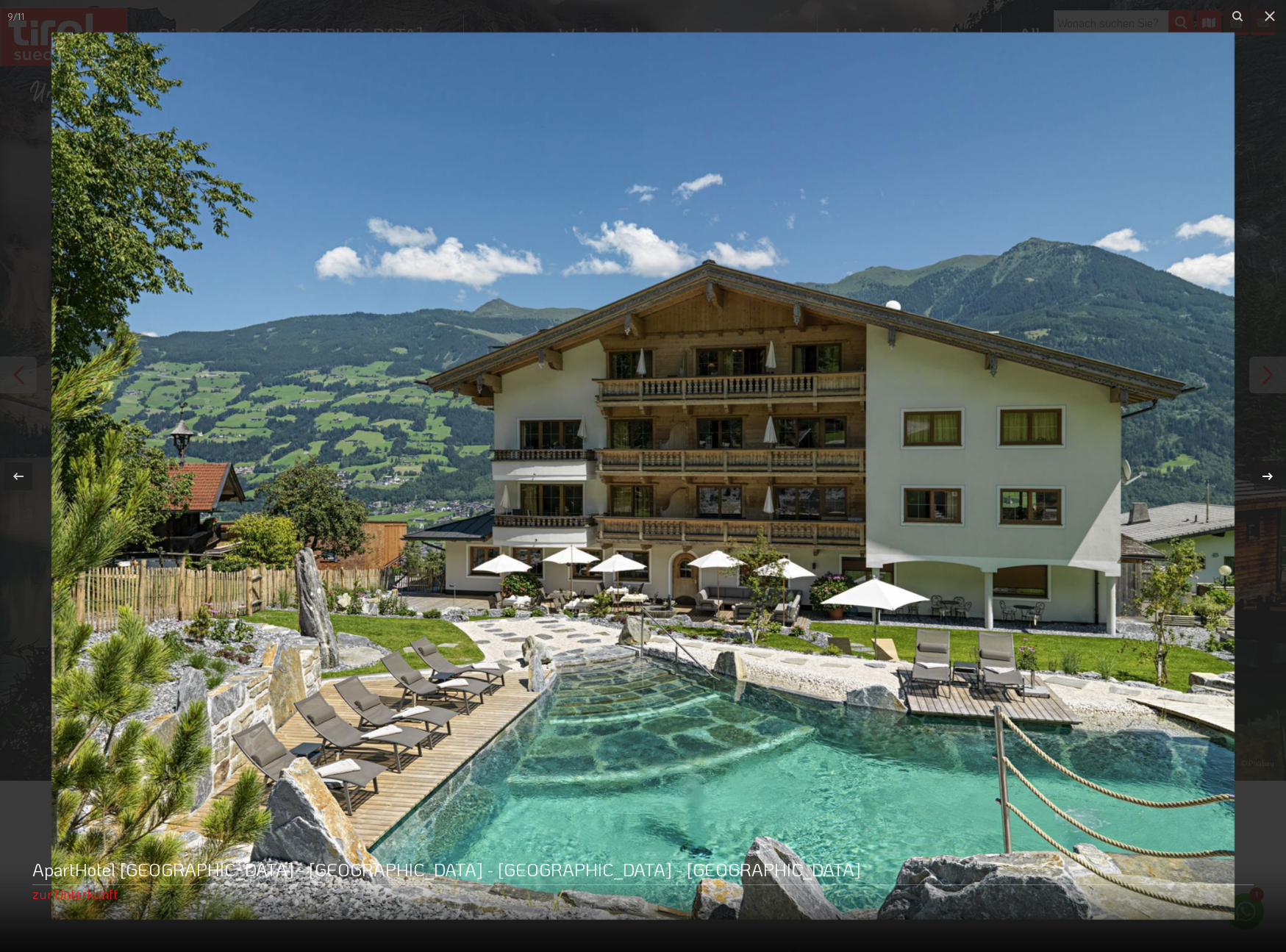
click at [1267, 479] on div "9 / 11 ApartHotel Asterhof - Nordtirol - Zillertal - Fügenberg zur Unterkunft" at bounding box center [643, 476] width 1286 height 952
click at [1271, 476] on icon at bounding box center [1268, 476] width 11 height 8
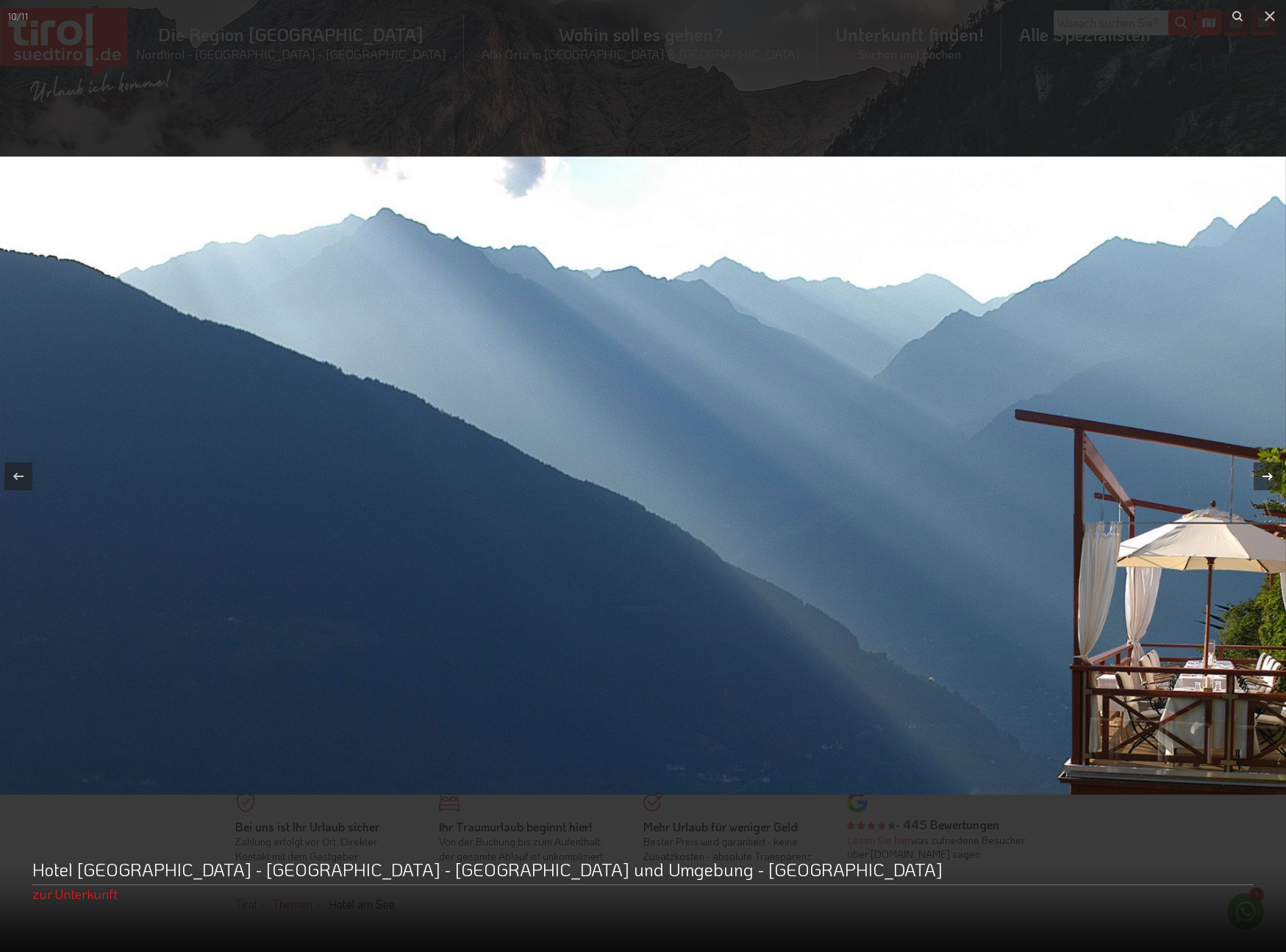
click at [1271, 476] on icon at bounding box center [1268, 476] width 11 height 8
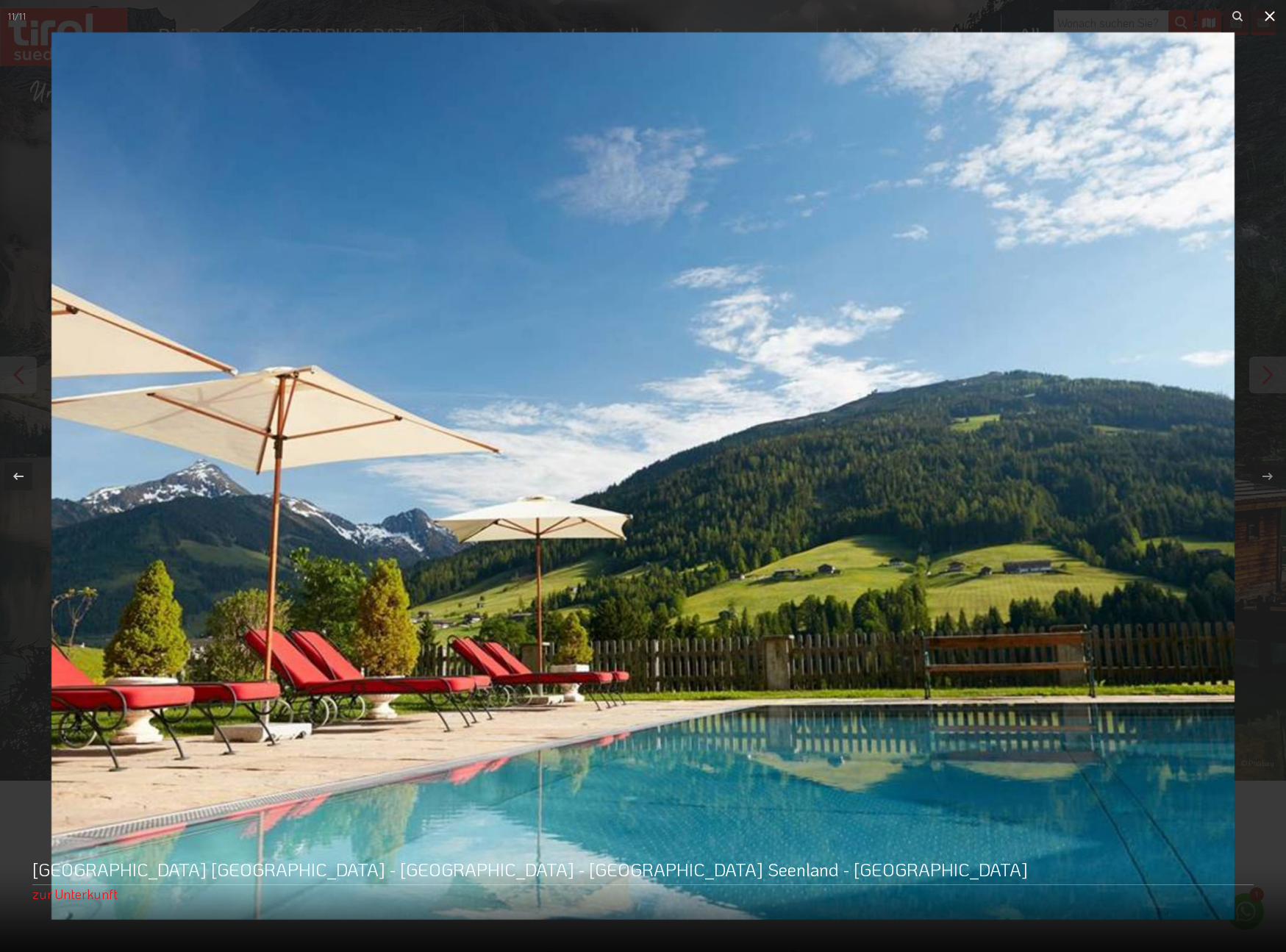
click at [1271, 15] on icon at bounding box center [1270, 17] width 11 height 11
